Goal: Information Seeking & Learning: Learn about a topic

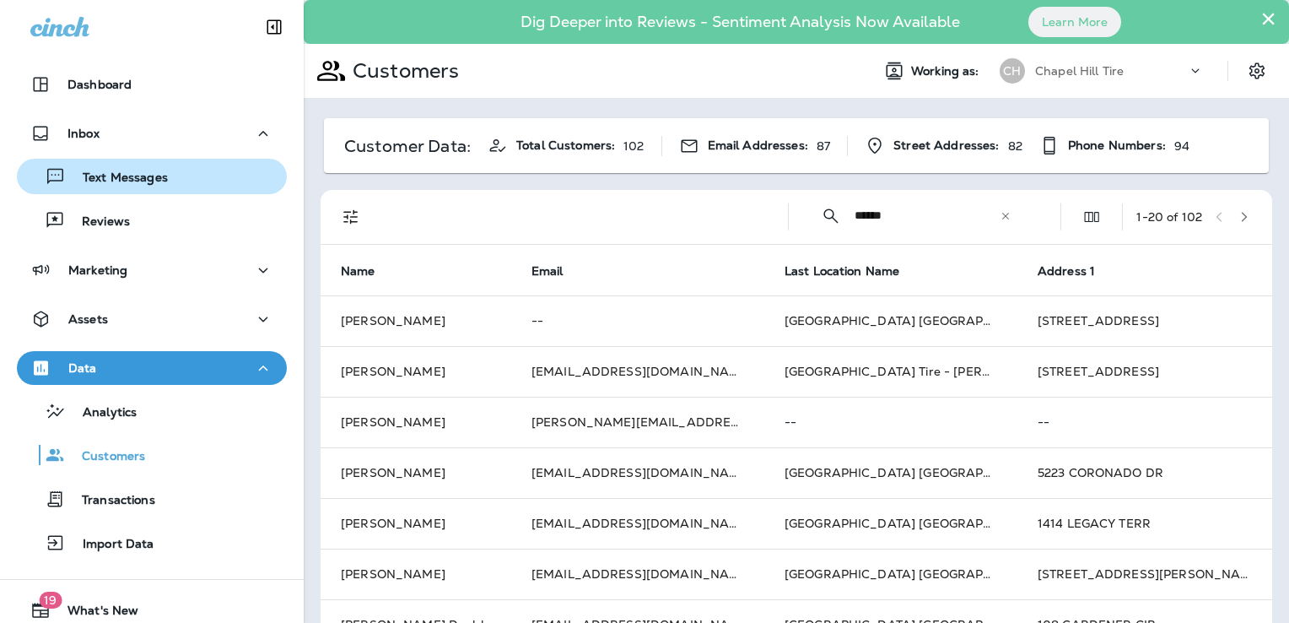
click at [101, 174] on p "Text Messages" at bounding box center [117, 178] width 102 height 16
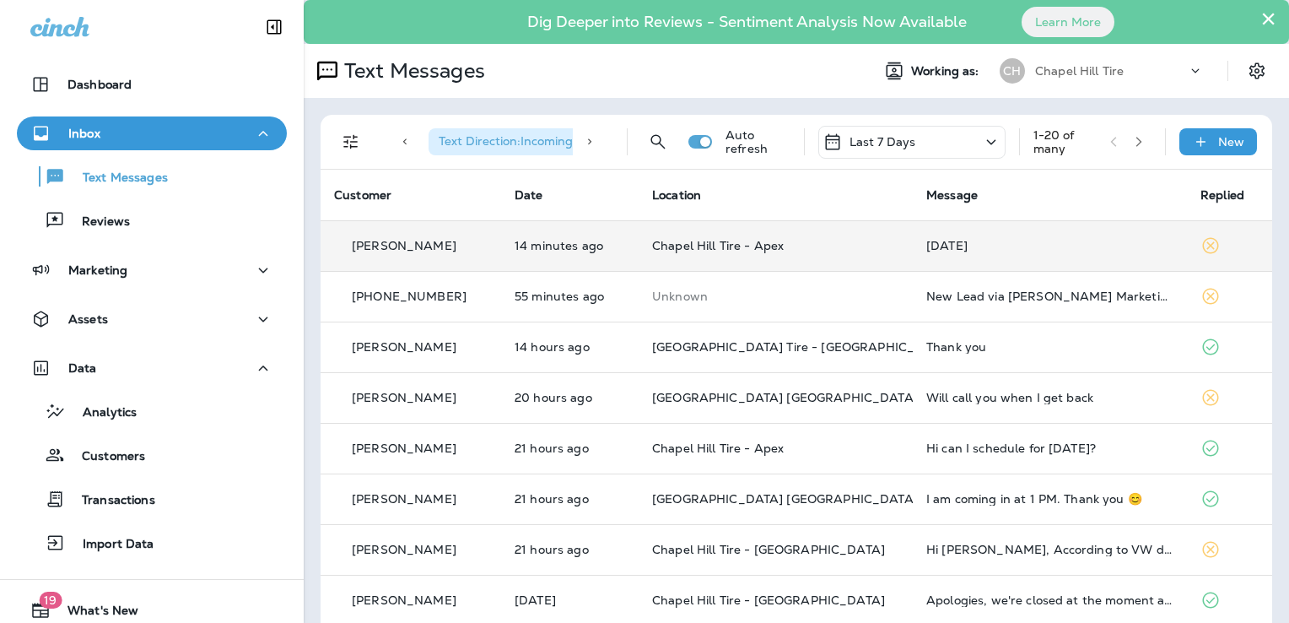
click at [1082, 241] on div "[DATE]" at bounding box center [1049, 245] width 247 height 13
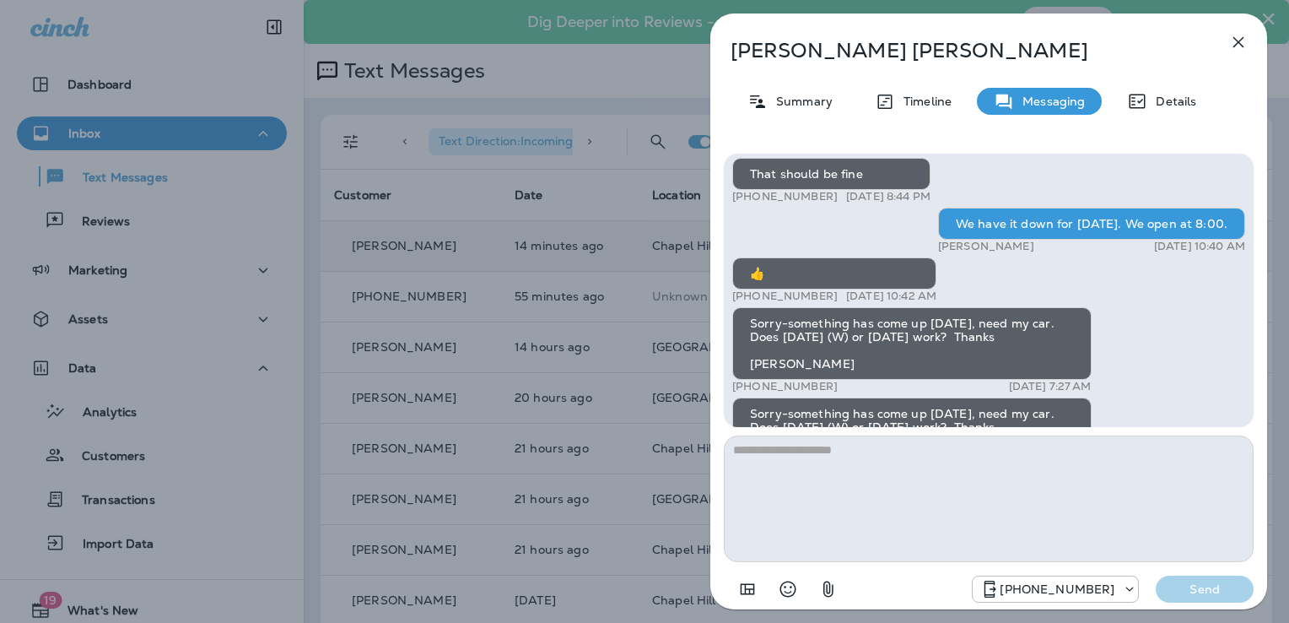
scroll to position [-253, 0]
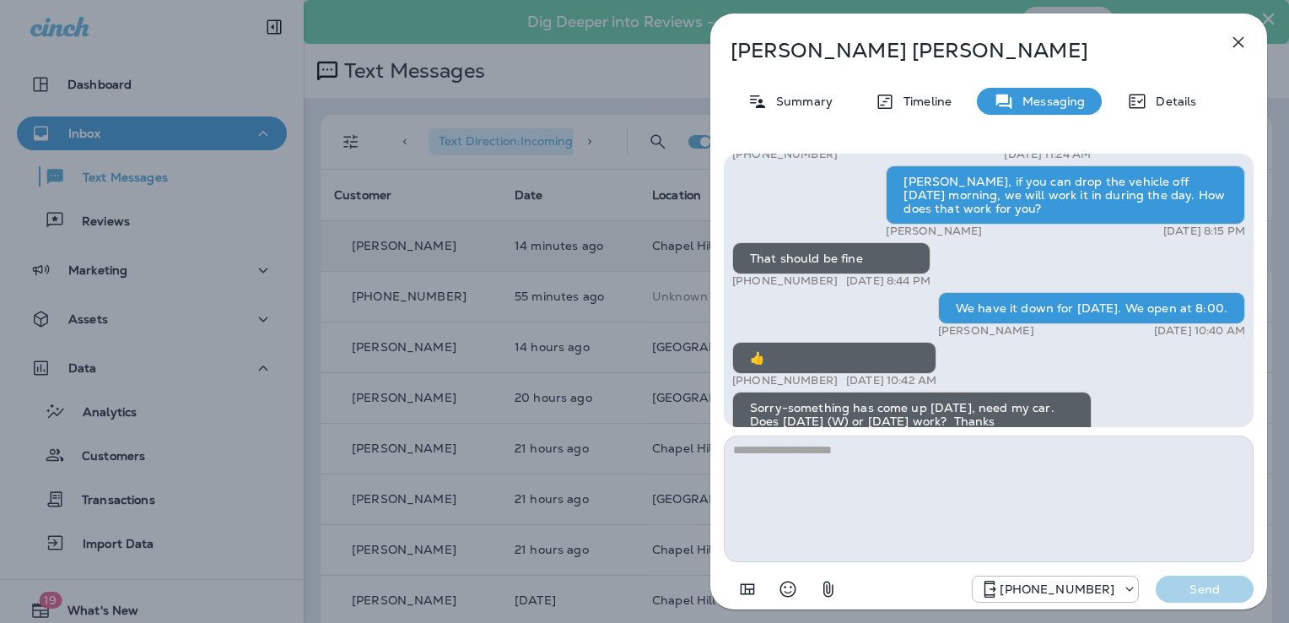
click at [1242, 39] on icon "button" at bounding box center [1238, 42] width 11 height 11
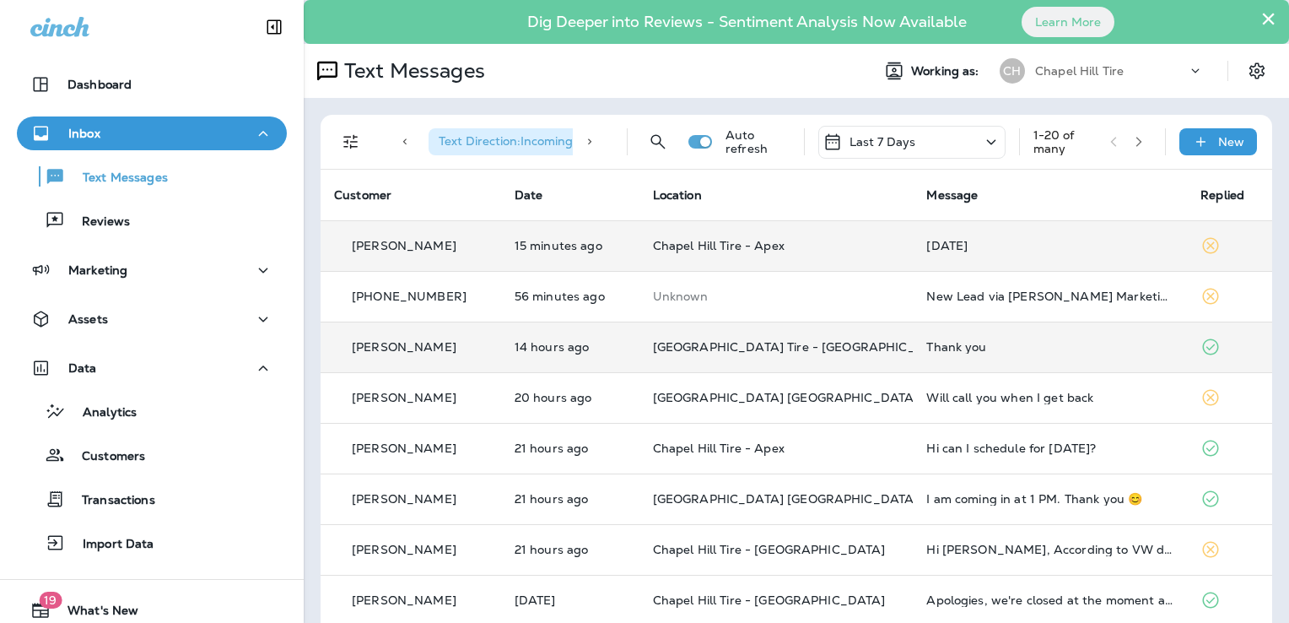
click at [985, 349] on div "Thank you" at bounding box center [1049, 346] width 247 height 13
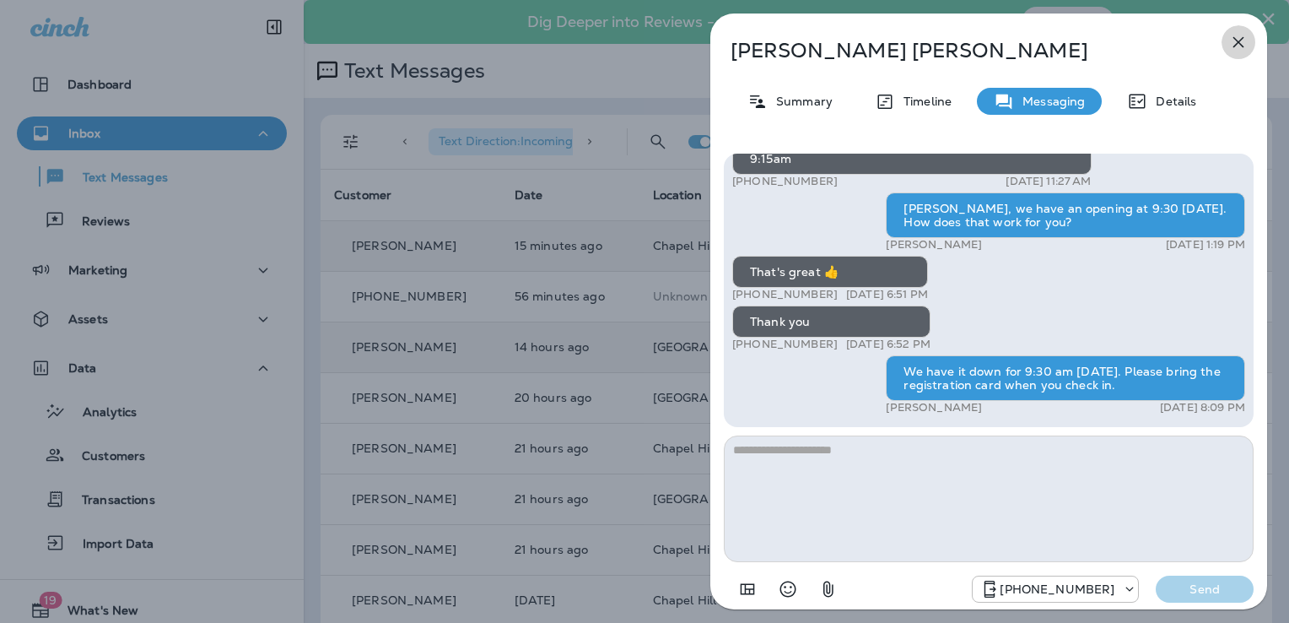
click at [1237, 29] on button "button" at bounding box center [1239, 42] width 34 height 34
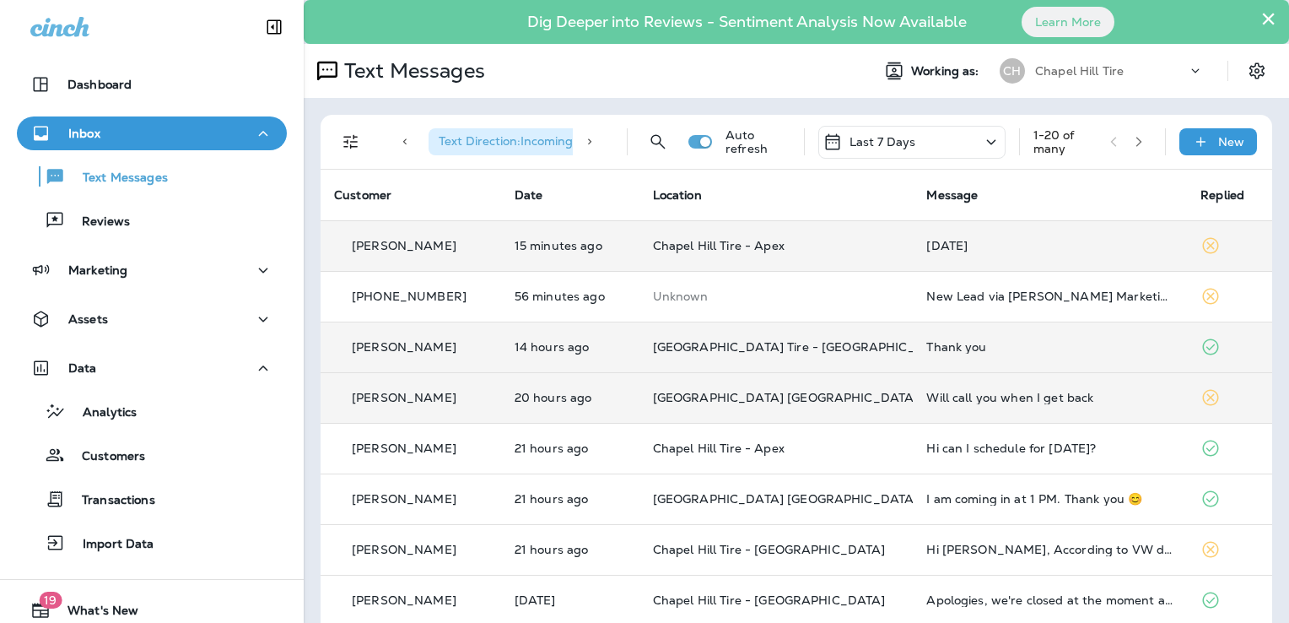
click at [1036, 404] on td "Will call you when I get back" at bounding box center [1050, 397] width 274 height 51
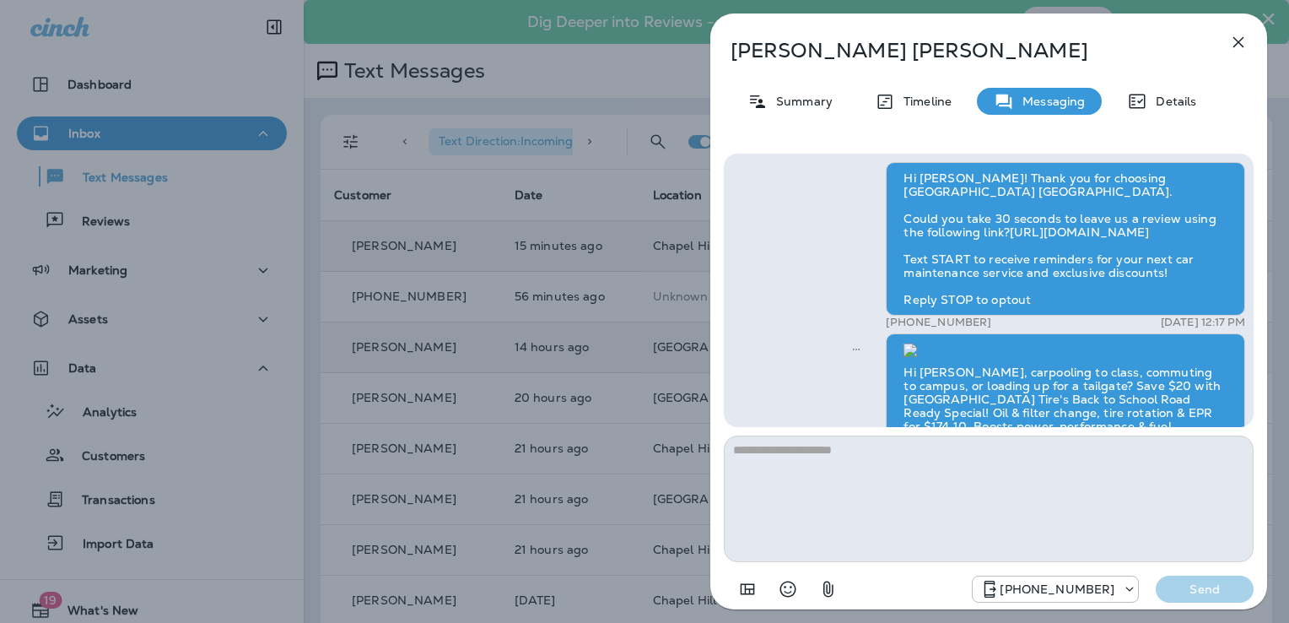
scroll to position [-928, 0]
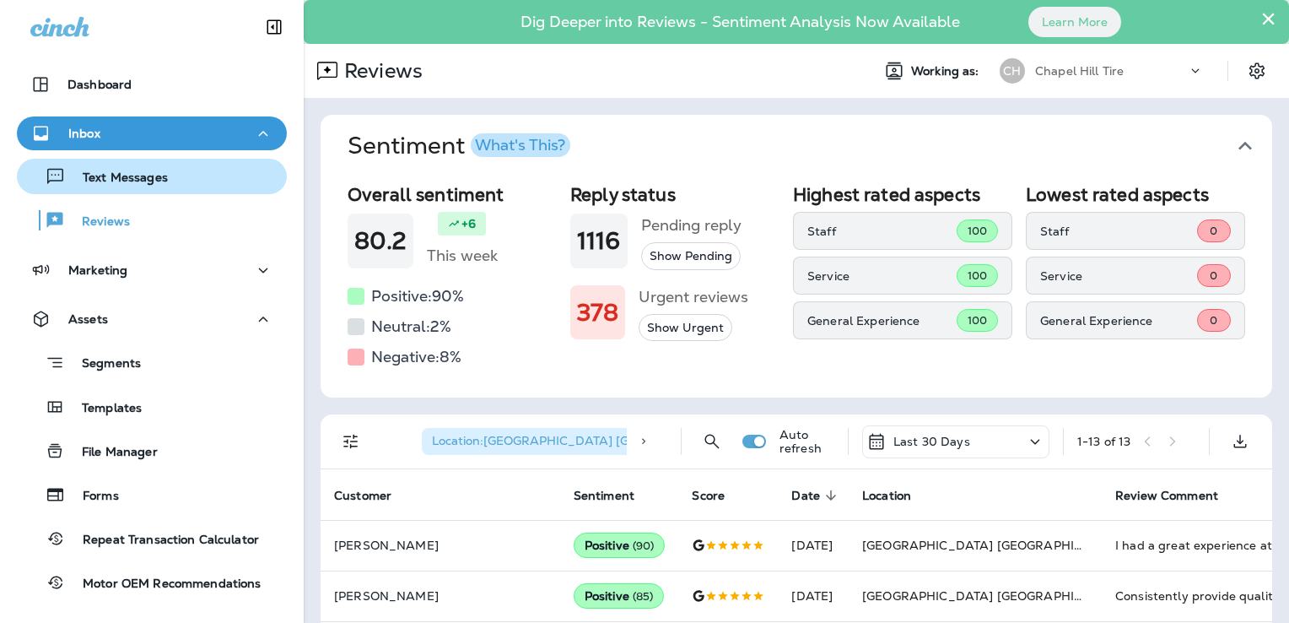
click at [115, 174] on p "Text Messages" at bounding box center [117, 178] width 102 height 16
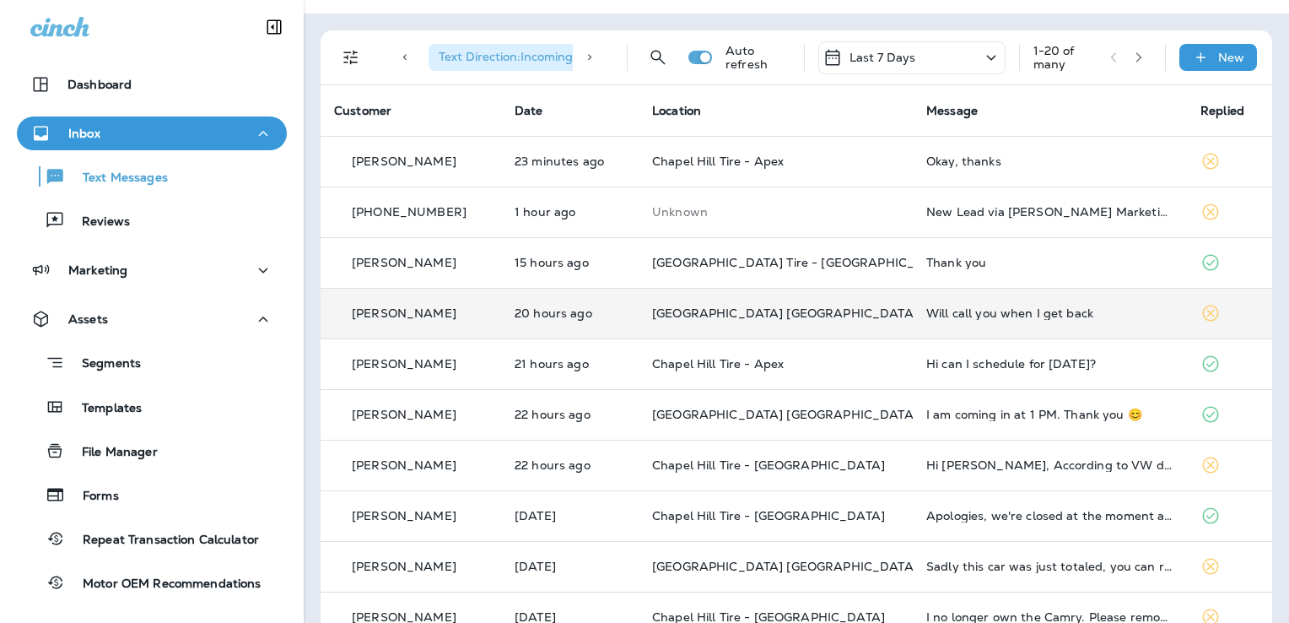
scroll to position [169, 0]
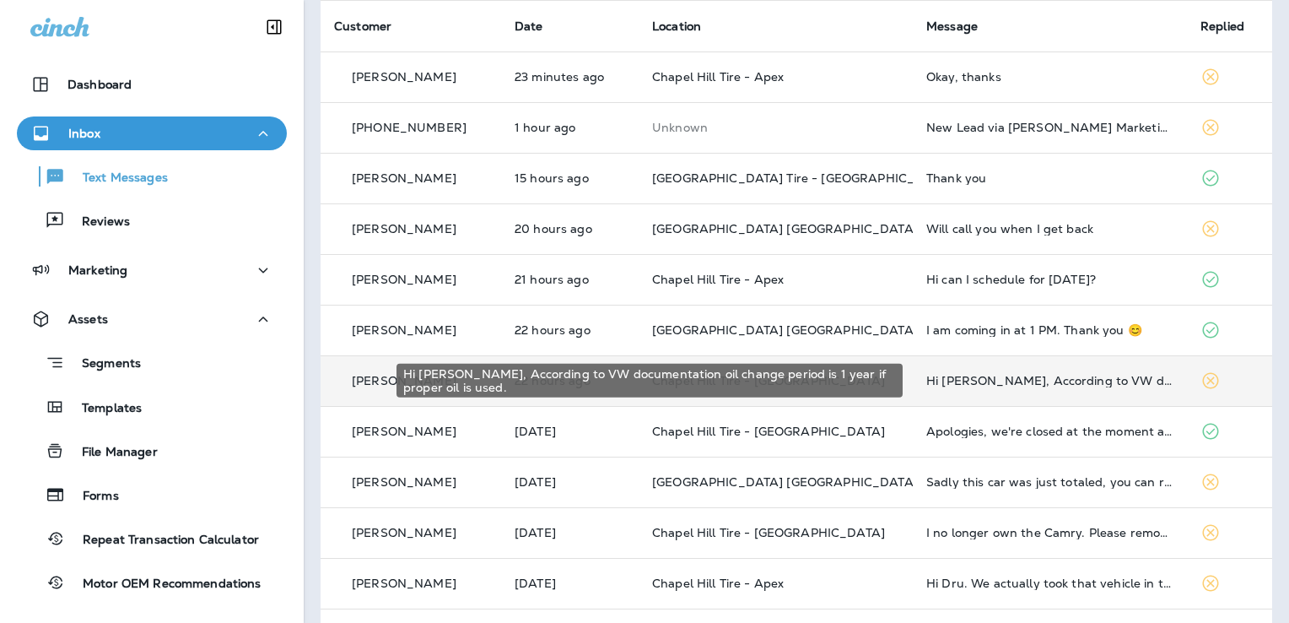
click at [1063, 381] on div "Hi [PERSON_NAME], According to VW documentation oil change period is 1 year if …" at bounding box center [1049, 380] width 247 height 13
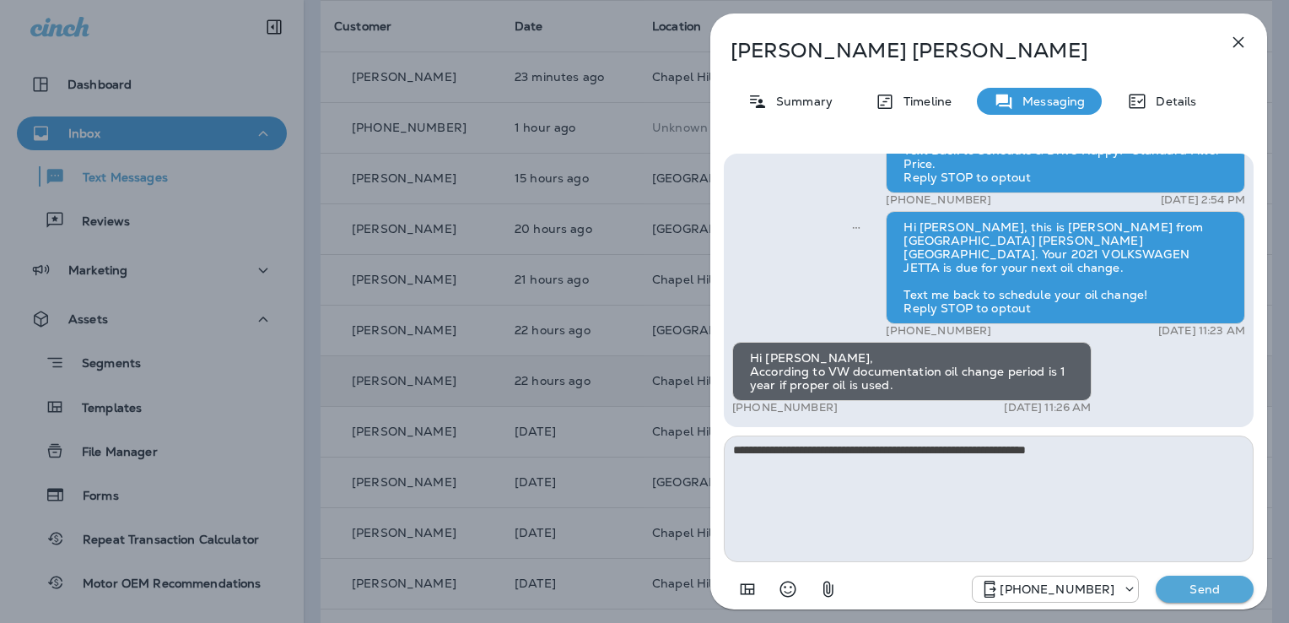
click at [1003, 456] on textarea "**********" at bounding box center [989, 498] width 530 height 127
drag, startPoint x: 1003, startPoint y: 453, endPoint x: 948, endPoint y: 454, distance: 54.8
click at [948, 454] on textarea "**********" at bounding box center [989, 498] width 530 height 127
drag, startPoint x: 1000, startPoint y: 450, endPoint x: 1029, endPoint y: 449, distance: 29.5
click at [1029, 449] on textarea "**********" at bounding box center [989, 498] width 530 height 127
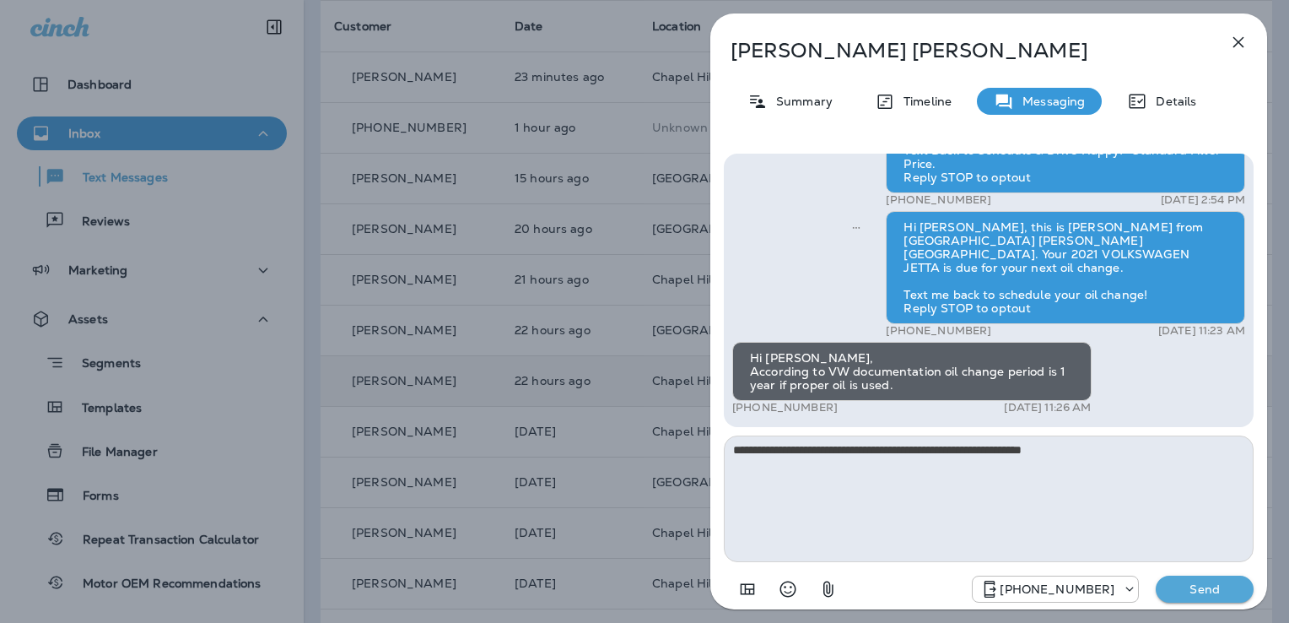
click at [1098, 449] on textarea "**********" at bounding box center [989, 498] width 530 height 127
click at [1096, 453] on textarea "**********" at bounding box center [989, 498] width 530 height 127
type textarea "**********"
click at [1213, 588] on p "Send" at bounding box center [1204, 588] width 71 height 15
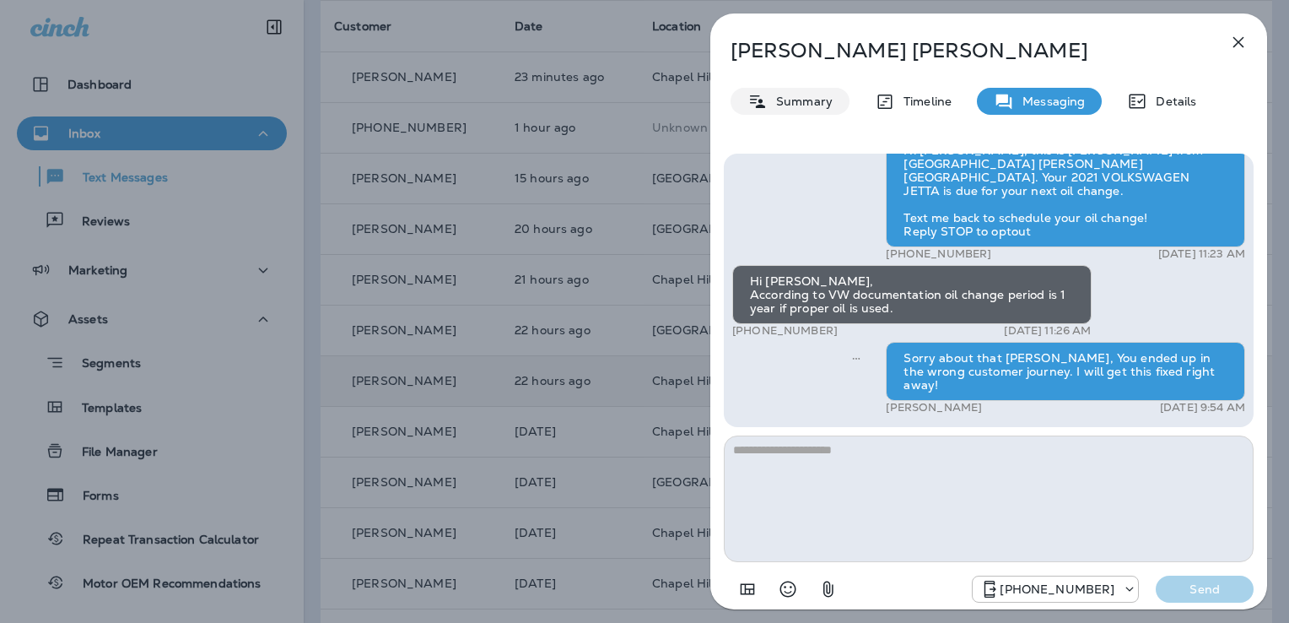
click at [796, 100] on p "Summary" at bounding box center [800, 100] width 65 height 13
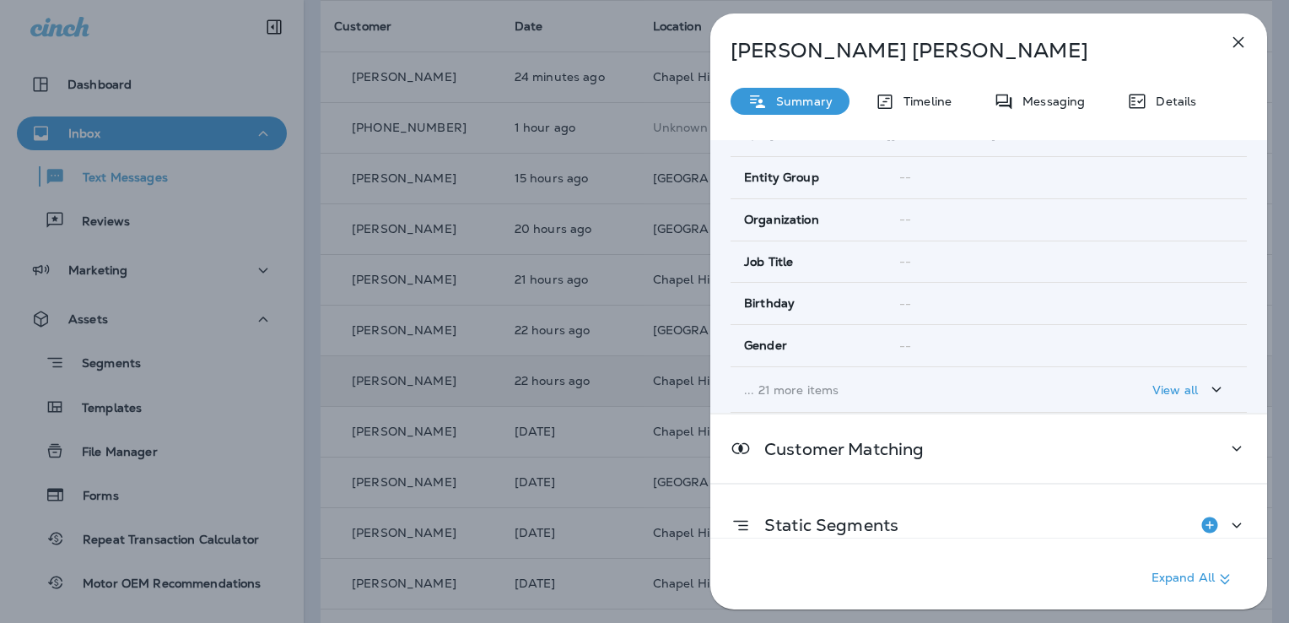
scroll to position [332, 0]
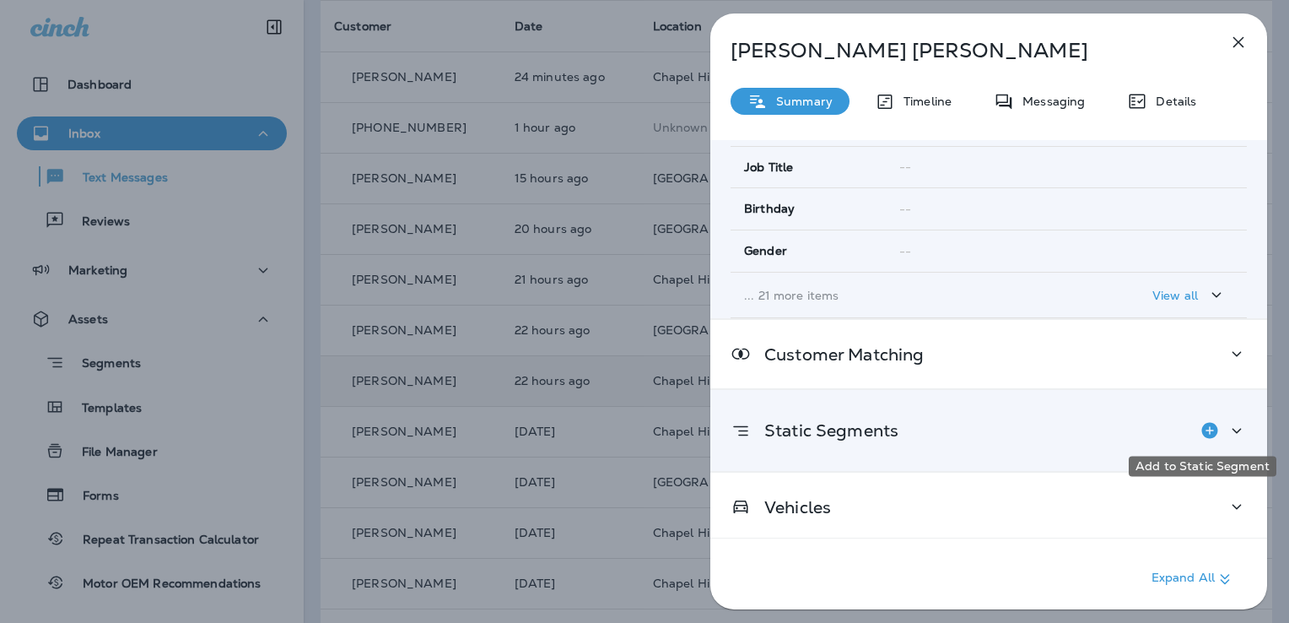
click at [1203, 429] on icon "Add to Static Segment" at bounding box center [1209, 430] width 16 height 16
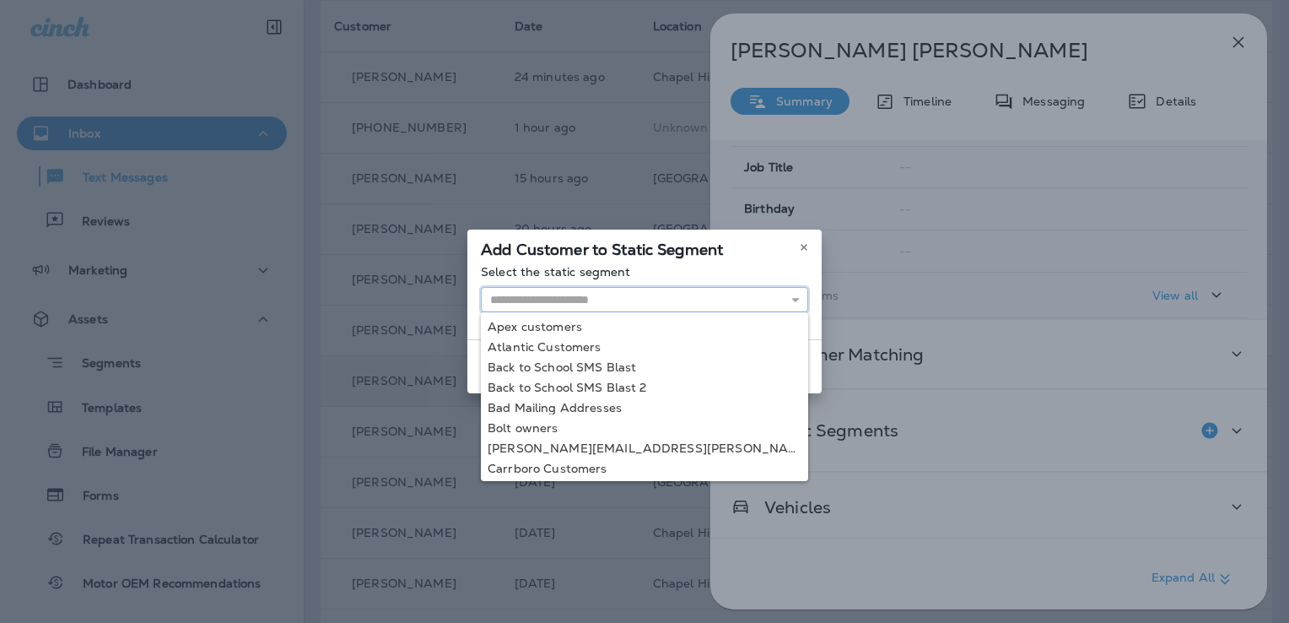
click at [551, 303] on input "text" at bounding box center [644, 299] width 327 height 25
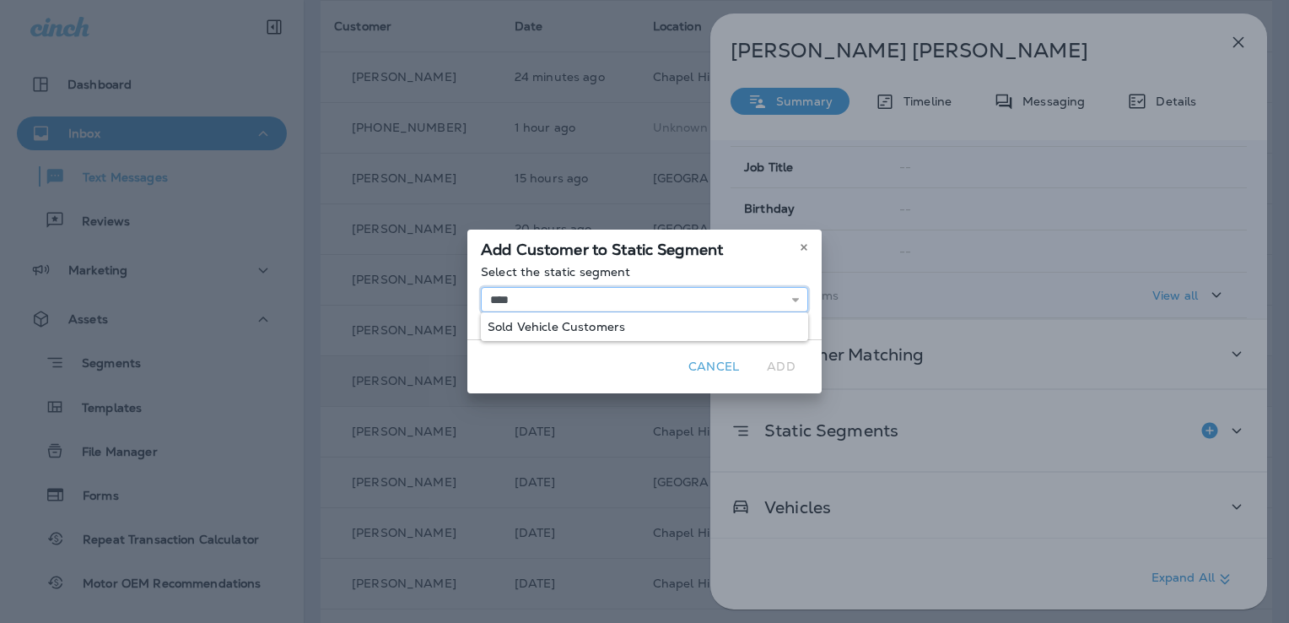
type input "**********"
click at [552, 326] on div "**********" at bounding box center [644, 302] width 354 height 74
click at [775, 368] on button "Add" at bounding box center [781, 367] width 54 height 26
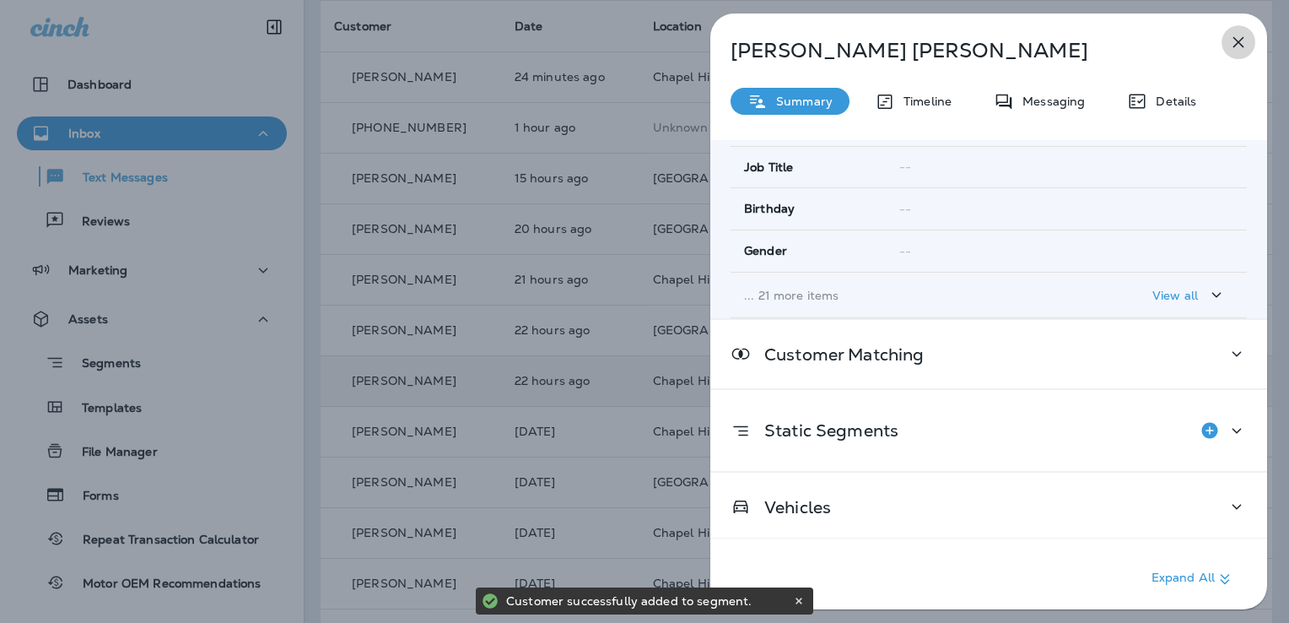
click at [1240, 38] on icon "button" at bounding box center [1238, 42] width 20 height 20
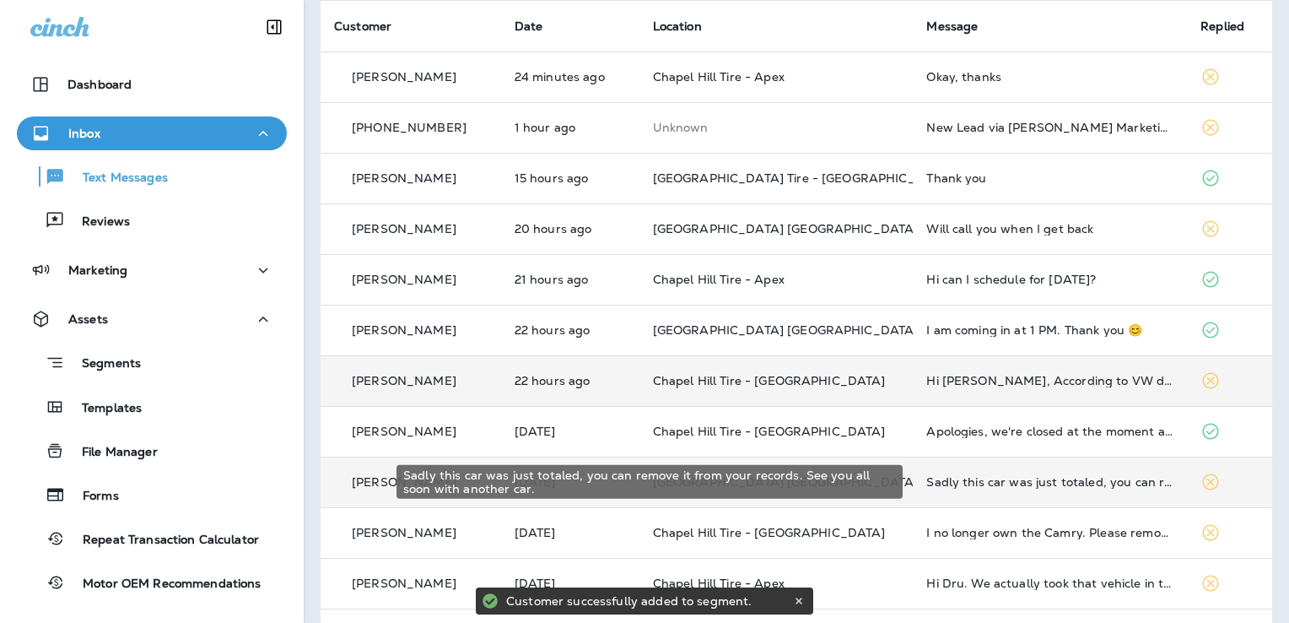
click at [1055, 478] on div "Sadly this car was just totaled, you can remove it from your records. See you a…" at bounding box center [1049, 481] width 247 height 13
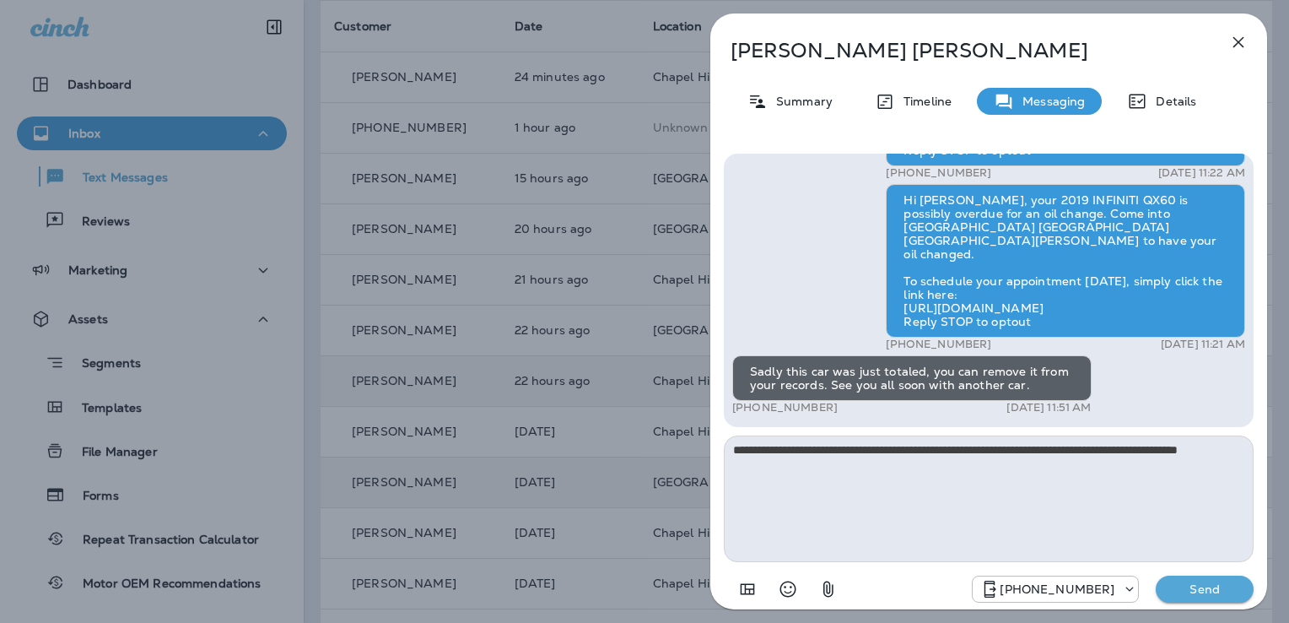
type textarea "**********"
click at [1195, 586] on p "Send" at bounding box center [1204, 588] width 71 height 15
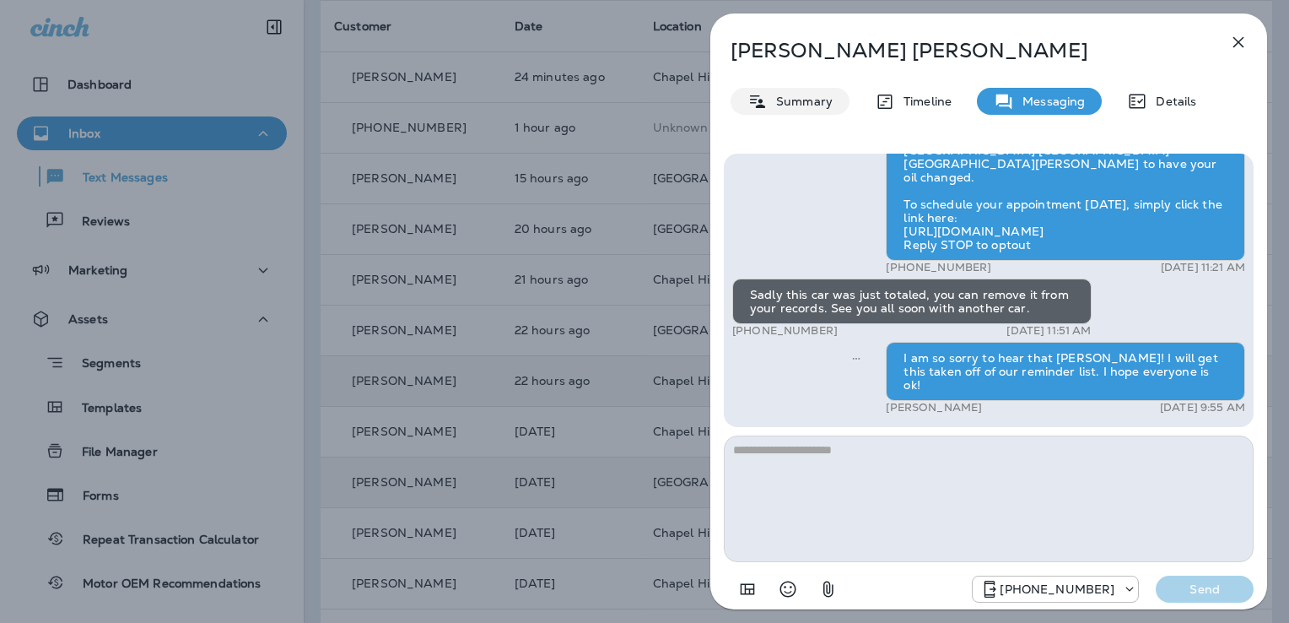
click at [778, 110] on div "Summary" at bounding box center [790, 101] width 119 height 27
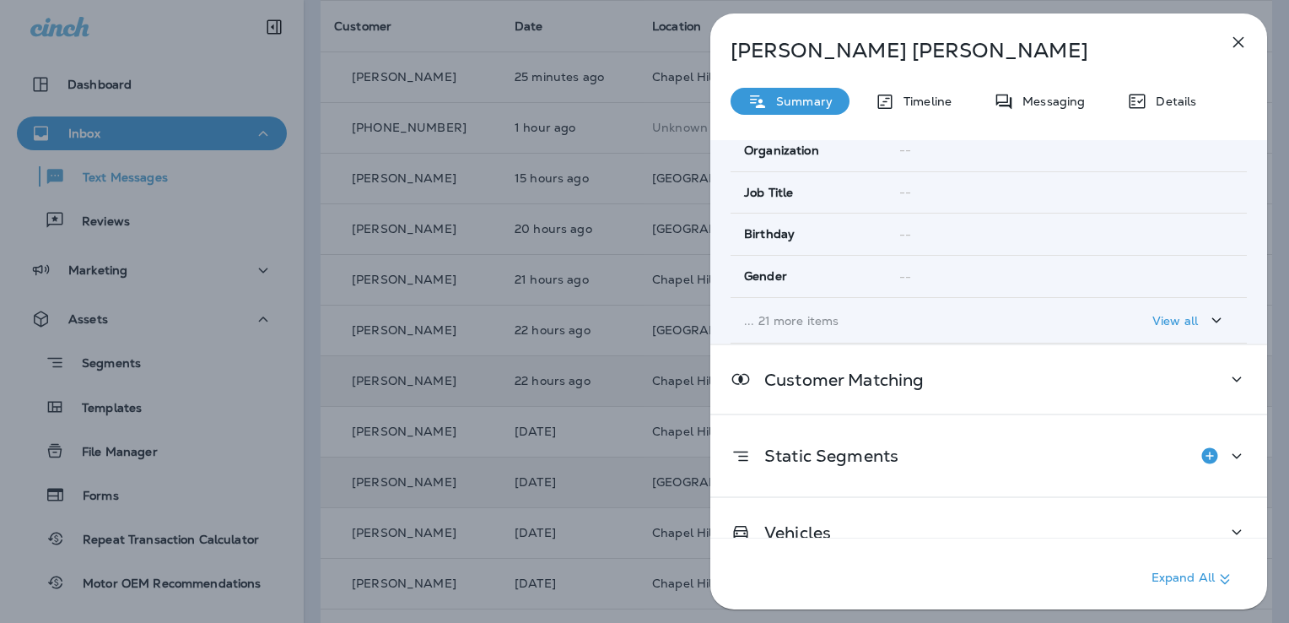
scroll to position [332, 0]
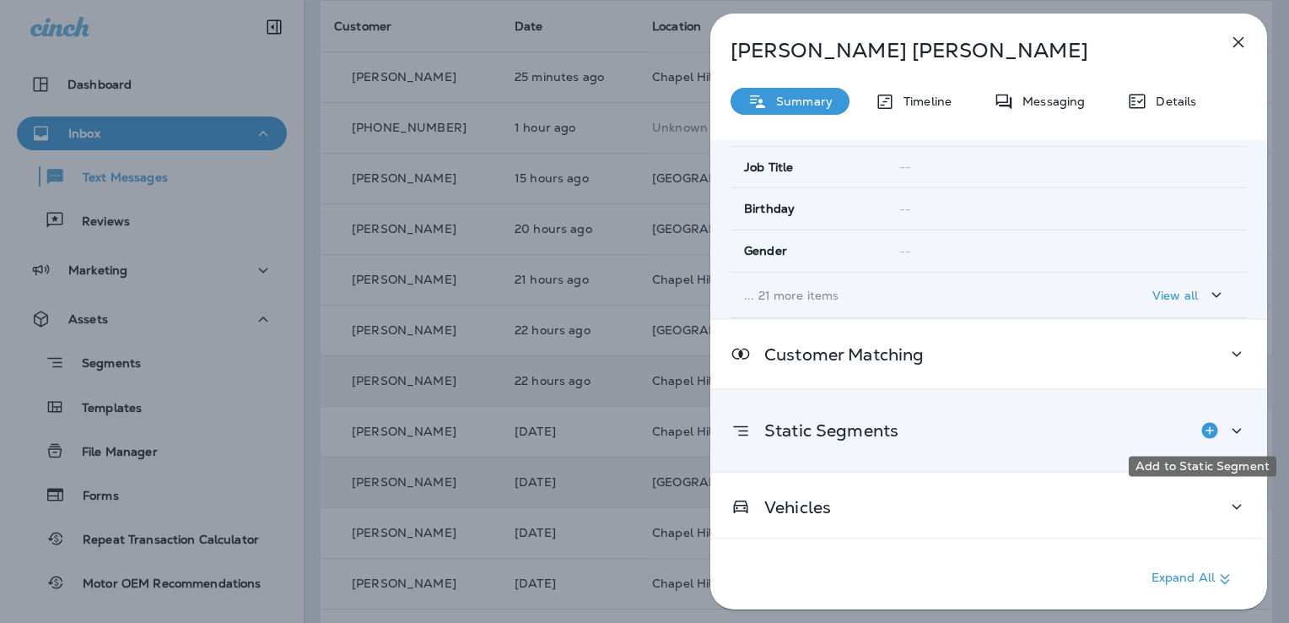
click at [1204, 428] on icon "Add to Static Segment" at bounding box center [1209, 430] width 16 height 16
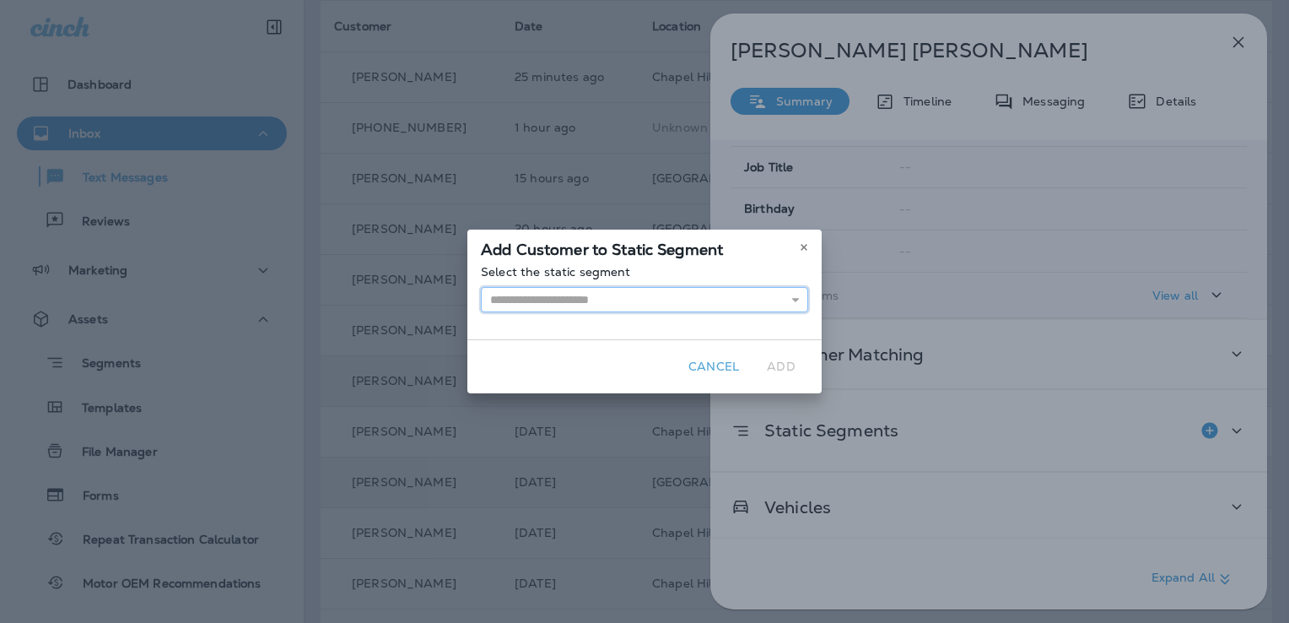
click at [520, 296] on input "text" at bounding box center [644, 299] width 327 height 25
type input "**********"
click at [529, 328] on div "**********" at bounding box center [644, 302] width 354 height 74
click at [774, 373] on button "Add" at bounding box center [781, 367] width 54 height 26
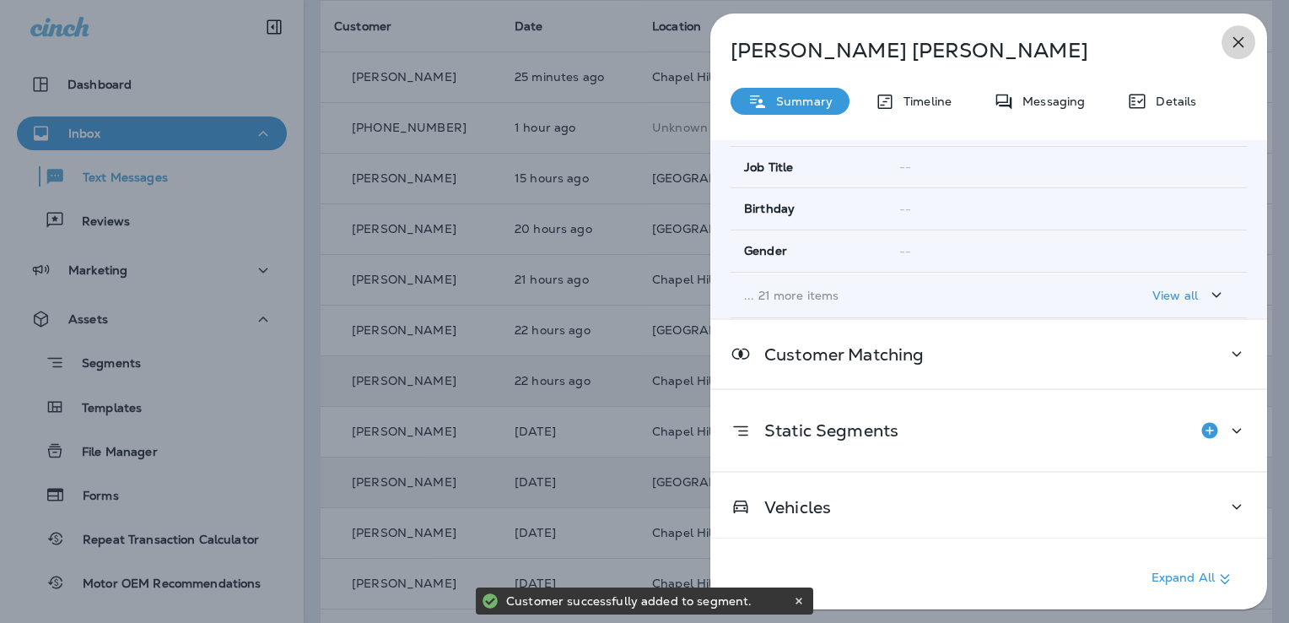
click at [1235, 40] on icon "button" at bounding box center [1238, 42] width 20 height 20
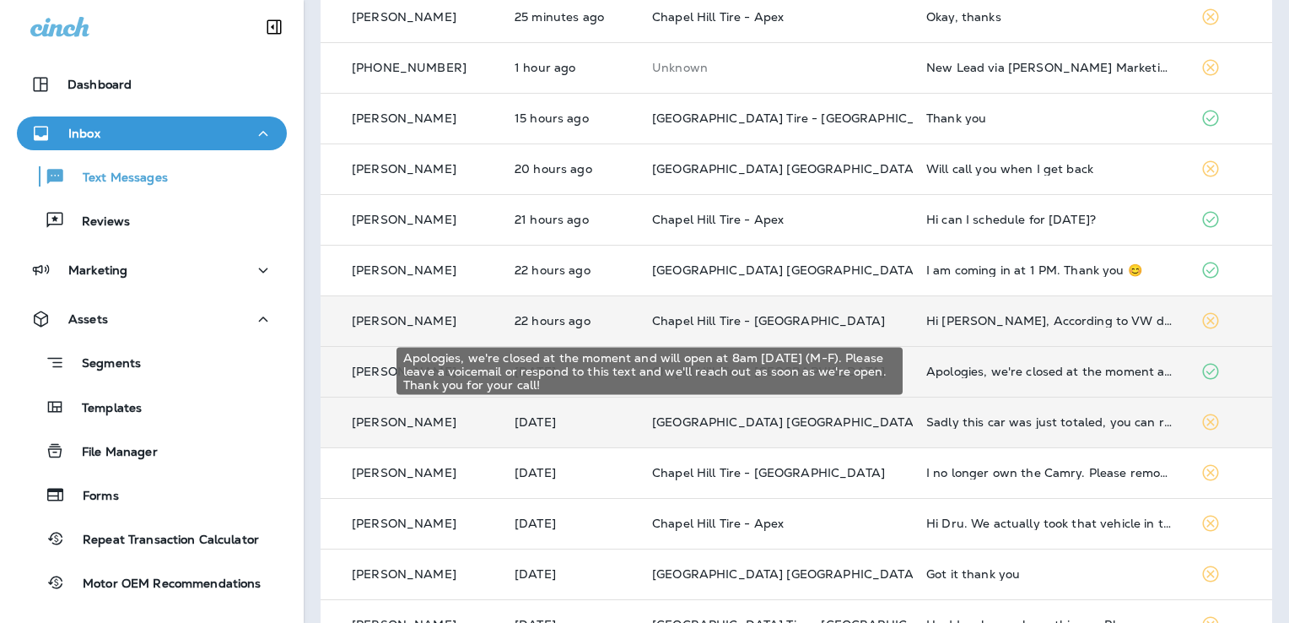
scroll to position [253, 0]
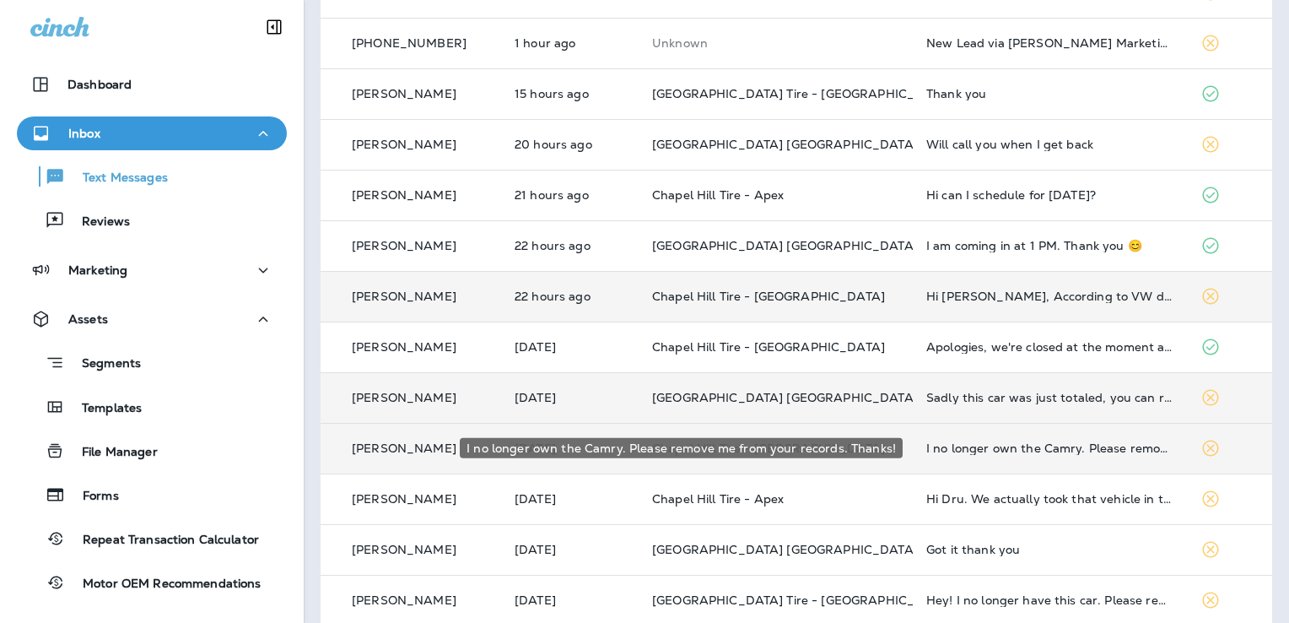
click at [945, 450] on div "I no longer own the Camry. Please remove me from your records. Thanks!" at bounding box center [1049, 447] width 247 height 13
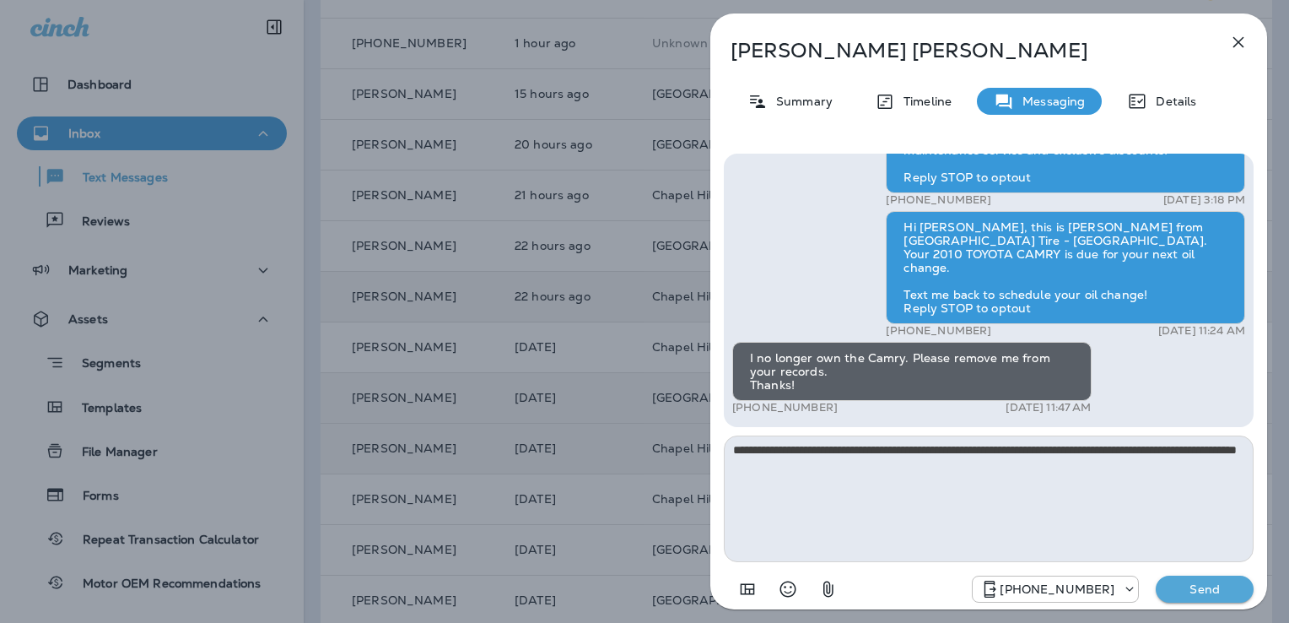
type textarea "**********"
click at [1219, 592] on p "Send" at bounding box center [1204, 588] width 71 height 15
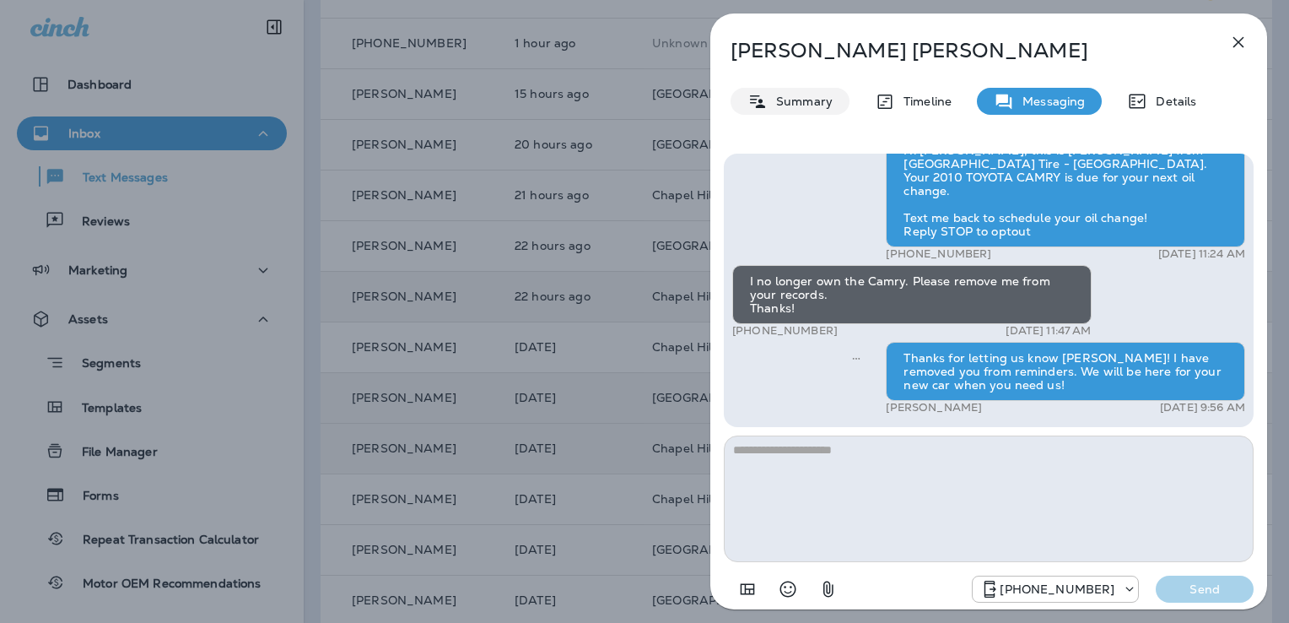
click at [797, 96] on p "Summary" at bounding box center [800, 100] width 65 height 13
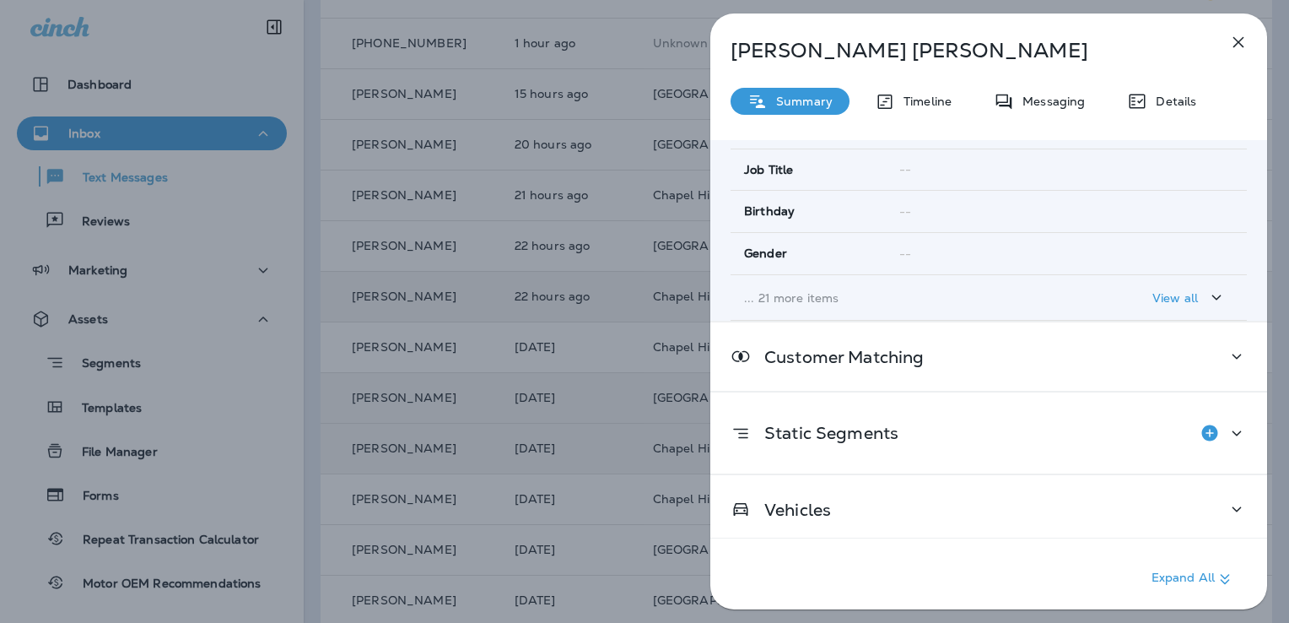
scroll to position [332, 0]
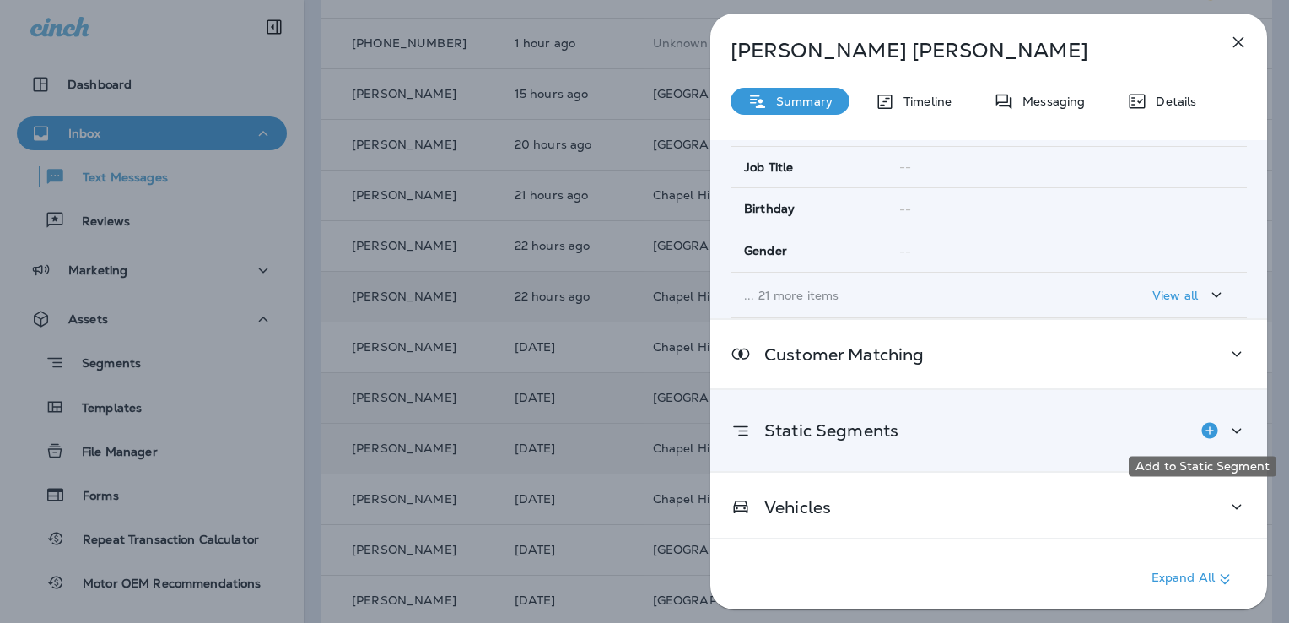
click at [1204, 422] on icon "Add to Static Segment" at bounding box center [1209, 430] width 16 height 16
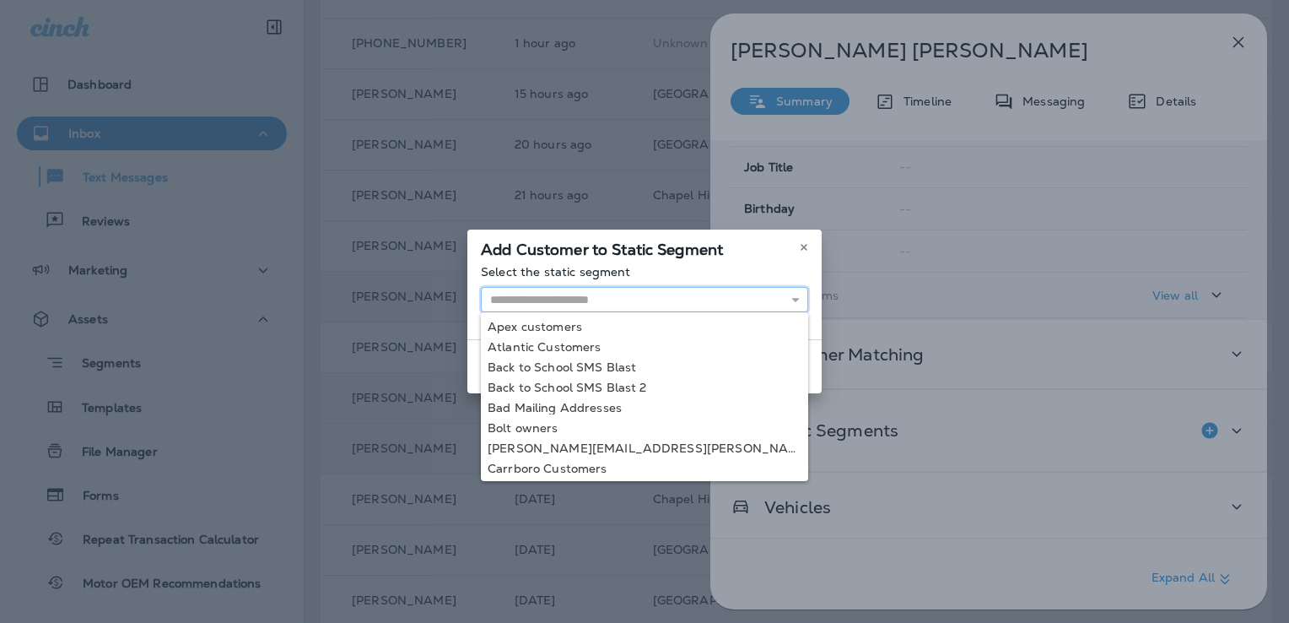
click at [527, 301] on input "text" at bounding box center [644, 299] width 327 height 25
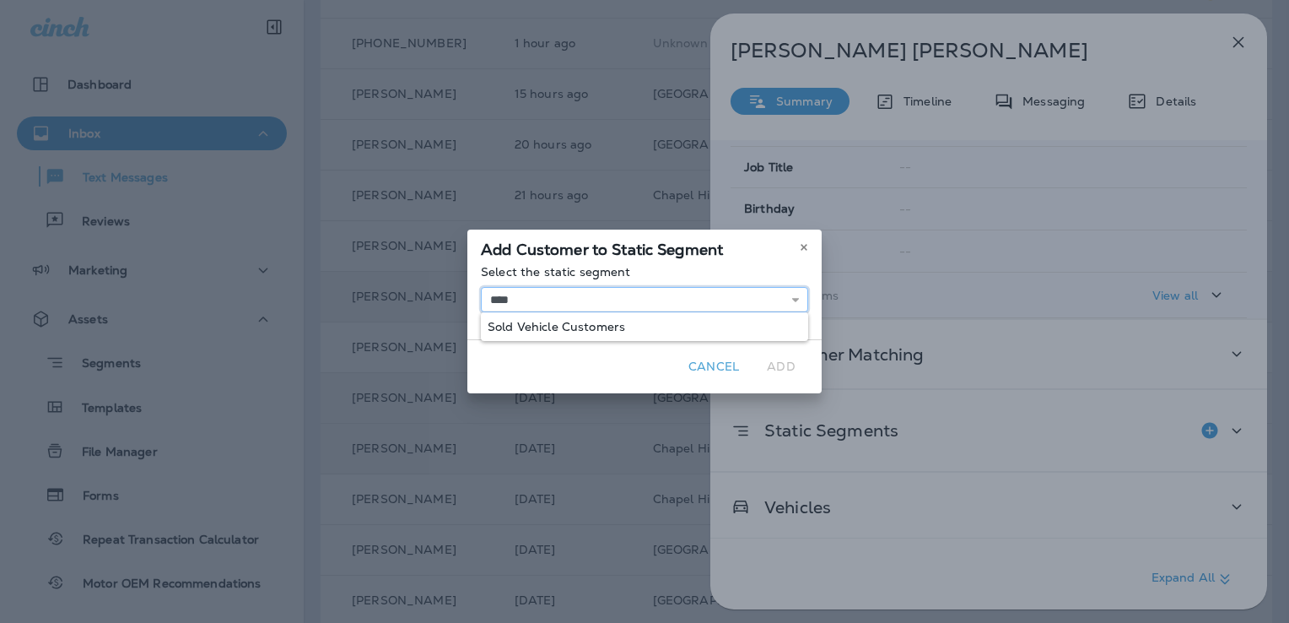
type input "**********"
click at [566, 319] on div "**********" at bounding box center [644, 302] width 354 height 74
click at [787, 366] on button "Add" at bounding box center [781, 367] width 54 height 26
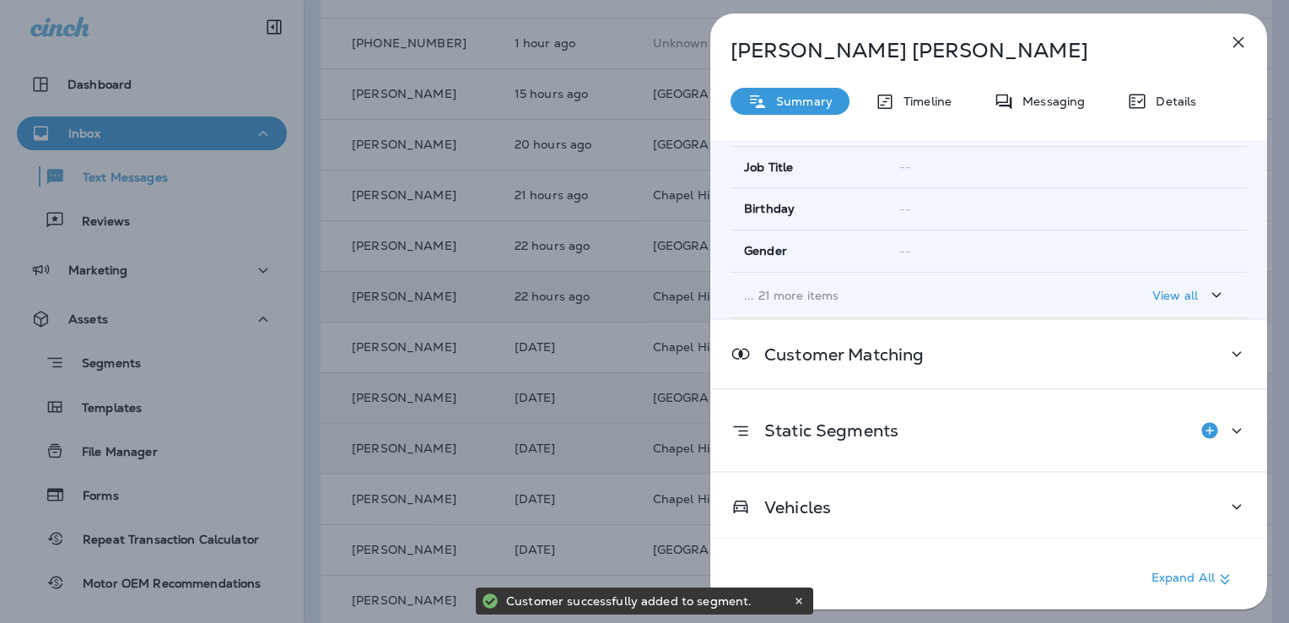
click at [1234, 38] on icon "button" at bounding box center [1238, 42] width 11 height 11
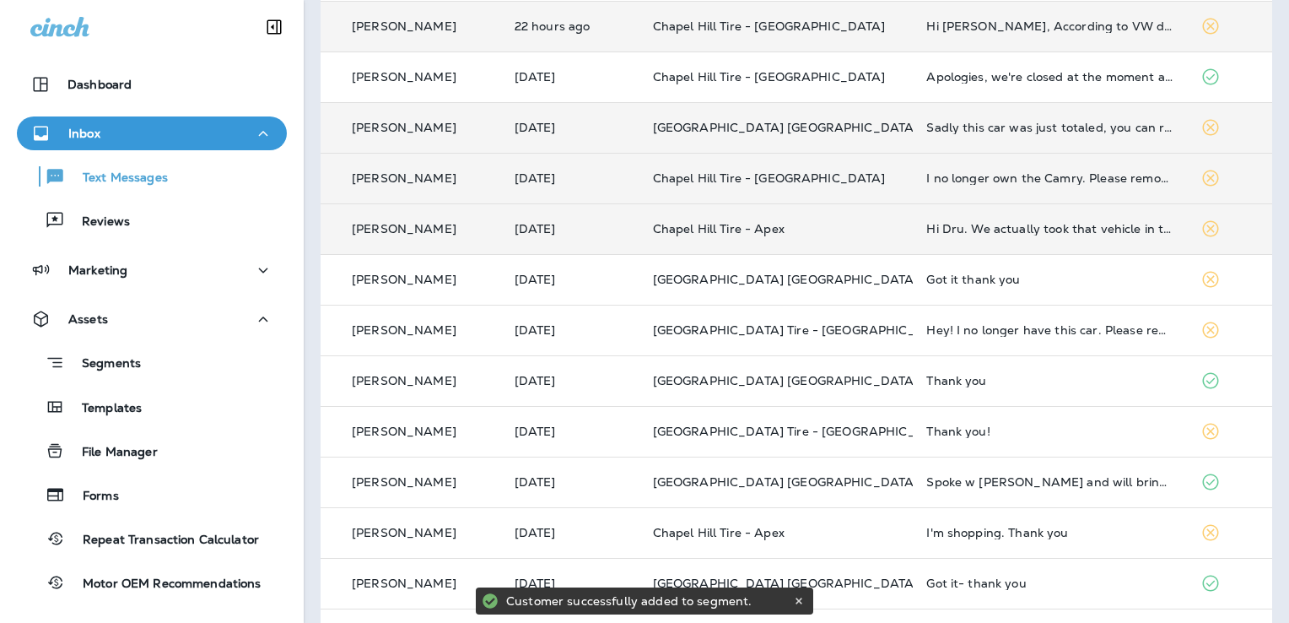
scroll to position [591, 0]
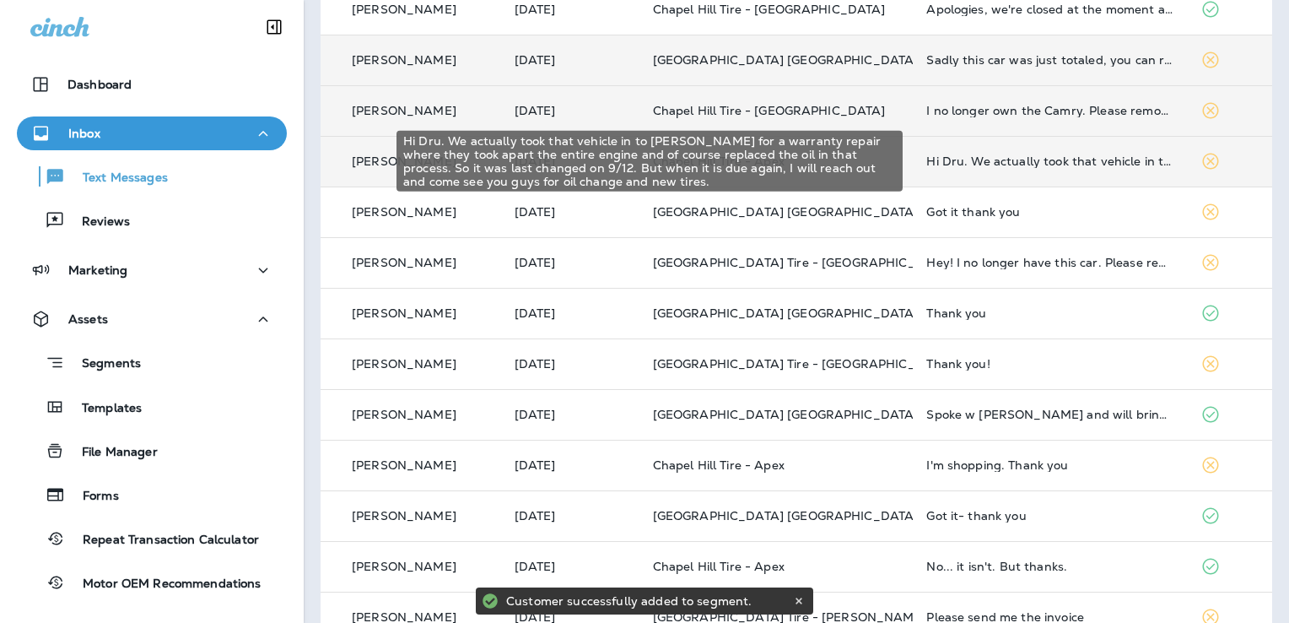
click at [926, 154] on div "Hi Dru. We actually took that vehicle in to [PERSON_NAME] for a warranty repair…" at bounding box center [1049, 160] width 247 height 13
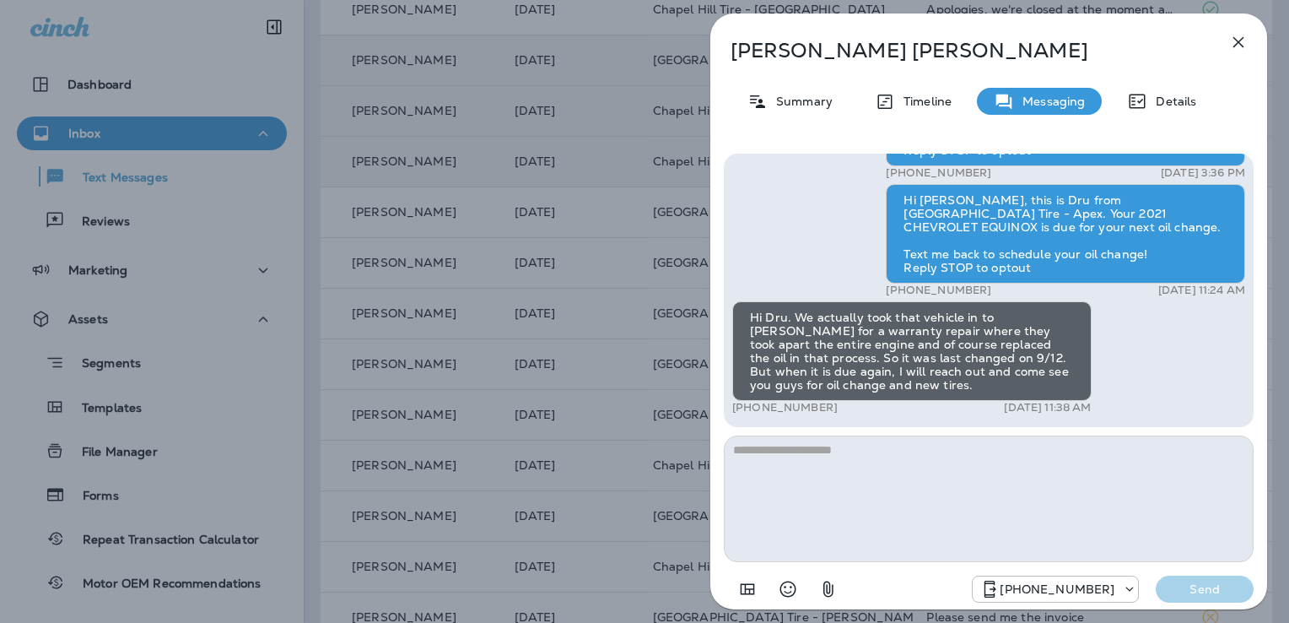
click at [770, 465] on textarea at bounding box center [989, 498] width 530 height 127
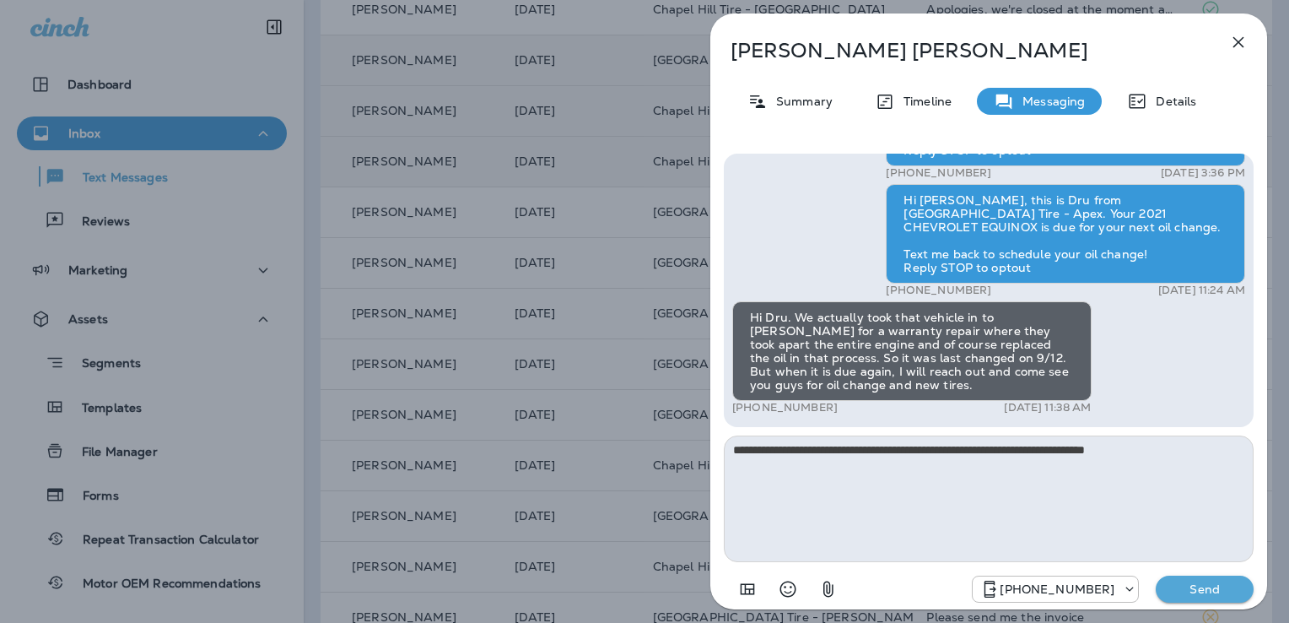
click at [1174, 454] on textarea "**********" at bounding box center [989, 498] width 530 height 127
type textarea "**********"
click at [1201, 581] on p "Send" at bounding box center [1204, 588] width 71 height 15
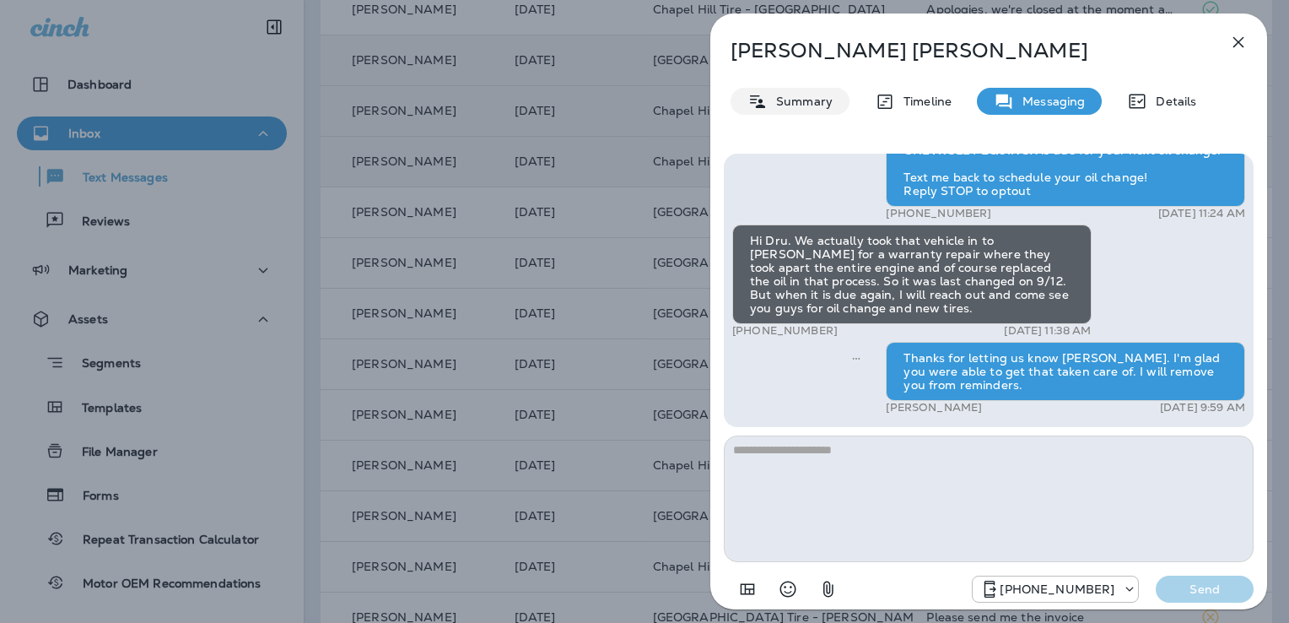
click at [797, 98] on p "Summary" at bounding box center [800, 100] width 65 height 13
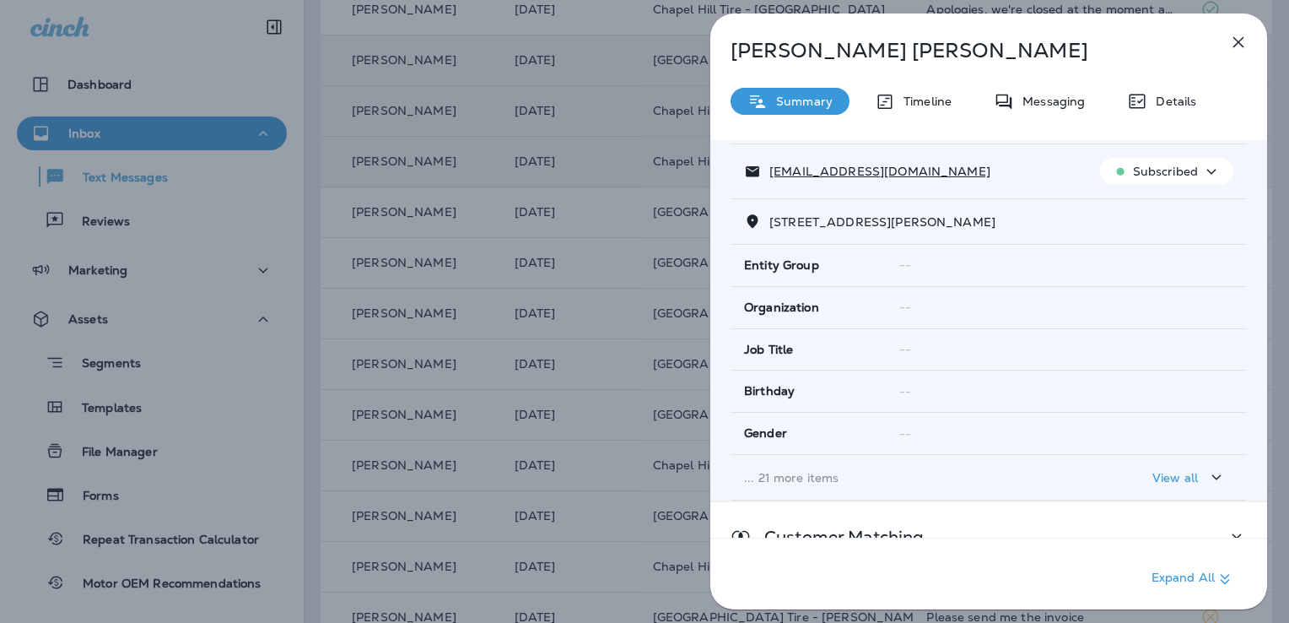
scroll to position [332, 0]
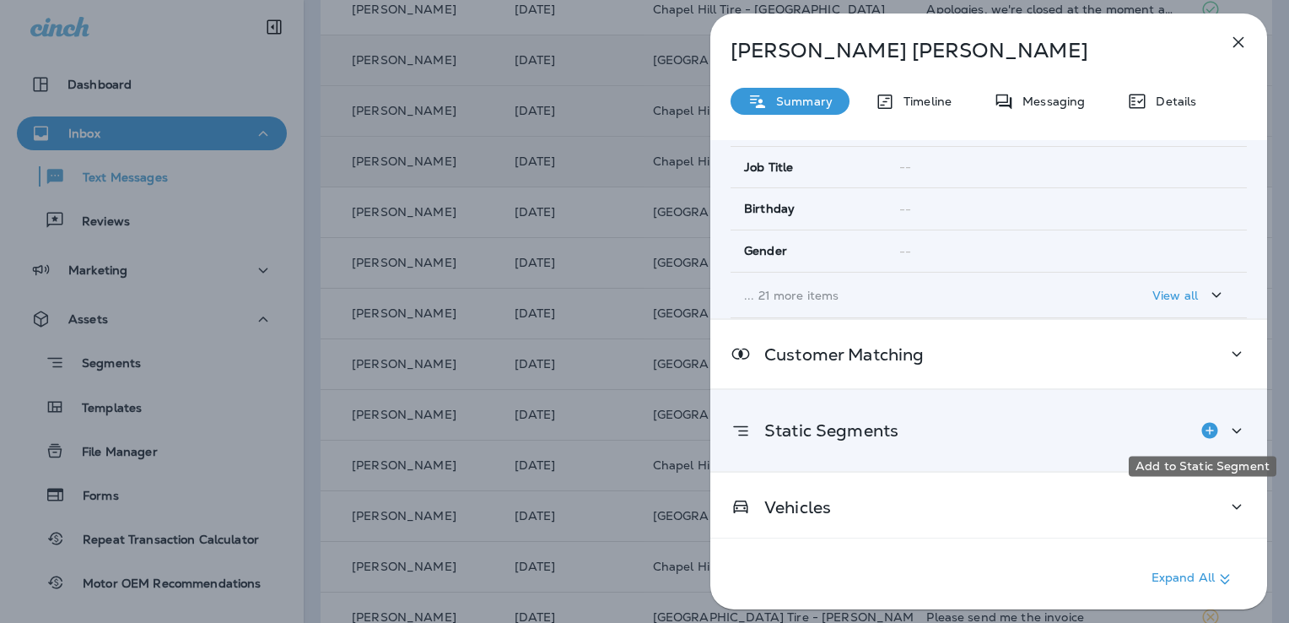
click at [1201, 429] on icon "Add to Static Segment" at bounding box center [1209, 430] width 16 height 16
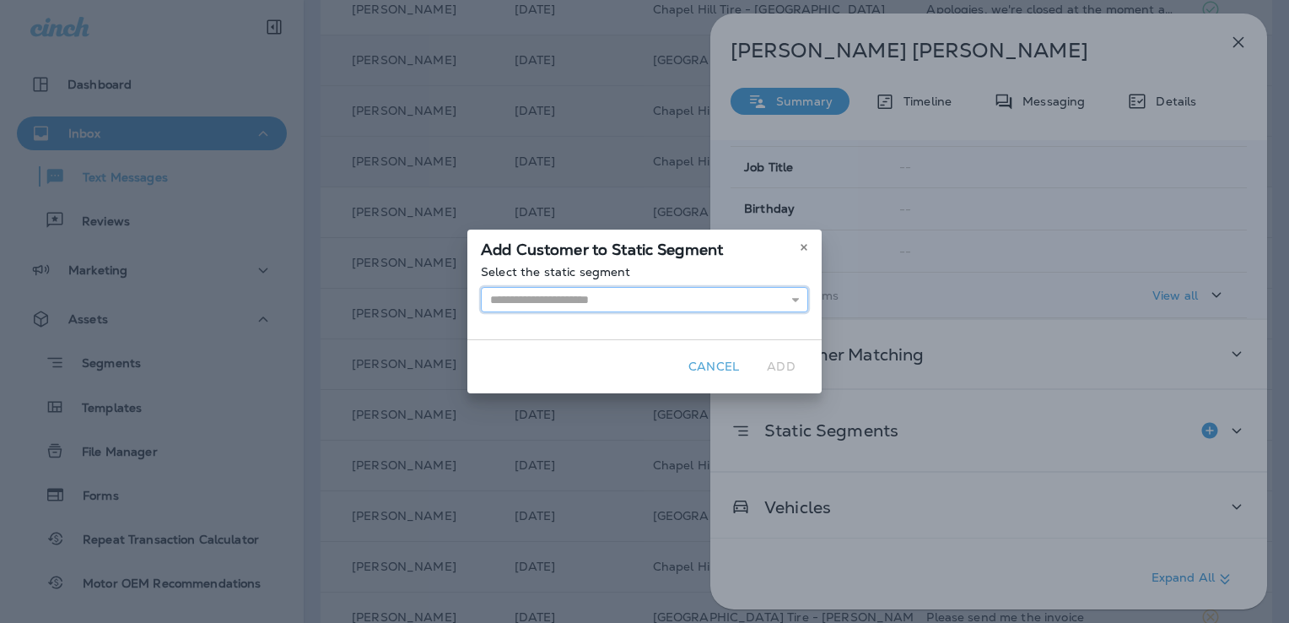
click at [533, 305] on input "text" at bounding box center [644, 299] width 327 height 25
type input "**********"
click at [540, 329] on div "**********" at bounding box center [644, 302] width 354 height 74
click at [779, 363] on button "Add" at bounding box center [781, 367] width 54 height 26
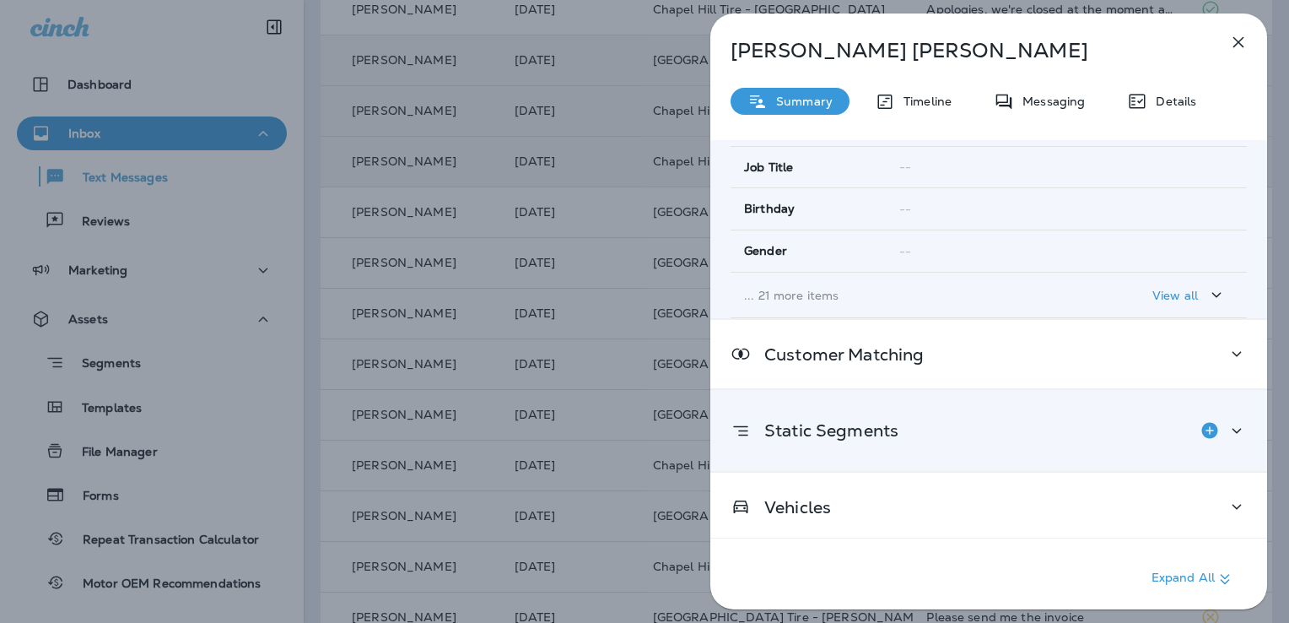
click at [1228, 424] on icon at bounding box center [1237, 430] width 20 height 21
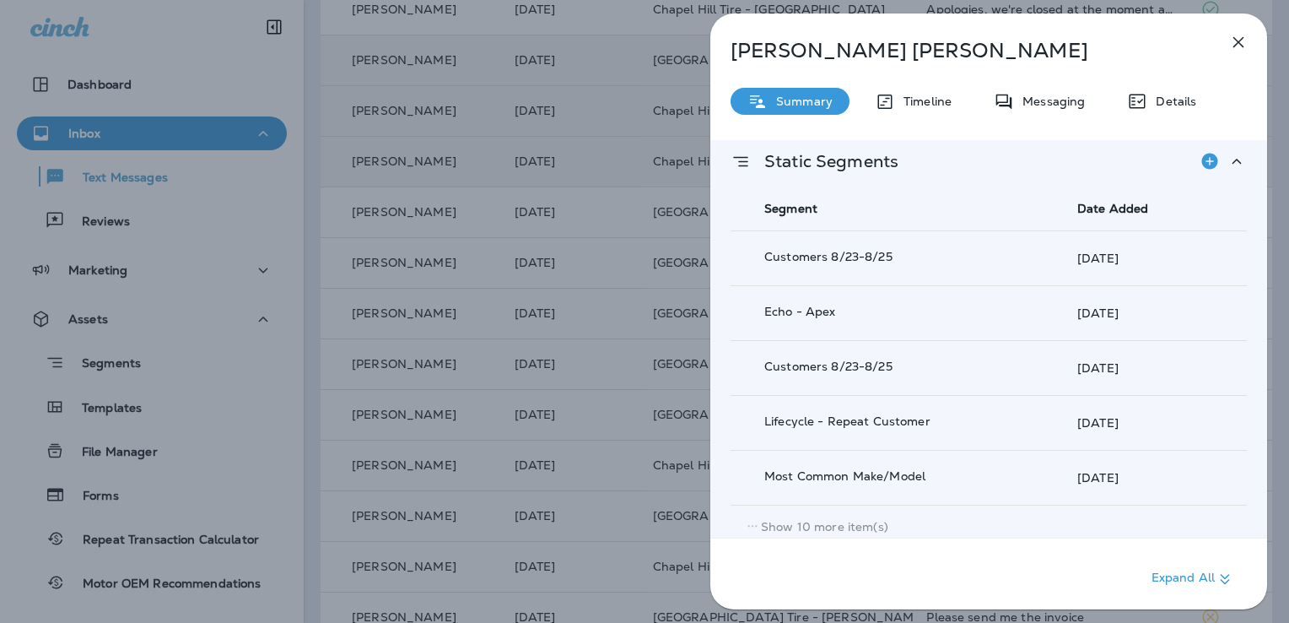
scroll to position [676, 0]
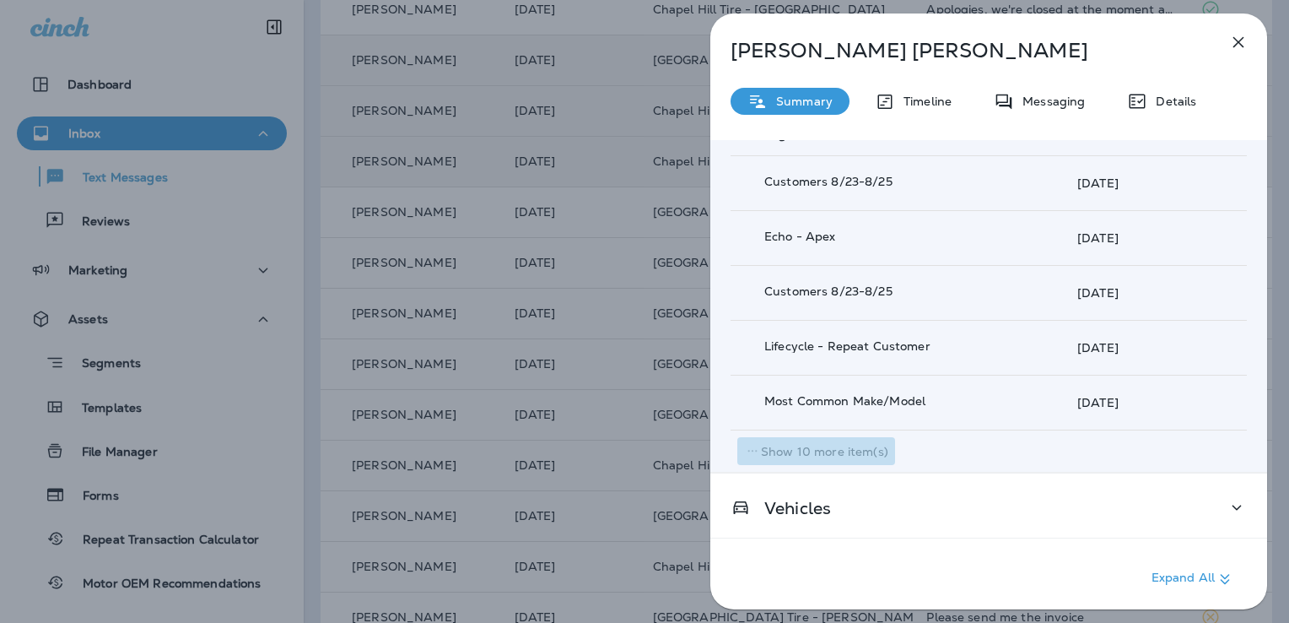
click at [847, 445] on p "Show 10 more item(s)" at bounding box center [824, 451] width 127 height 13
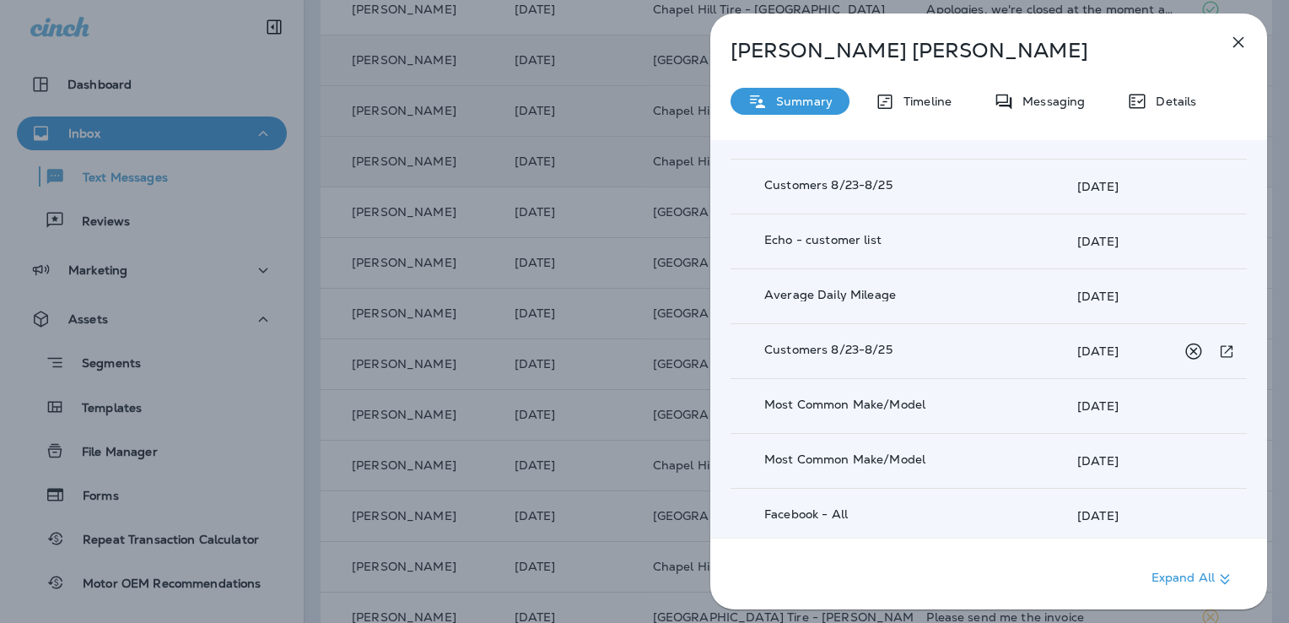
scroll to position [943, 0]
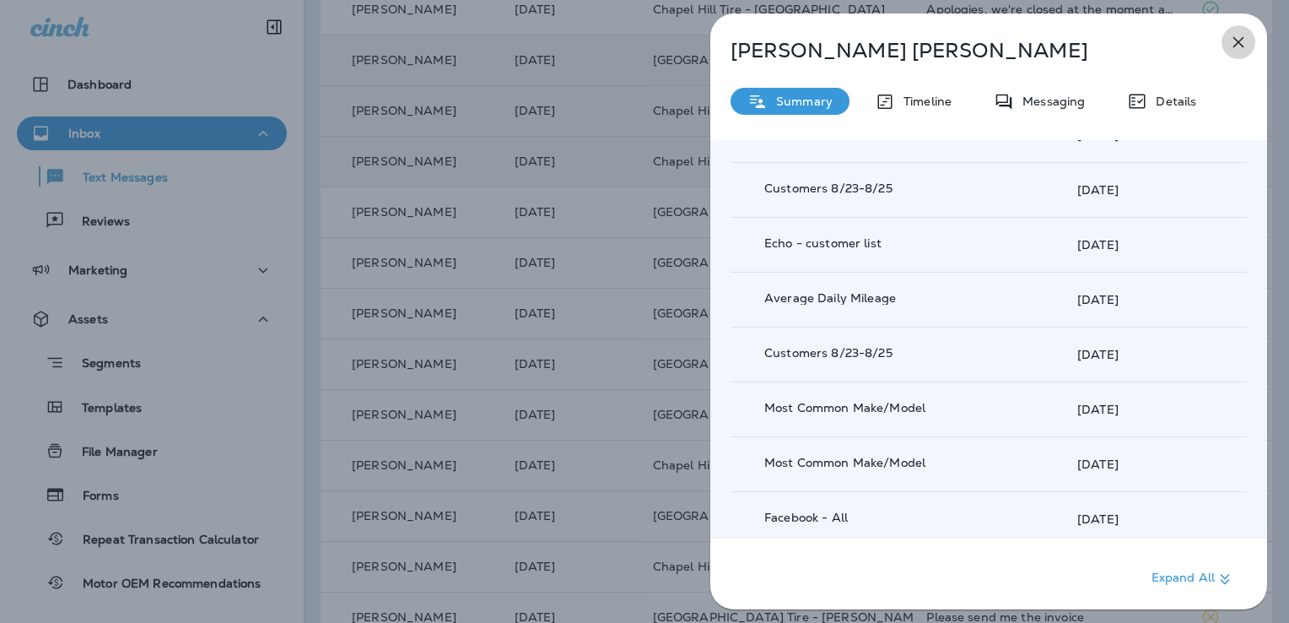
click at [1239, 43] on icon "button" at bounding box center [1238, 42] width 20 height 20
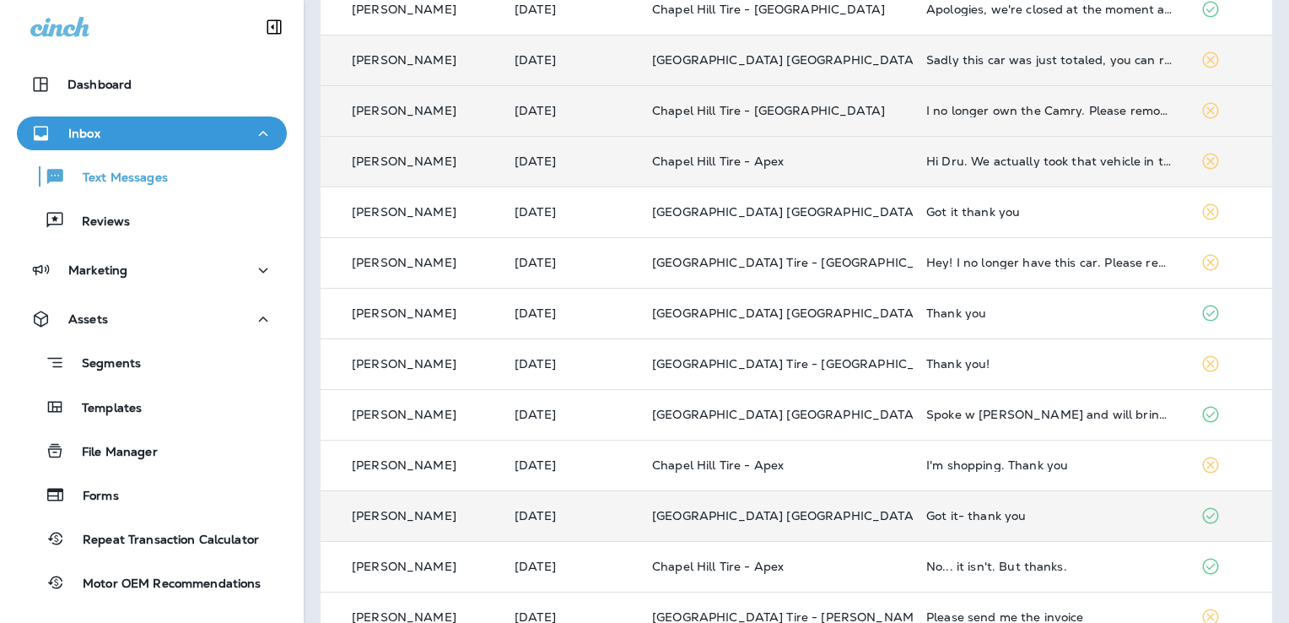
scroll to position [627, 0]
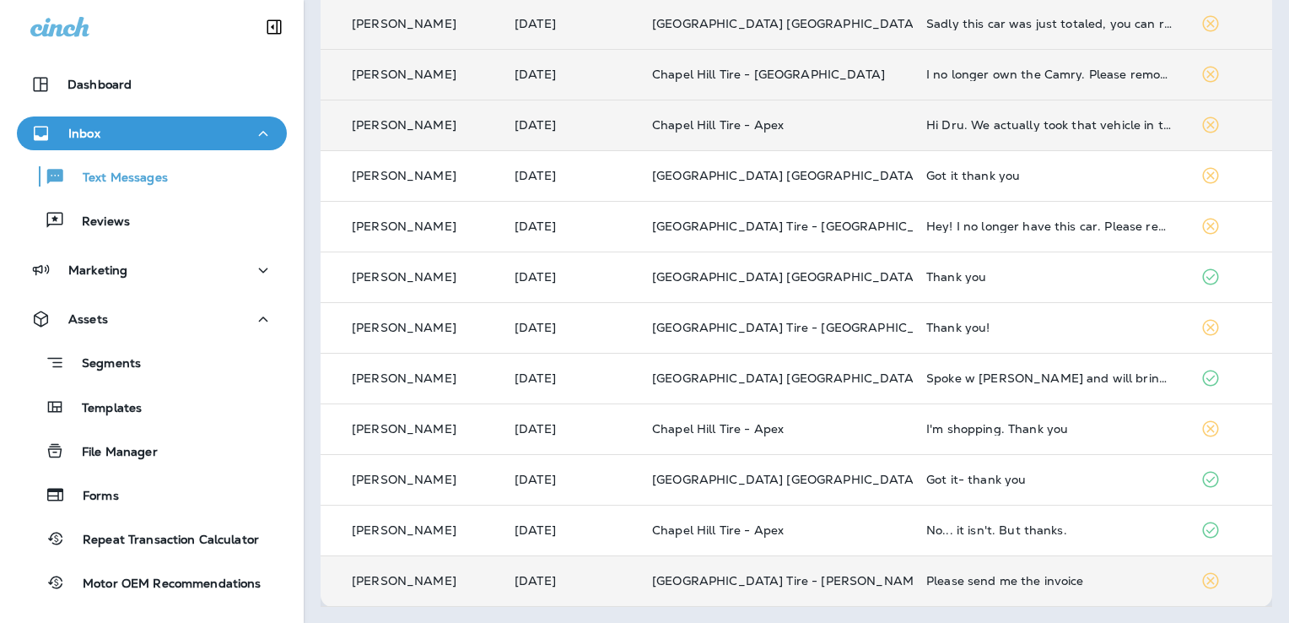
click at [1031, 579] on div "Please send me the invoice" at bounding box center [1049, 580] width 247 height 13
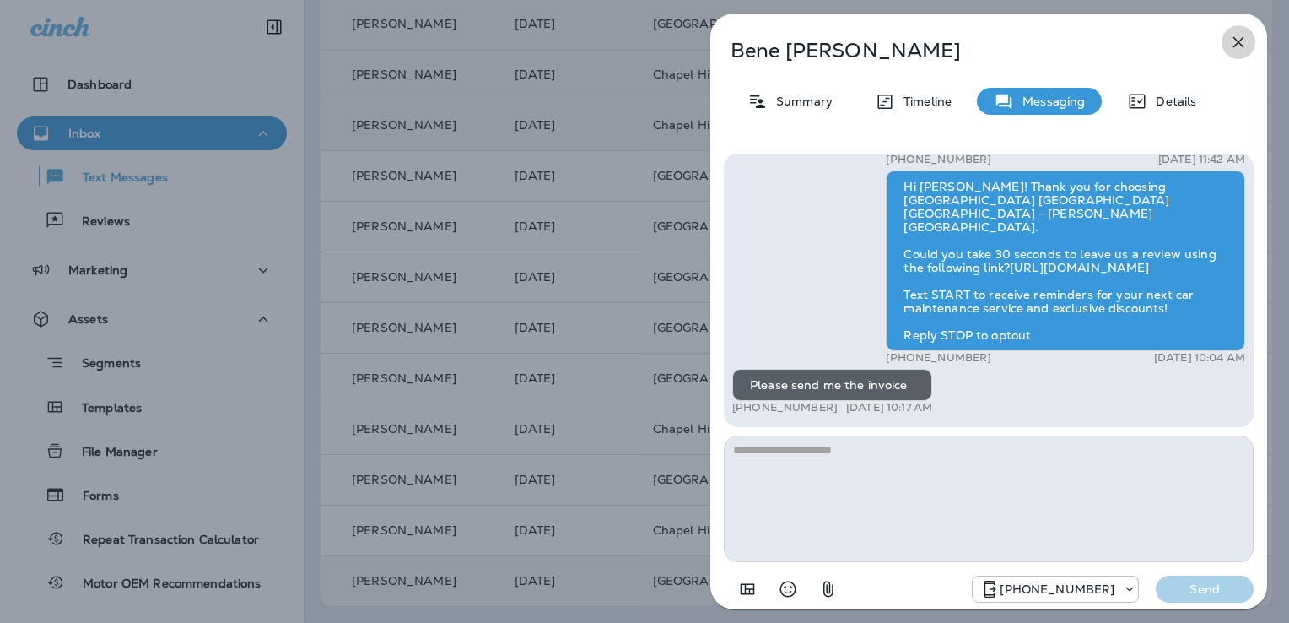
click at [1237, 40] on icon "button" at bounding box center [1238, 42] width 11 height 11
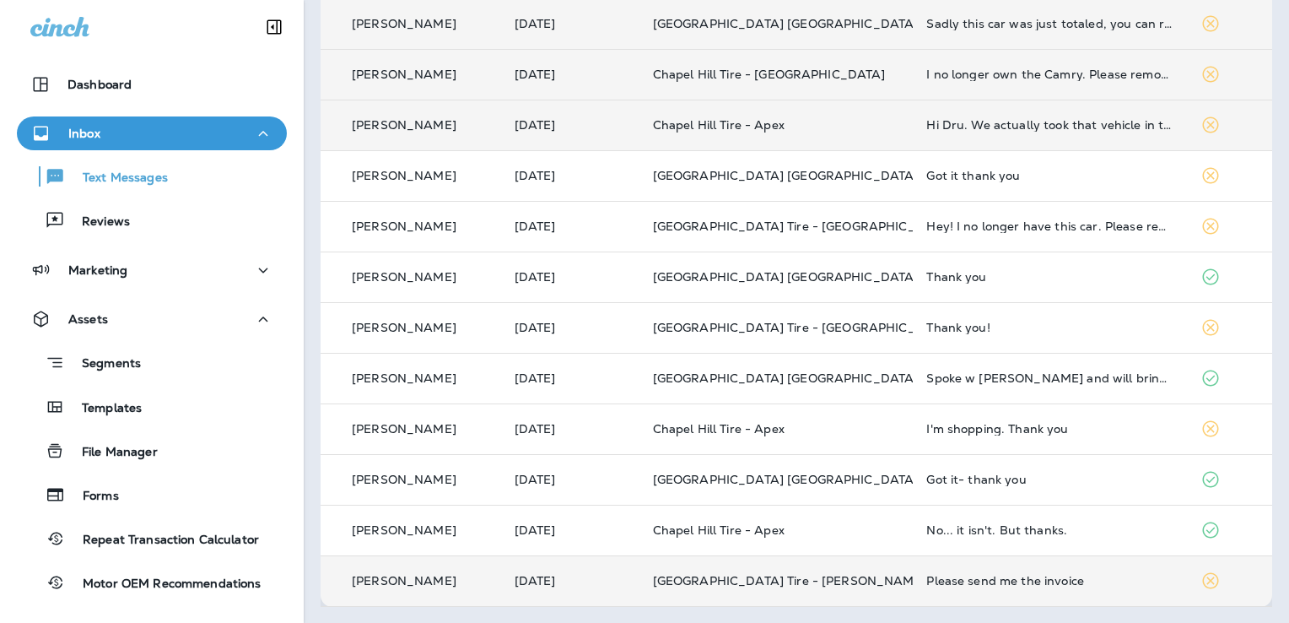
scroll to position [142, 0]
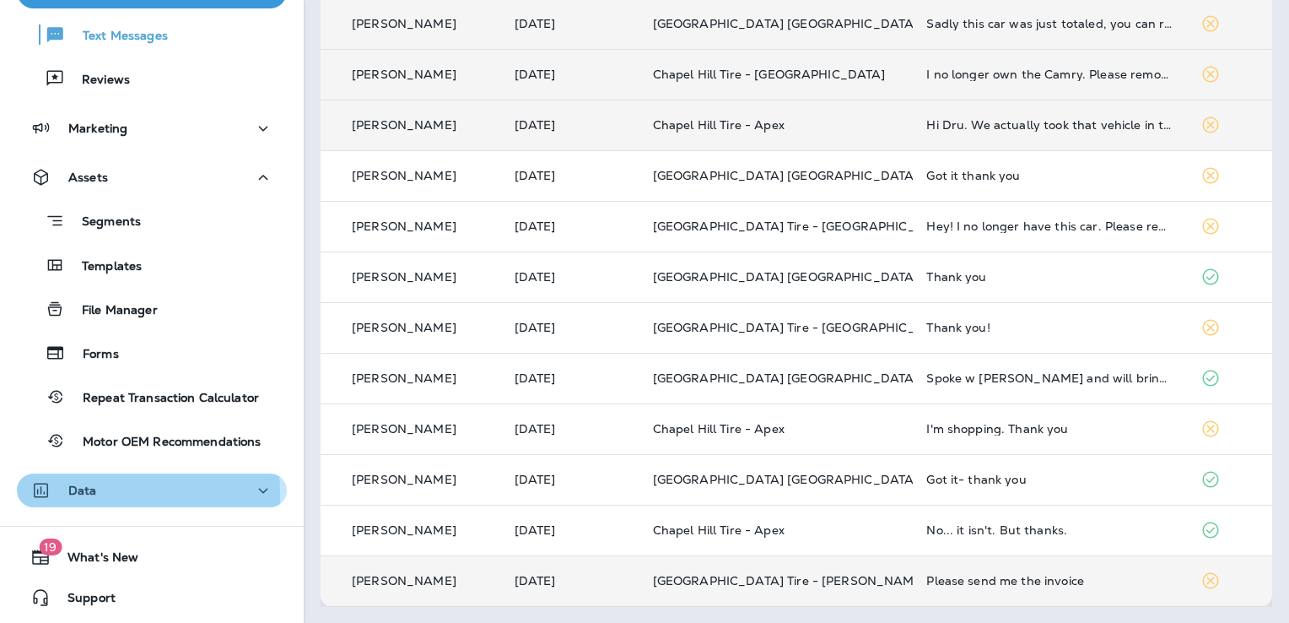
click at [89, 492] on p "Data" at bounding box center [82, 489] width 29 height 13
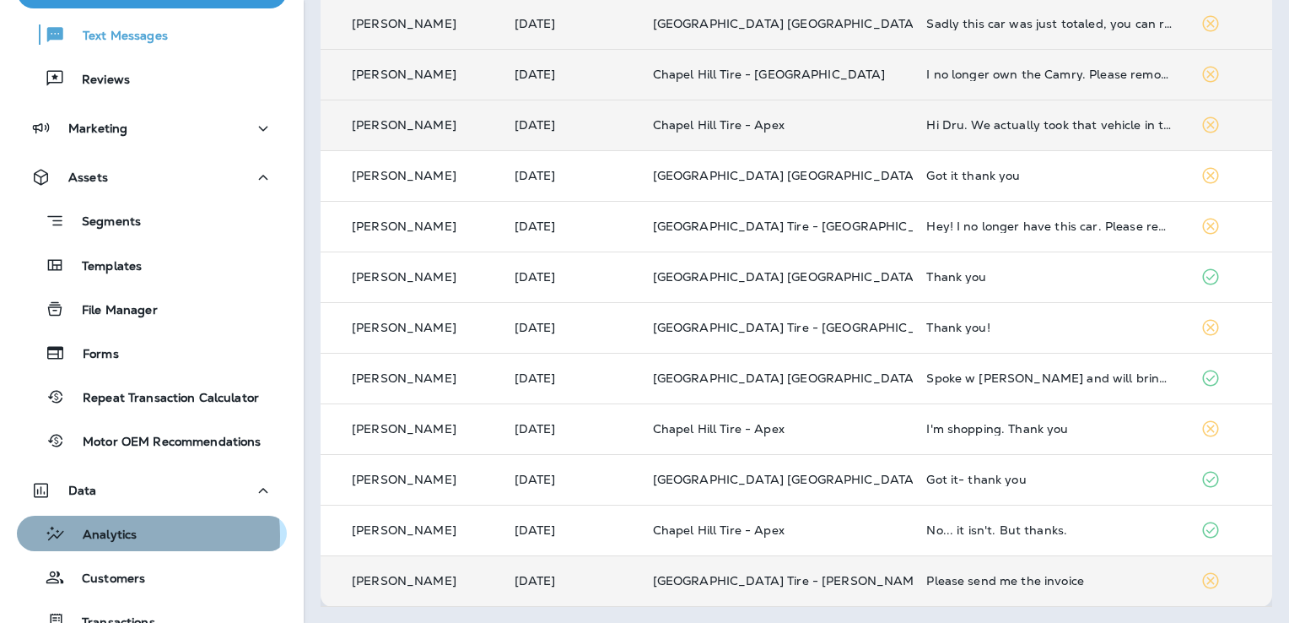
click at [99, 535] on p "Analytics" at bounding box center [101, 535] width 71 height 16
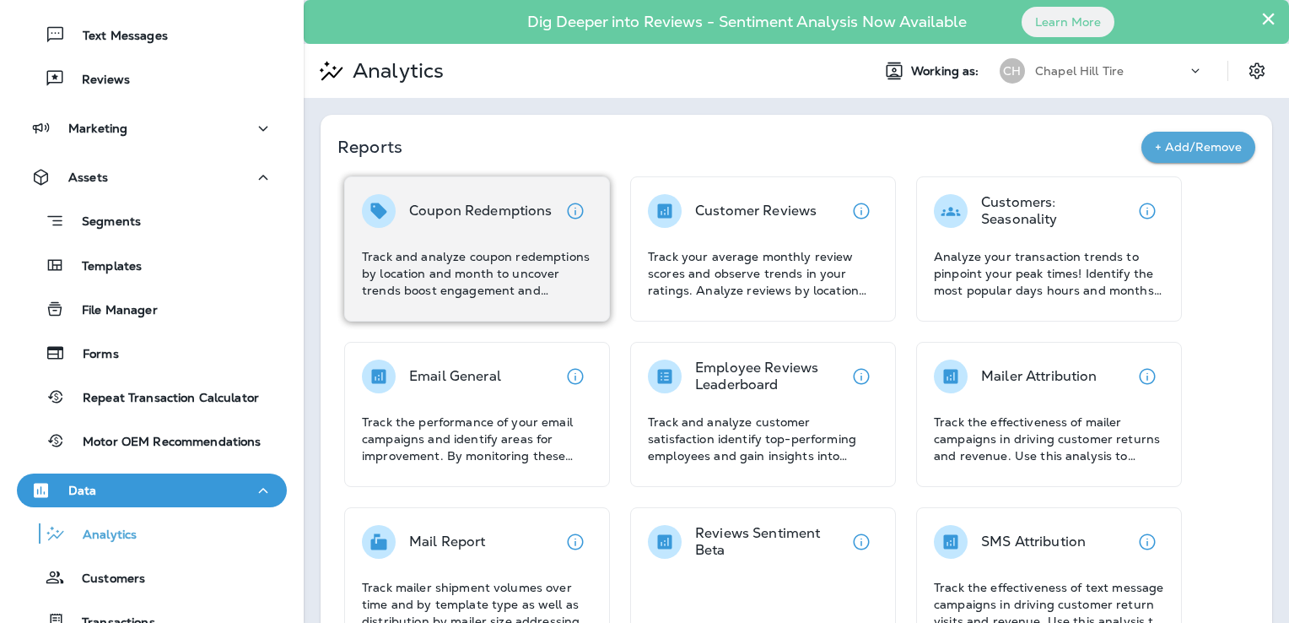
click at [512, 281] on p "Track and analyze coupon redemptions by location and month to uncover trends bo…" at bounding box center [477, 273] width 230 height 51
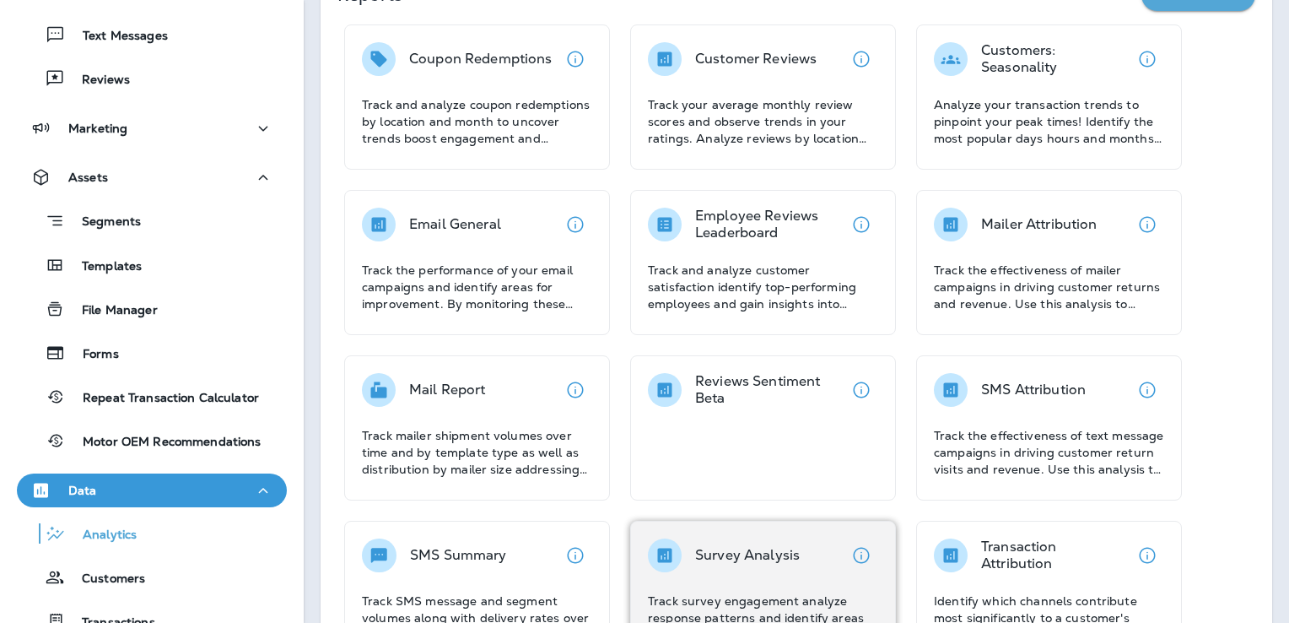
scroll to position [150, 0]
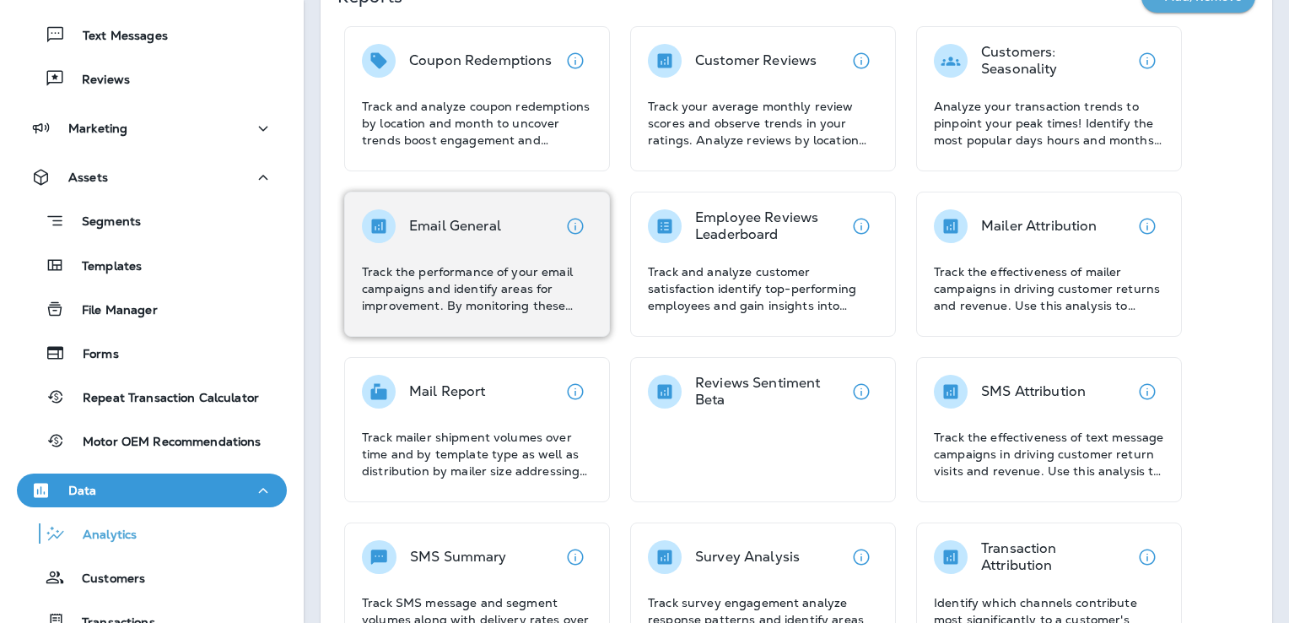
click at [479, 262] on div "Email General Track the performance of your email campaigns and identify areas …" at bounding box center [477, 261] width 230 height 105
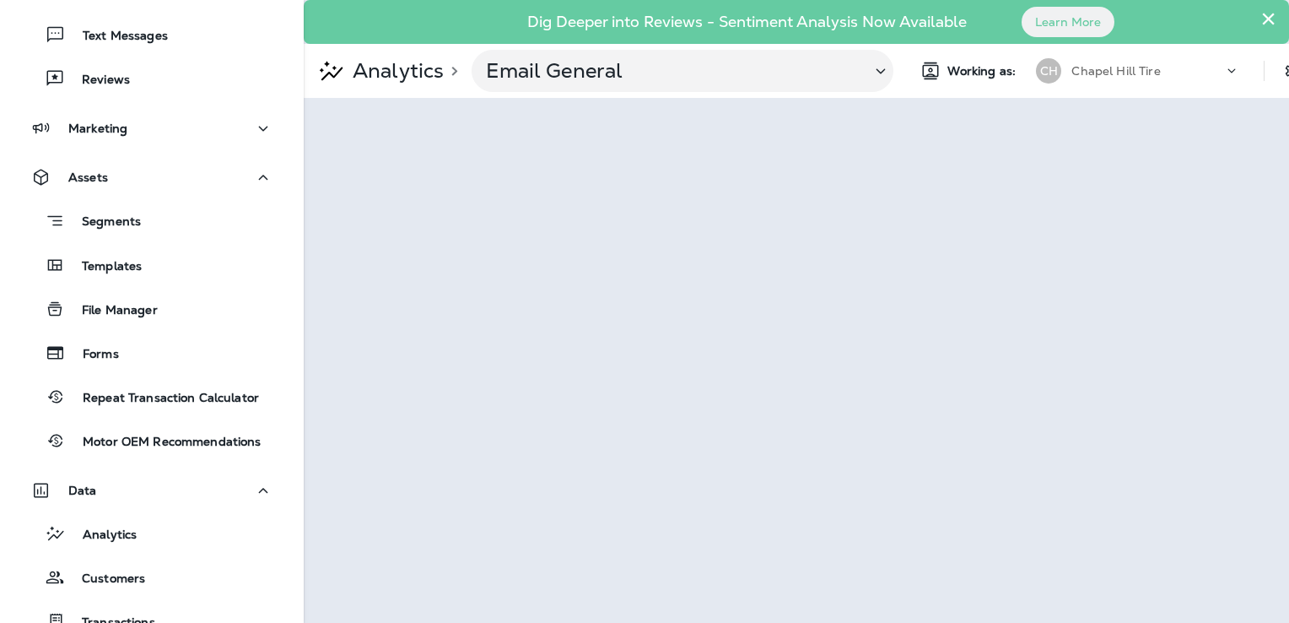
click at [385, 79] on p "Analytics" at bounding box center [395, 70] width 98 height 25
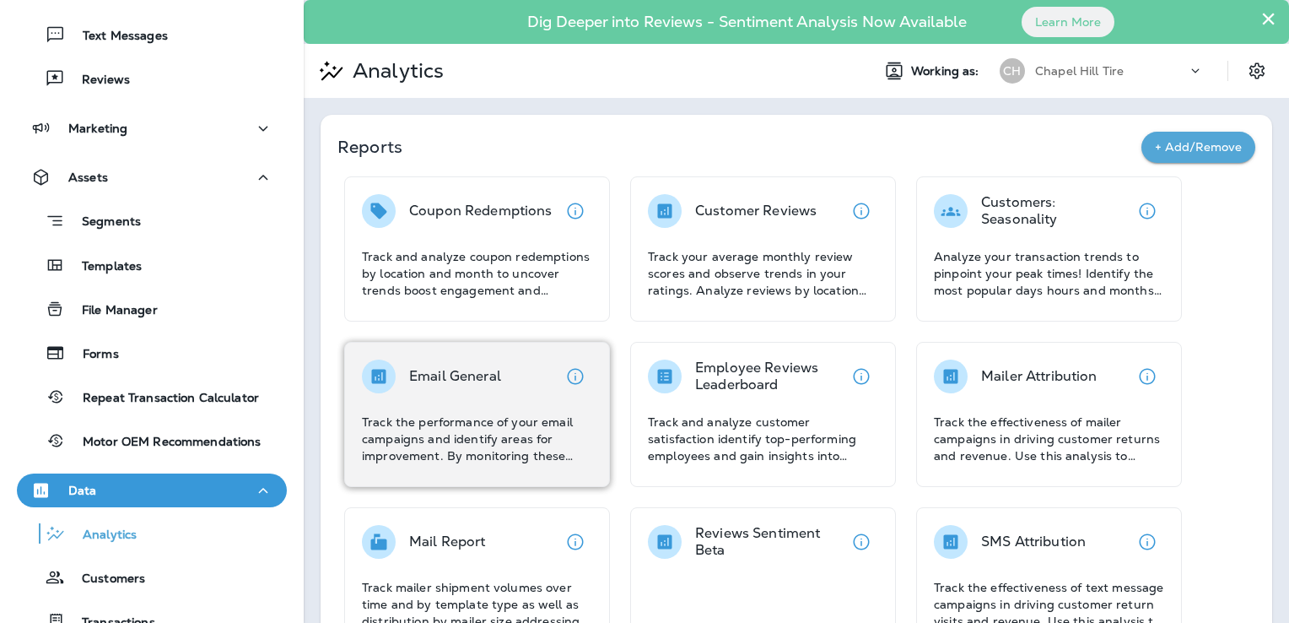
click at [412, 393] on div "Email General Track the performance of your email campaigns and identify areas …" at bounding box center [477, 411] width 230 height 105
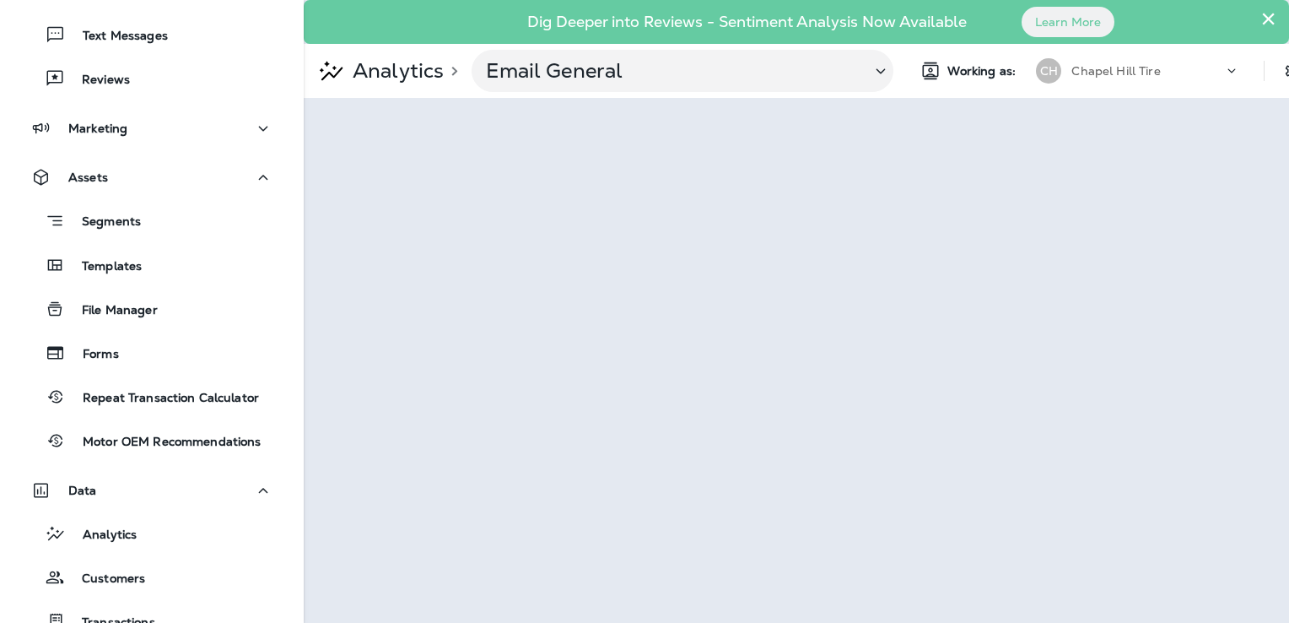
click at [416, 73] on p "Analytics" at bounding box center [395, 70] width 98 height 25
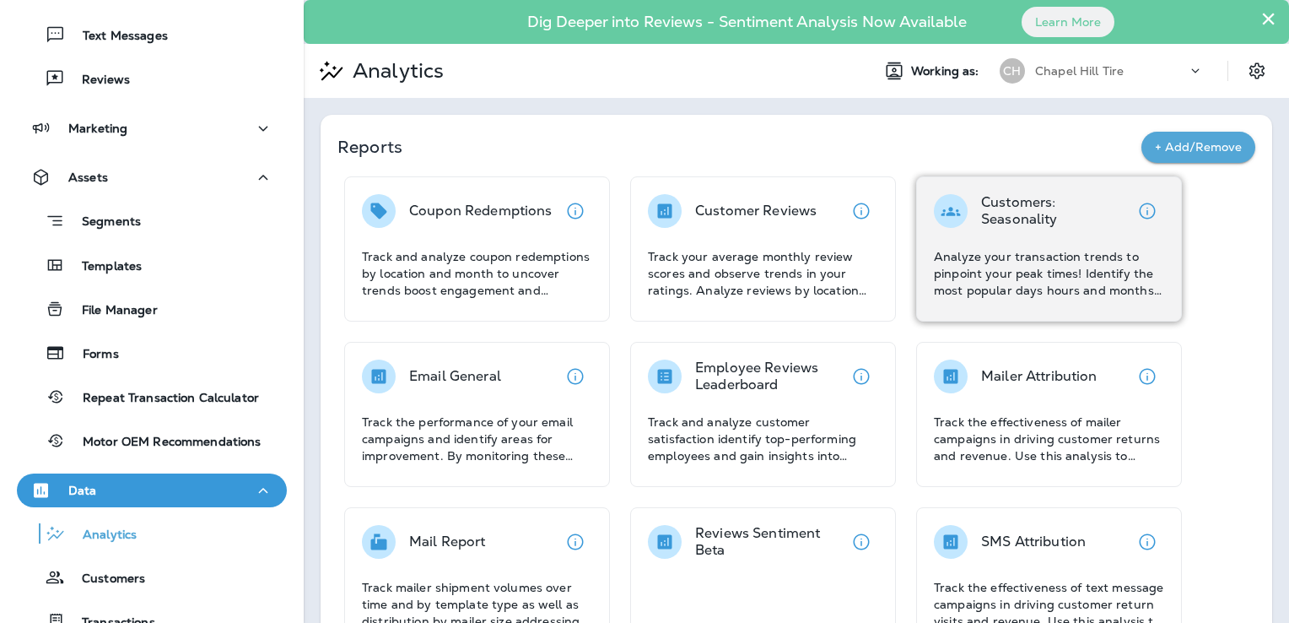
click at [1009, 280] on p "Analyze your transaction trends to pinpoint your peak times! Identify the most …" at bounding box center [1049, 273] width 230 height 51
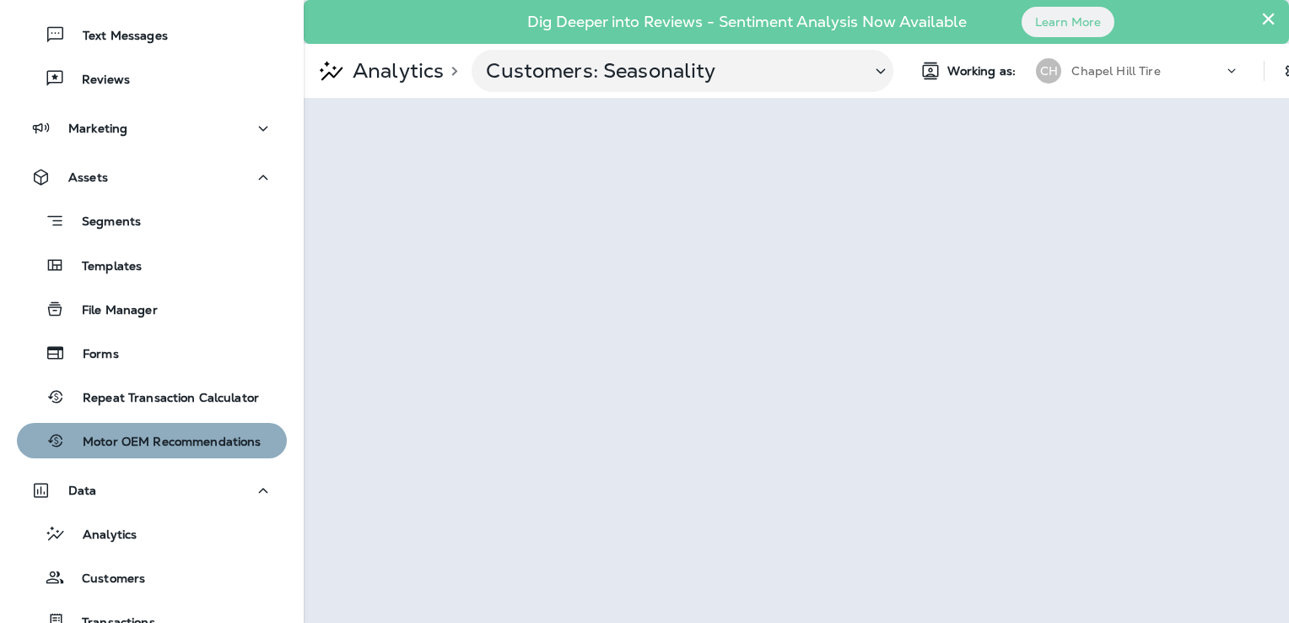
click at [168, 440] on p "Motor OEM Recommendations" at bounding box center [164, 442] width 196 height 16
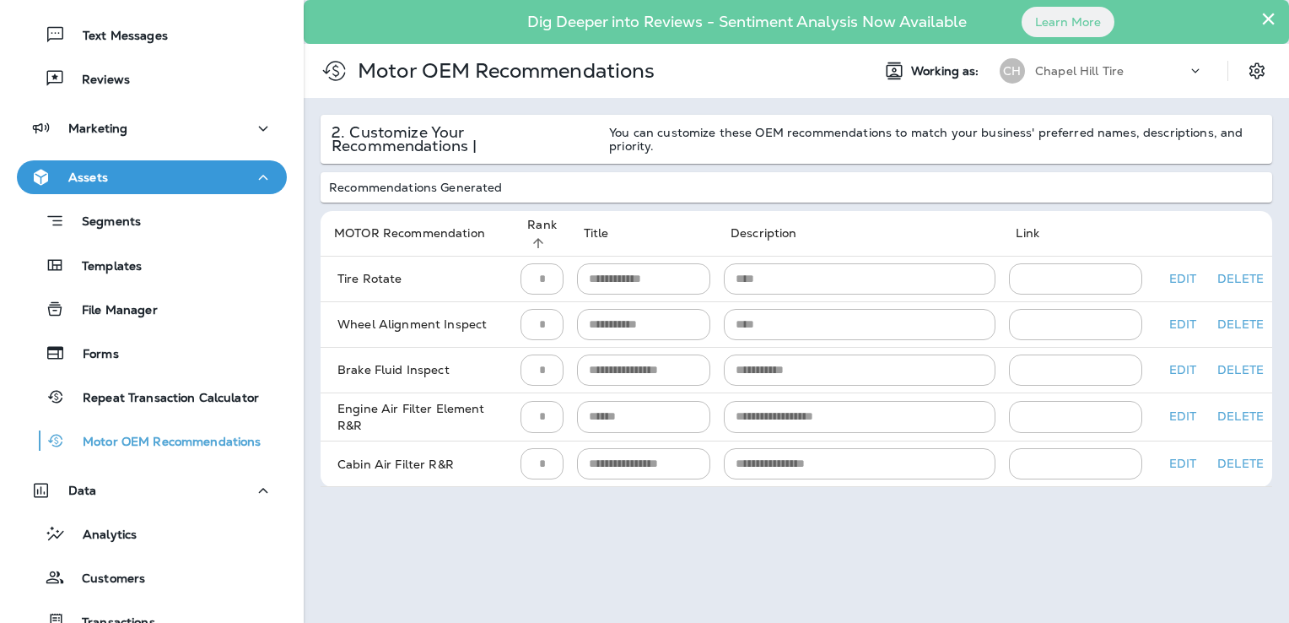
click at [1178, 269] on button "Edit" at bounding box center [1183, 279] width 54 height 26
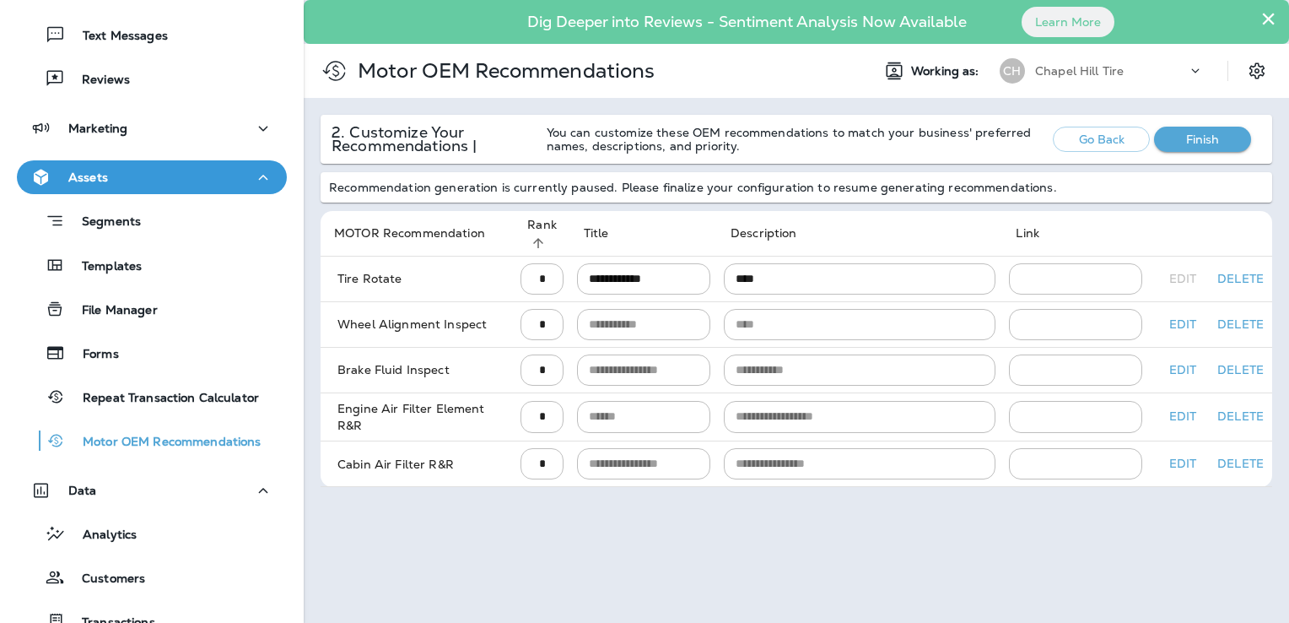
click at [1201, 138] on button "Finish" at bounding box center [1202, 139] width 97 height 25
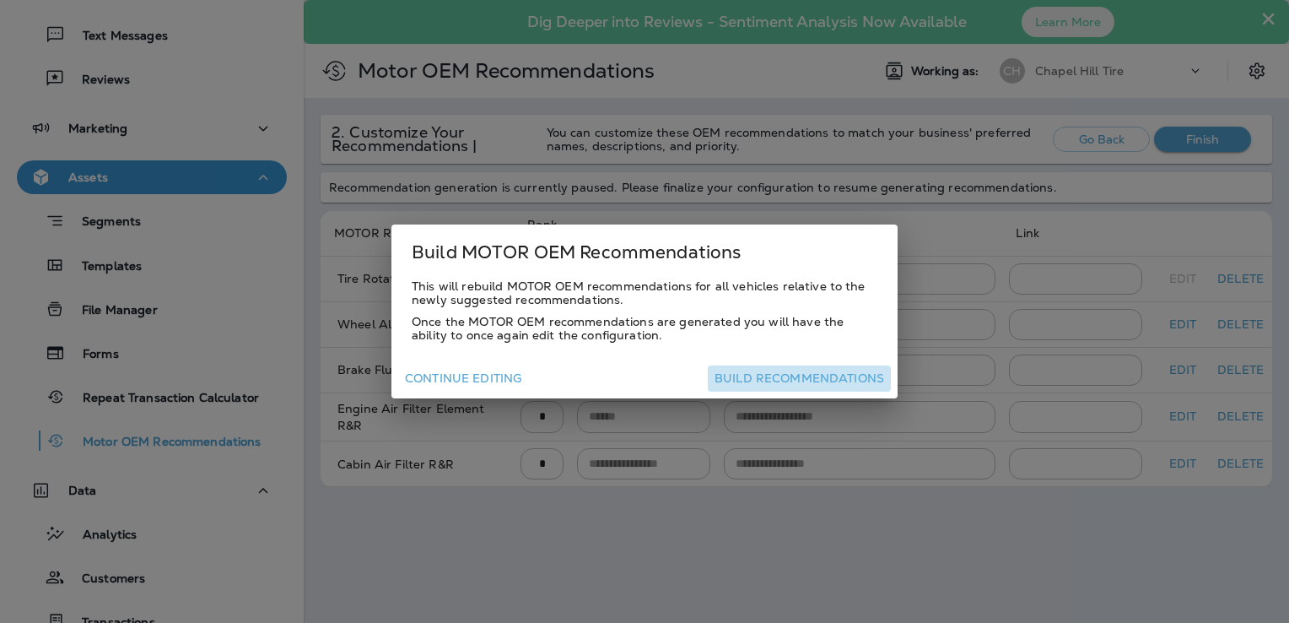
click at [827, 383] on button "Build Recommendations" at bounding box center [799, 378] width 183 height 26
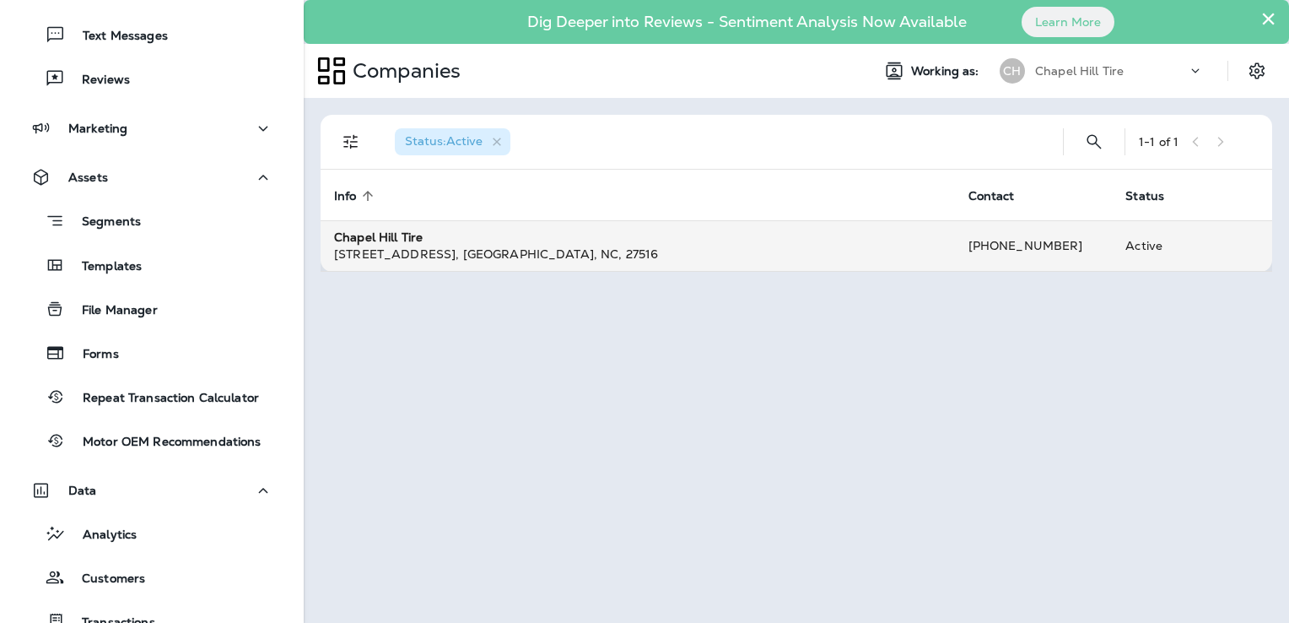
click at [461, 249] on div "[STREET_ADDRESS]" at bounding box center [637, 254] width 607 height 17
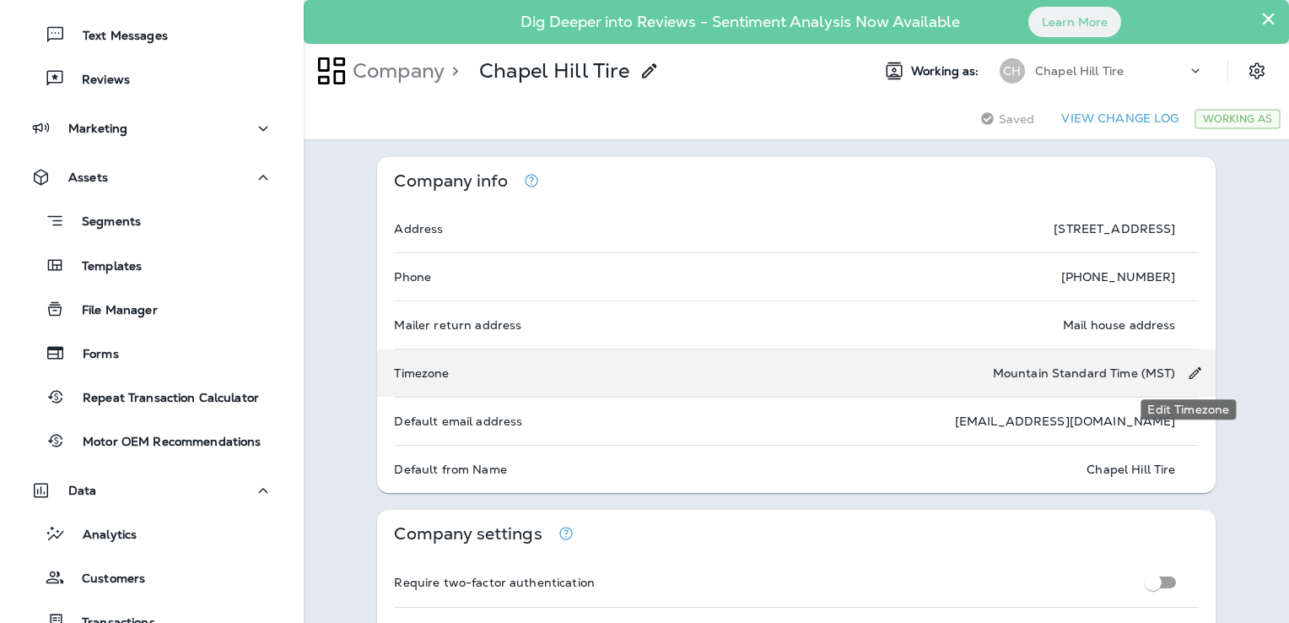
click at [1185, 363] on button "Edit Timezone" at bounding box center [1194, 373] width 31 height 30
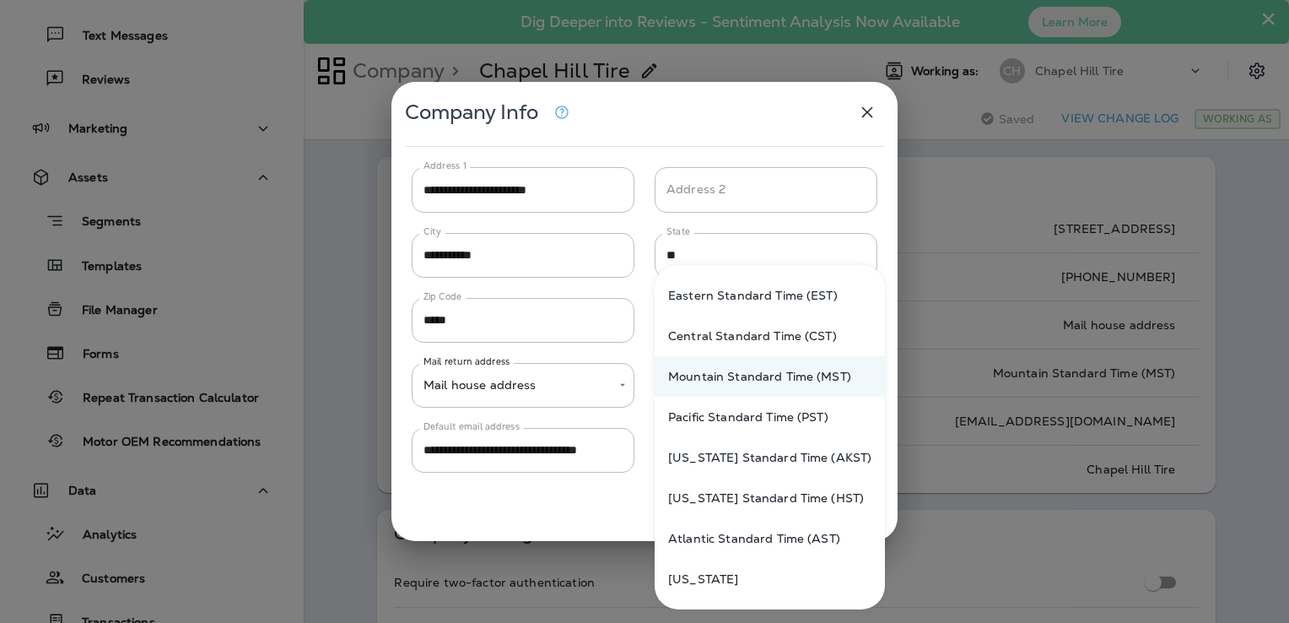
click at [755, 0] on body "Dashboard Inbox Text Messages Reviews Marketing Assets Segments Templates File …" at bounding box center [644, 0] width 1289 height 0
click at [756, 290] on li "Eastern Standard Time (EST)" at bounding box center [770, 295] width 230 height 40
type input "**********"
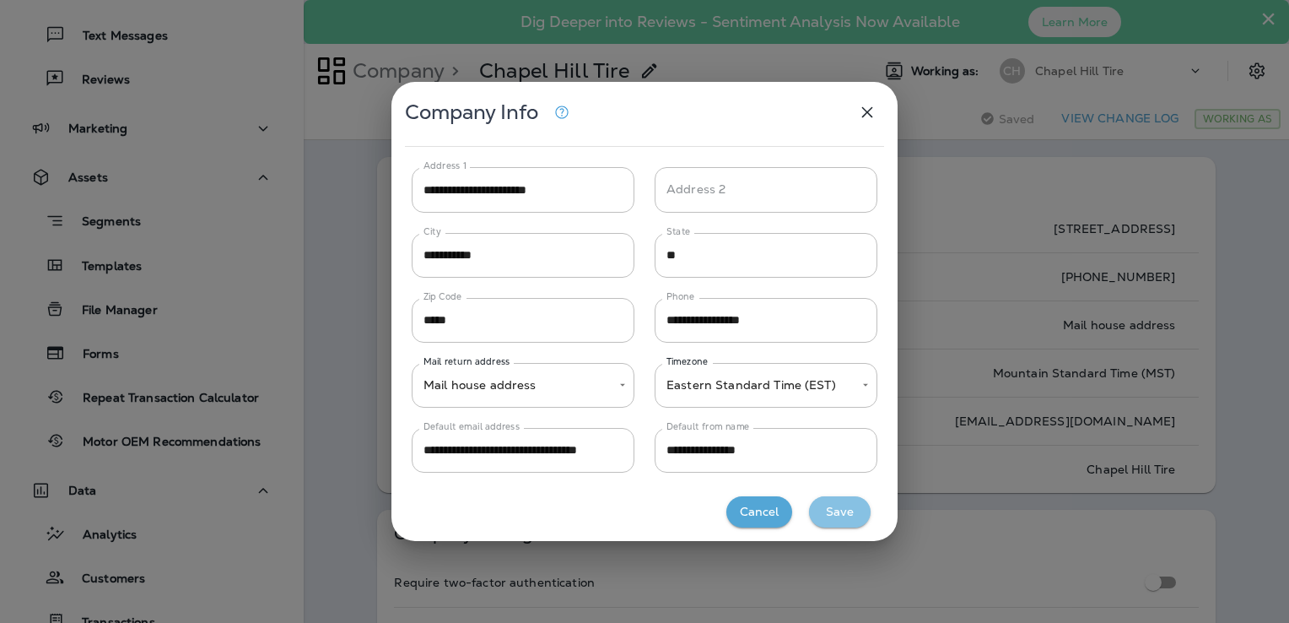
click at [820, 512] on button "Save" at bounding box center [840, 511] width 62 height 31
type input "*****"
type input "**********"
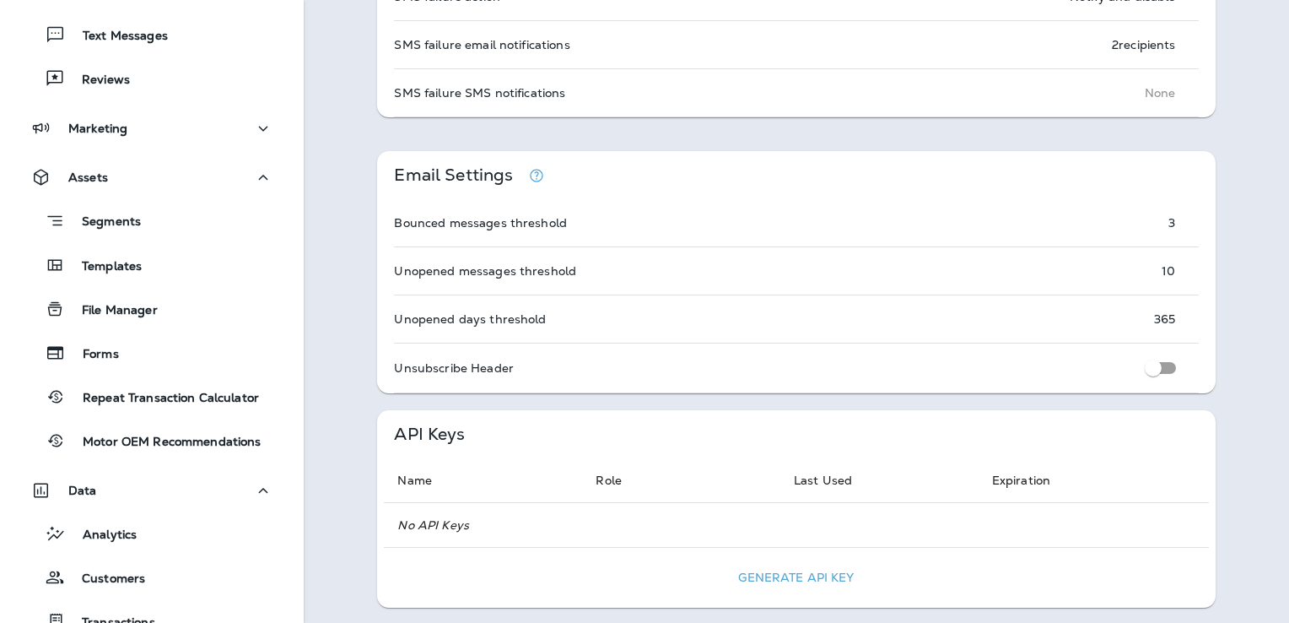
scroll to position [1181, 0]
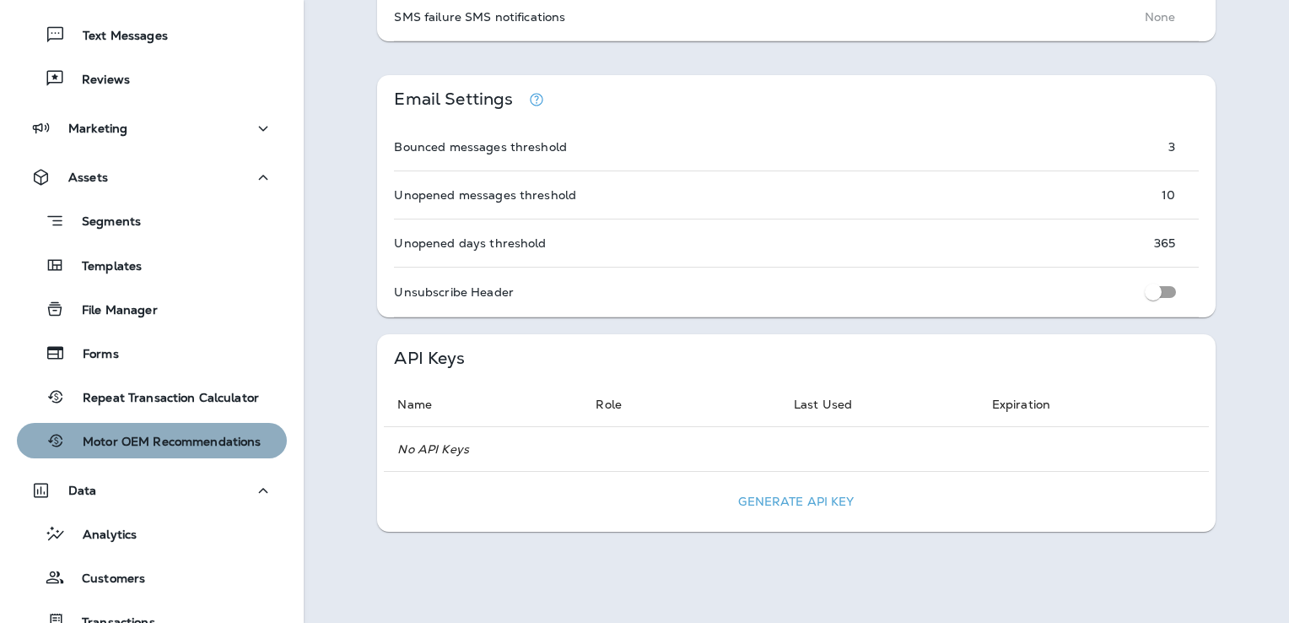
click at [179, 440] on p "Motor OEM Recommendations" at bounding box center [164, 442] width 196 height 16
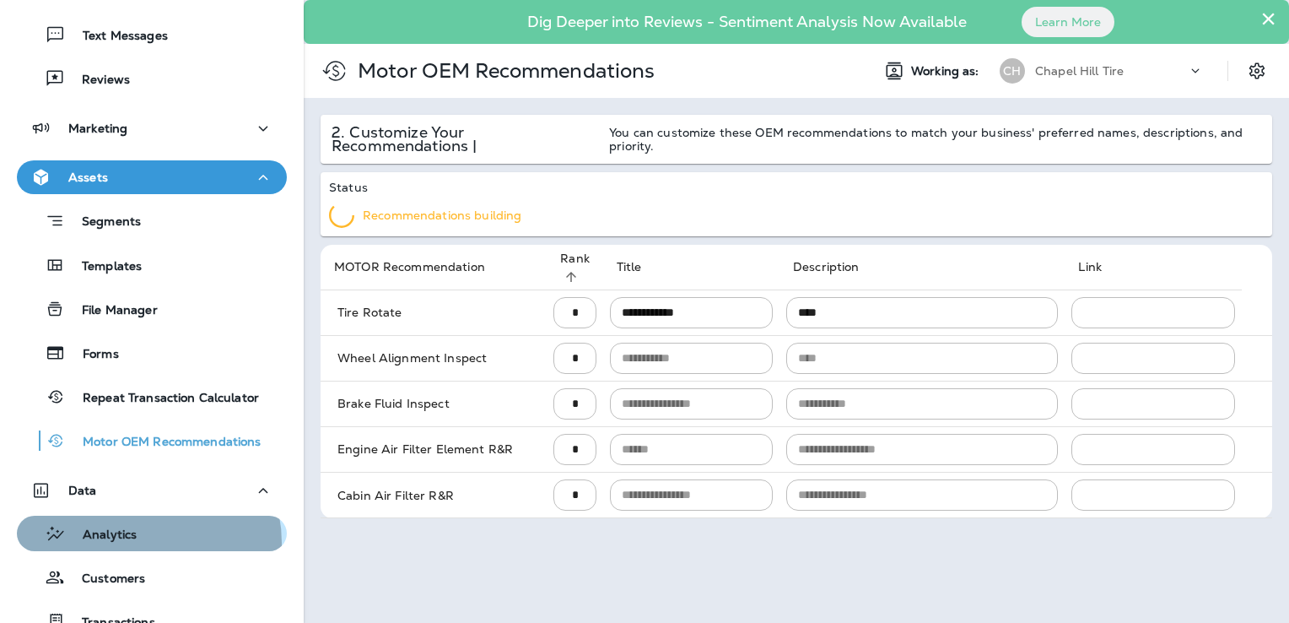
click at [138, 542] on div "Analytics" at bounding box center [152, 533] width 256 height 25
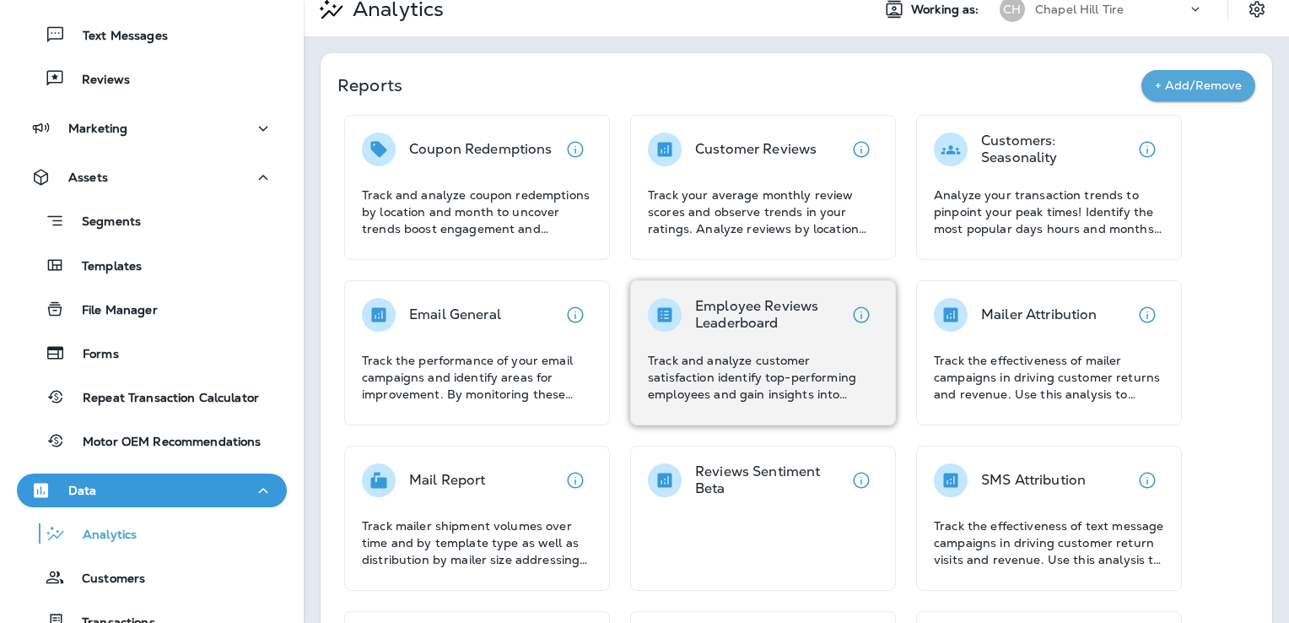
scroll to position [84, 0]
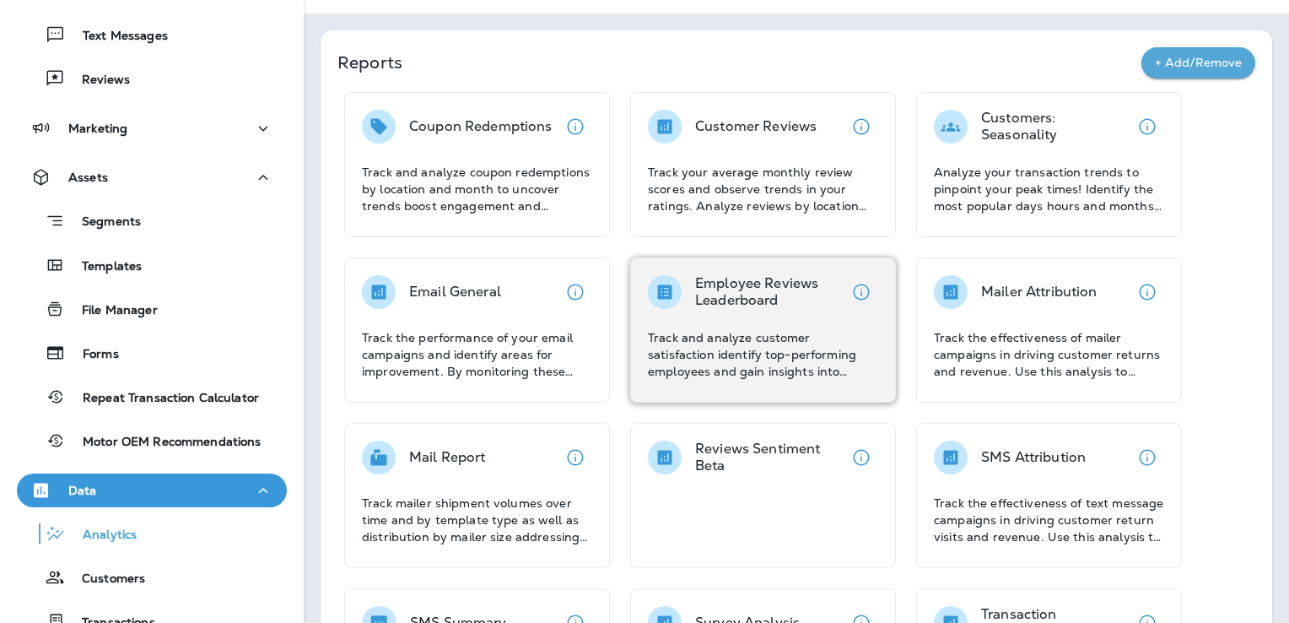
click at [793, 353] on p "Track and analyze customer satisfaction identify top-performing employees and g…" at bounding box center [763, 354] width 230 height 51
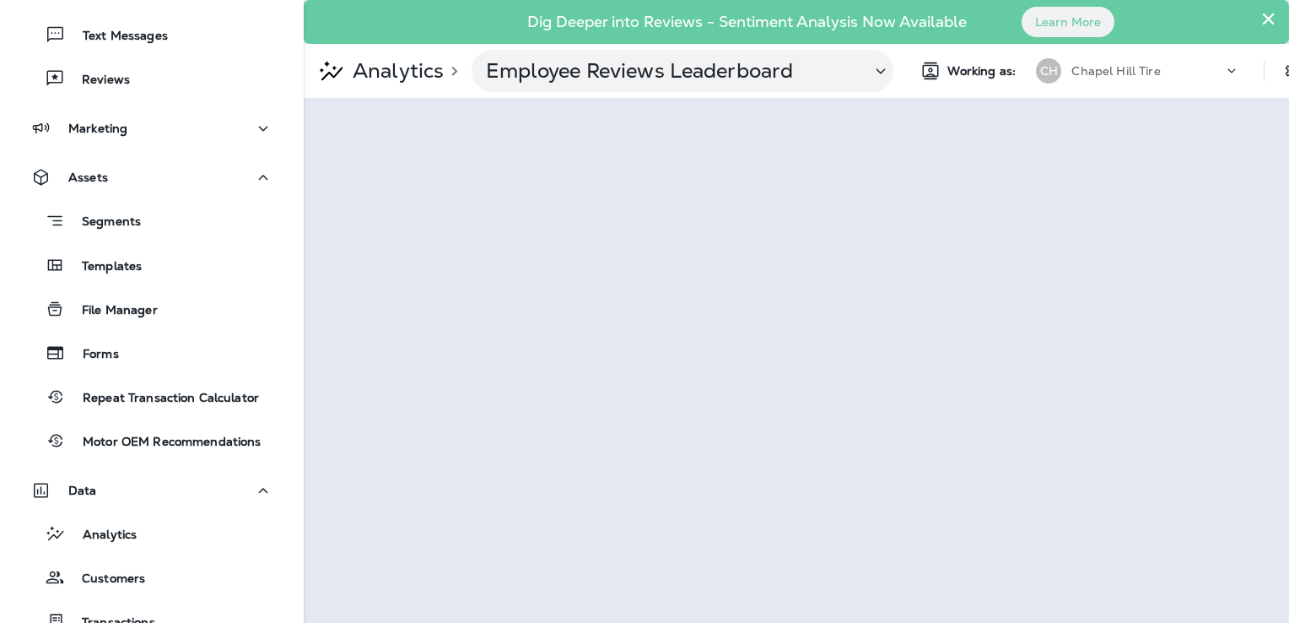
click at [377, 67] on p "Analytics" at bounding box center [395, 70] width 98 height 25
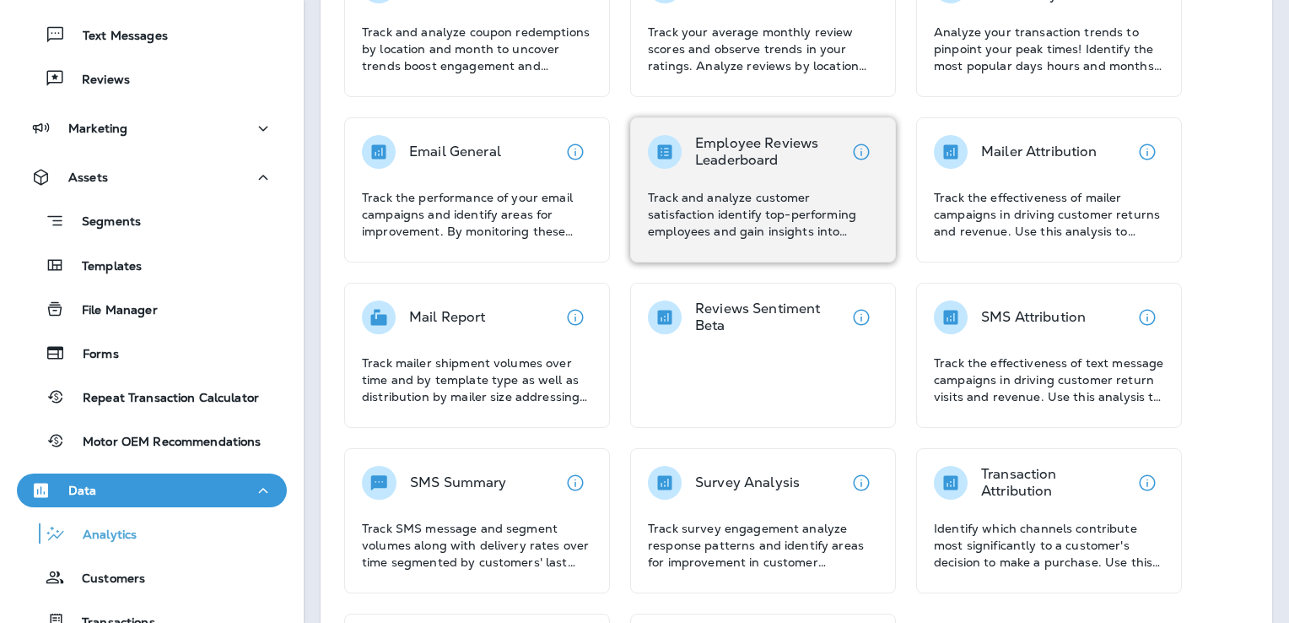
scroll to position [253, 0]
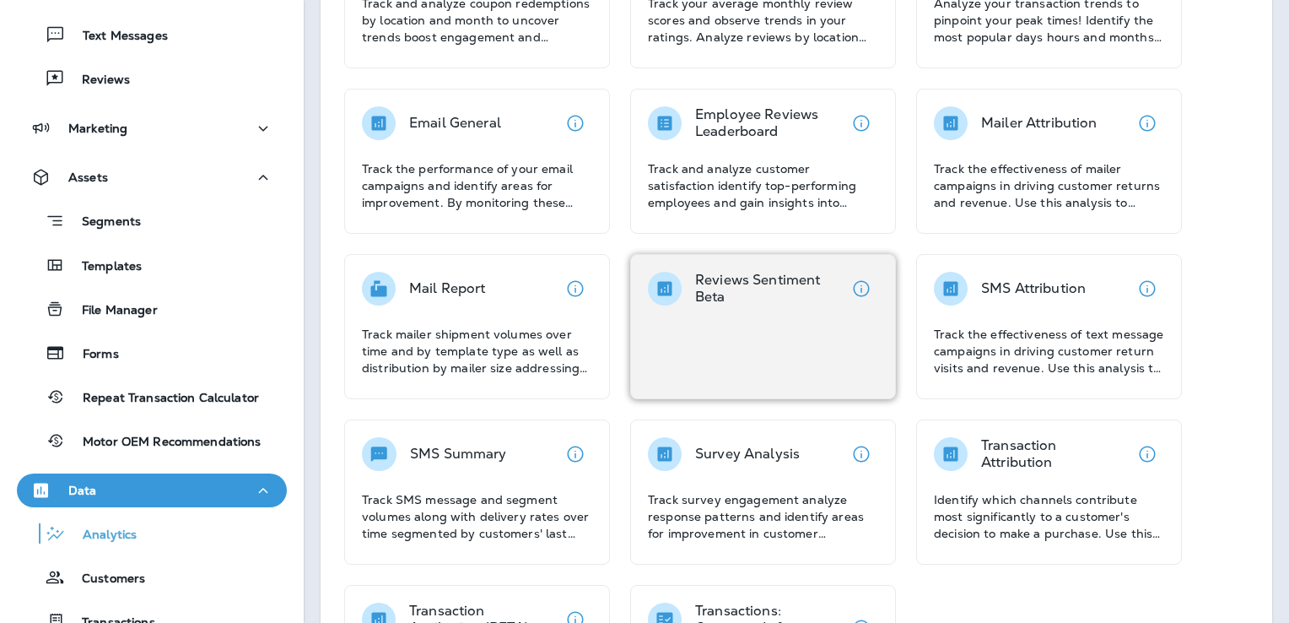
click at [755, 338] on div "Reviews Sentiment Beta" at bounding box center [763, 326] width 266 height 145
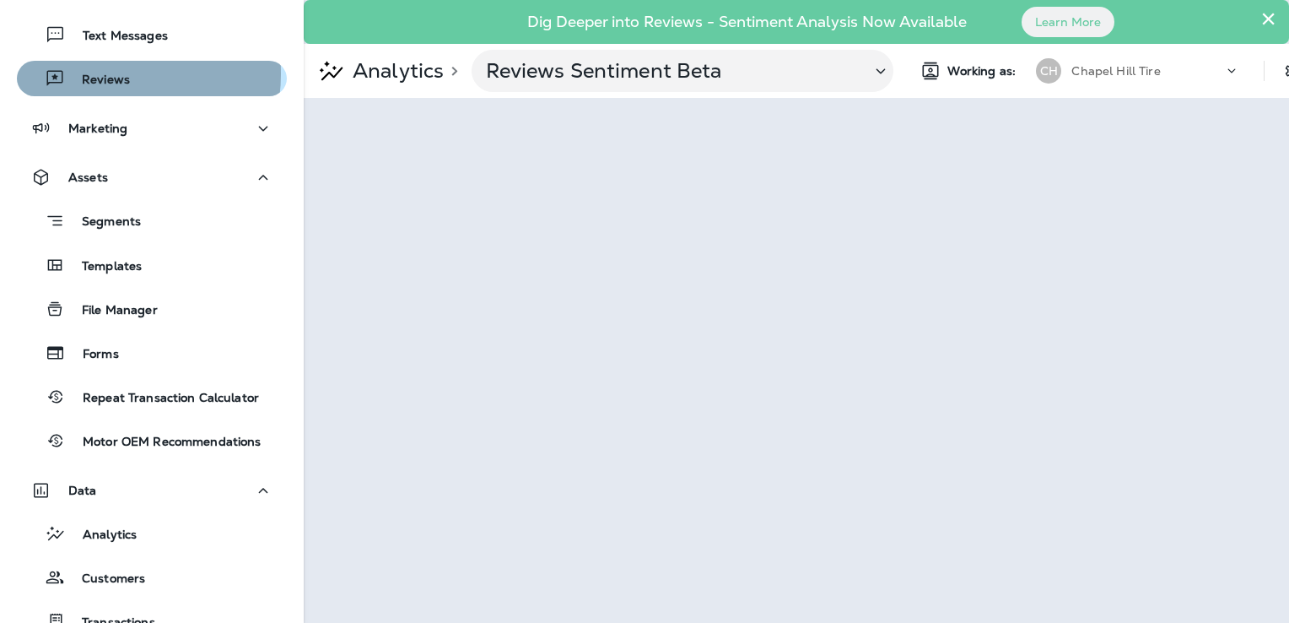
click at [93, 73] on p "Reviews" at bounding box center [97, 81] width 65 height 16
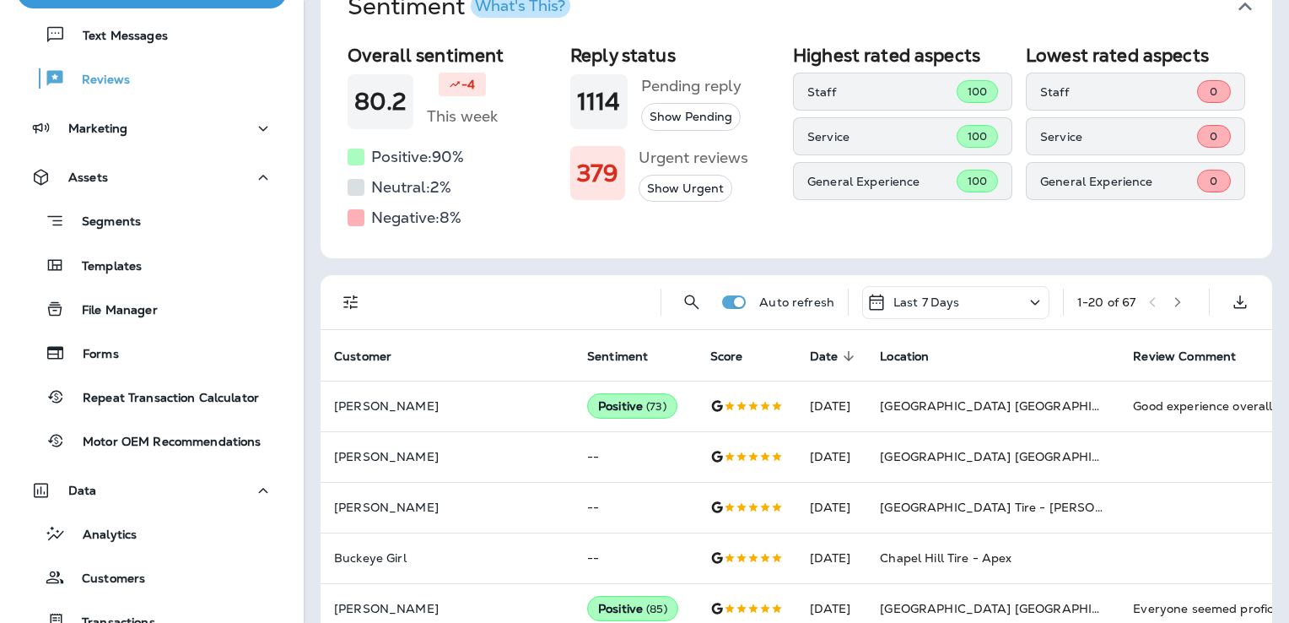
scroll to position [169, 0]
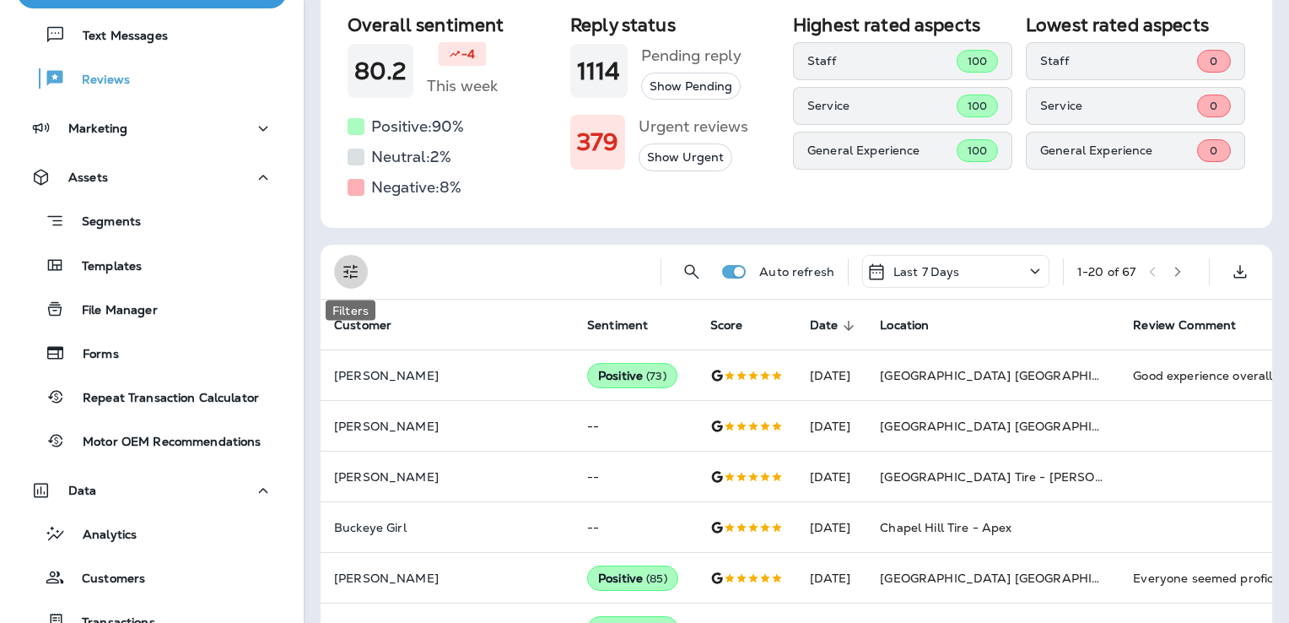
click at [343, 265] on icon "Filters" at bounding box center [351, 272] width 20 height 20
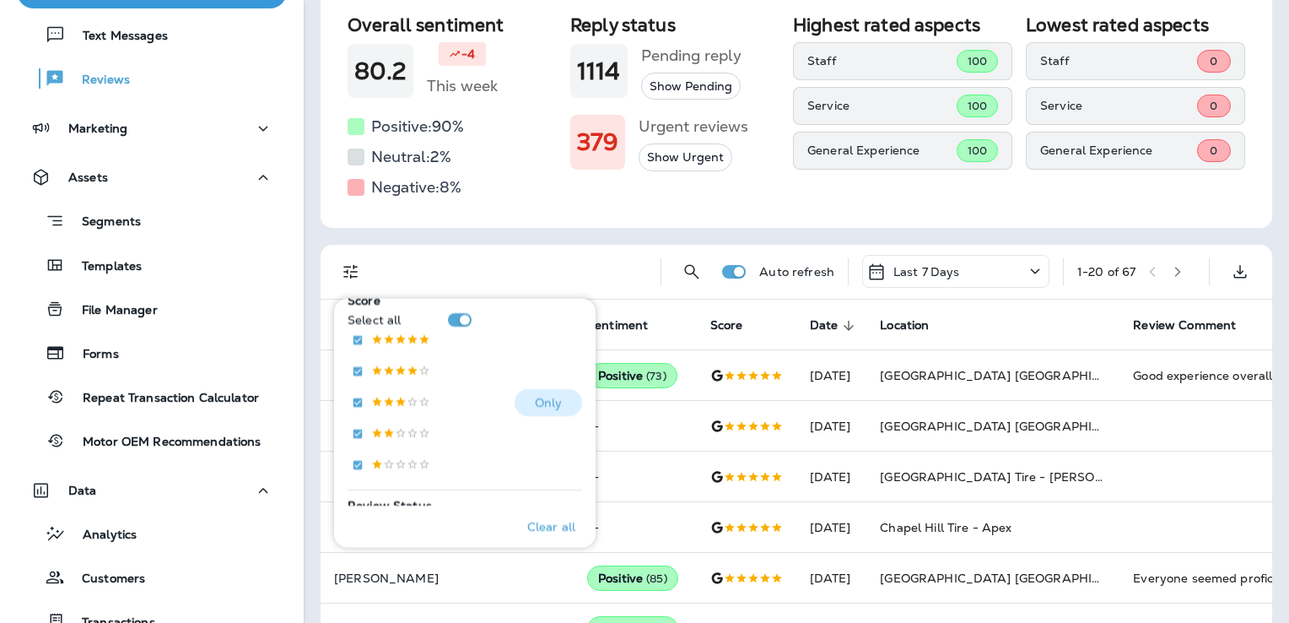
scroll to position [337, 0]
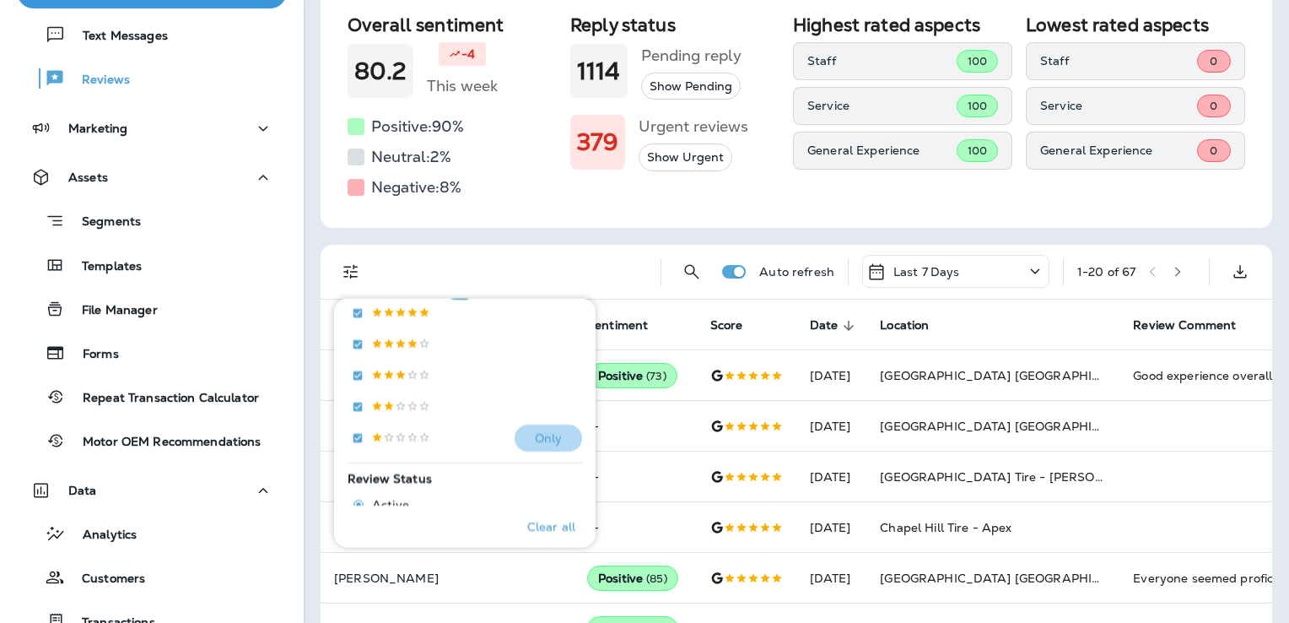
click at [515, 434] on button "Only" at bounding box center [548, 437] width 67 height 27
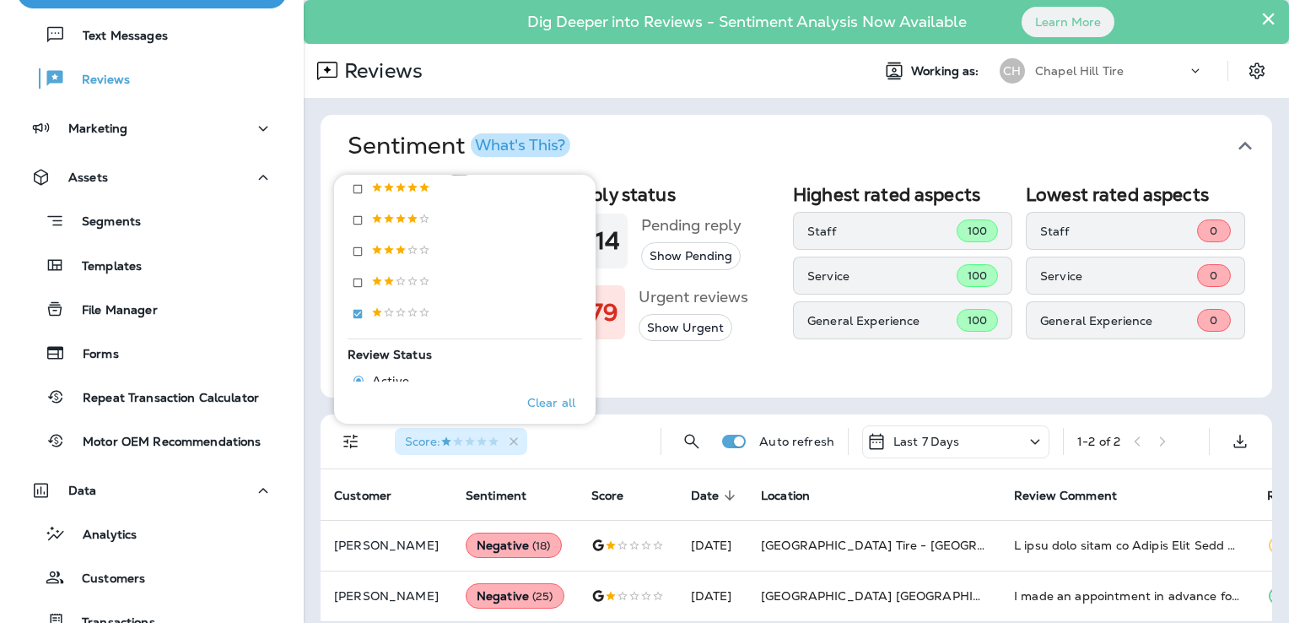
click at [1011, 434] on div "Last 7 Days" at bounding box center [955, 441] width 187 height 33
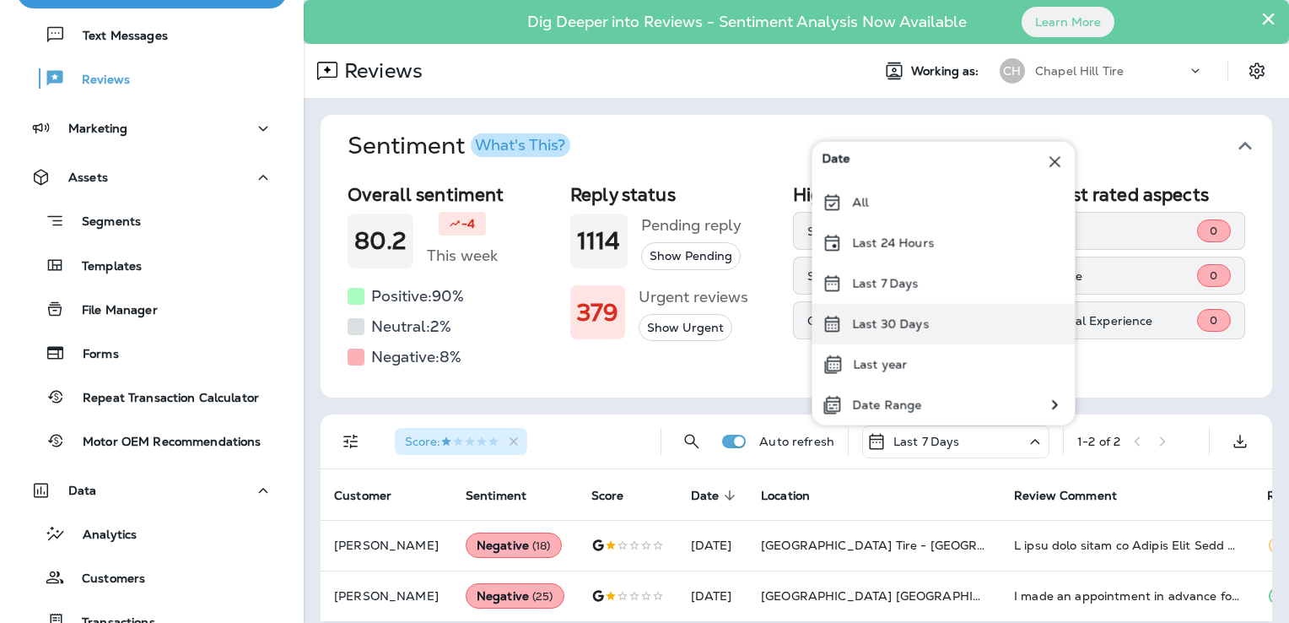
click at [898, 325] on p "Last 30 Days" at bounding box center [890, 323] width 77 height 13
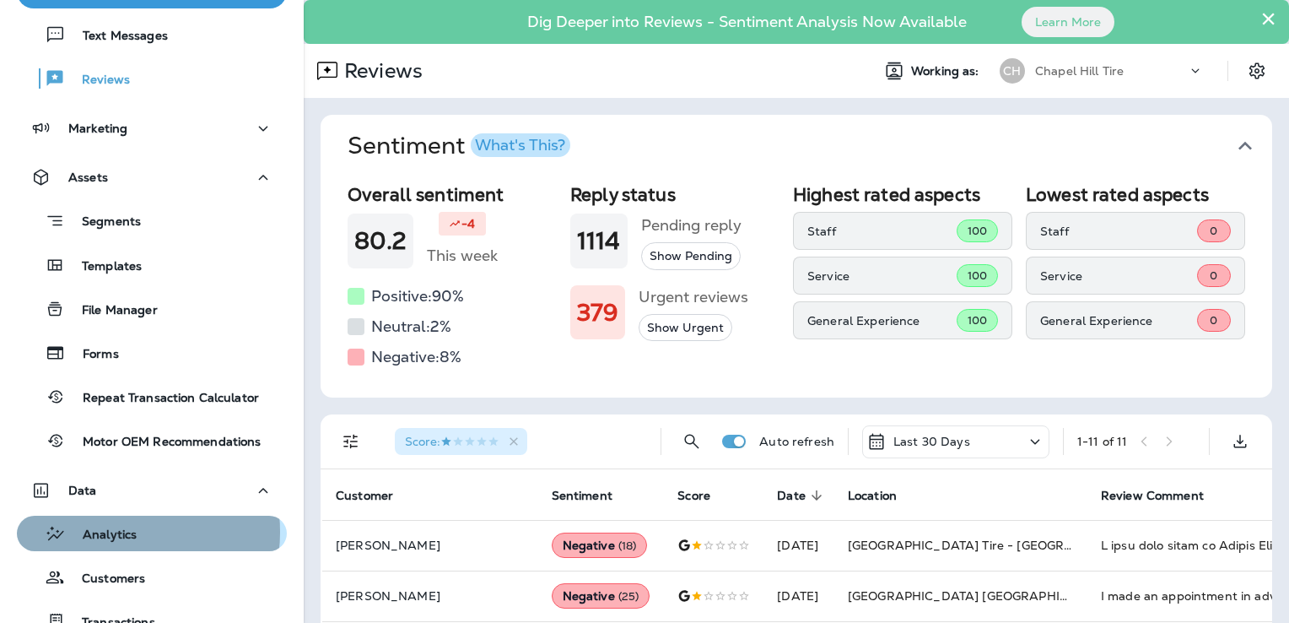
click at [112, 531] on p "Analytics" at bounding box center [101, 535] width 71 height 16
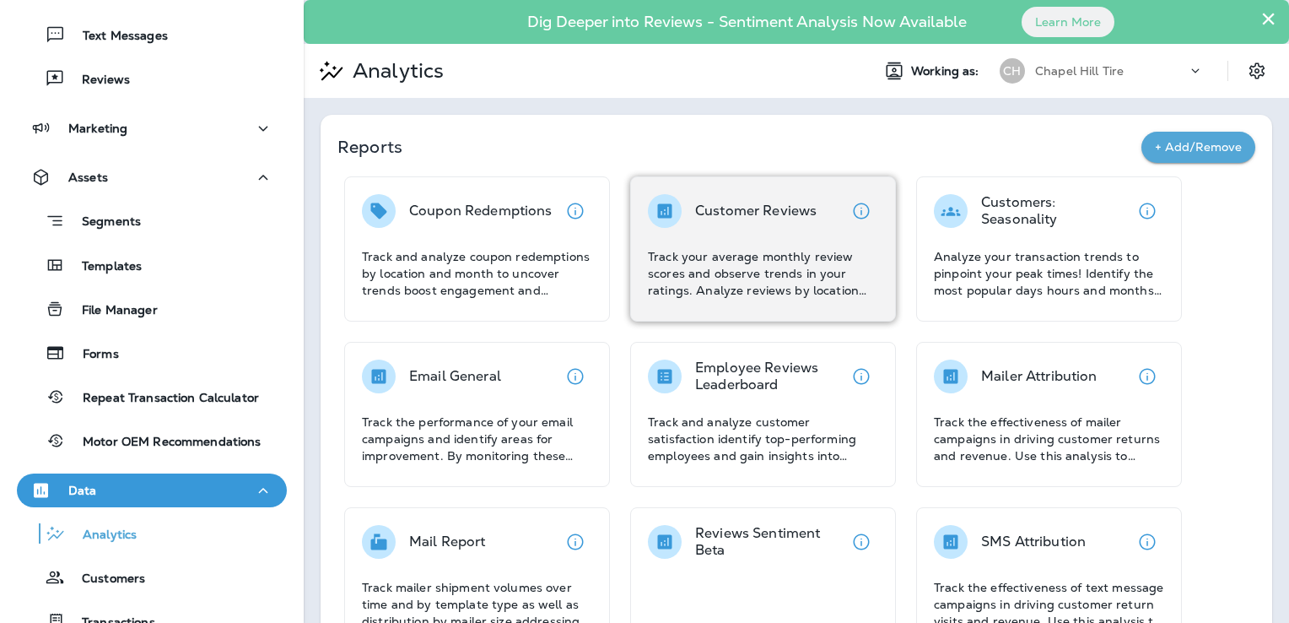
click at [777, 292] on p "Track your average monthly review scores and observe trends in your ratings. An…" at bounding box center [763, 273] width 230 height 51
